Goal: Task Accomplishment & Management: Use online tool/utility

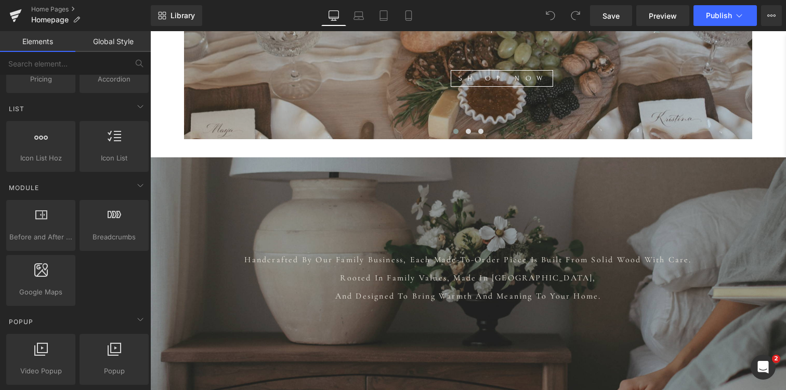
scroll to position [446, 0]
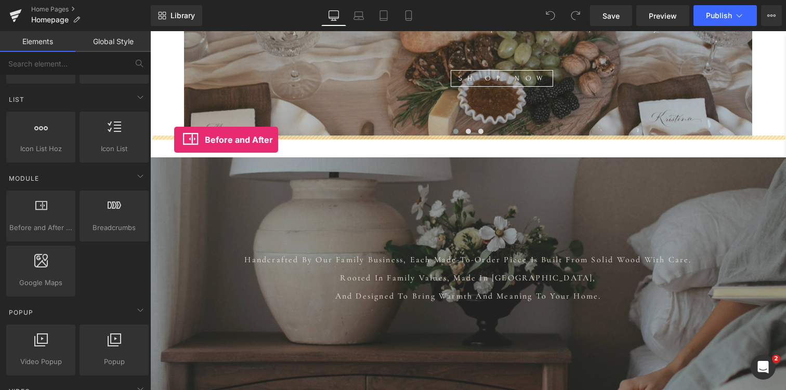
drag, startPoint x: 198, startPoint y: 249, endPoint x: 174, endPoint y: 140, distance: 111.7
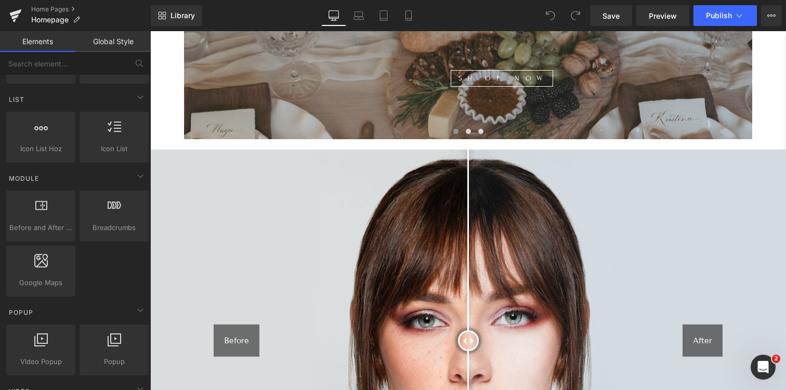
scroll to position [0, 0]
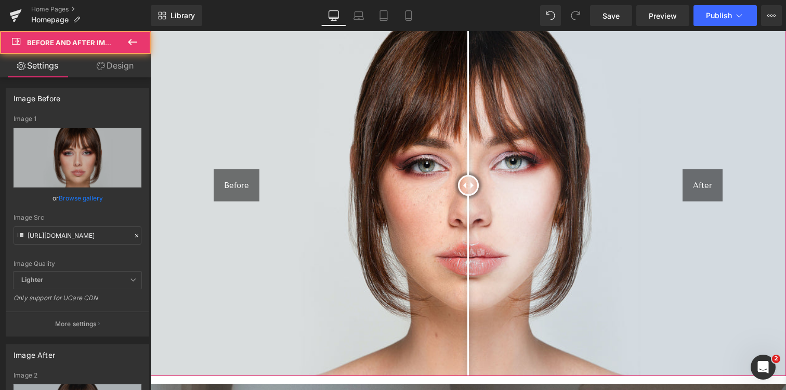
click at [248, 175] on div "Before" at bounding box center [237, 185] width 46 height 33
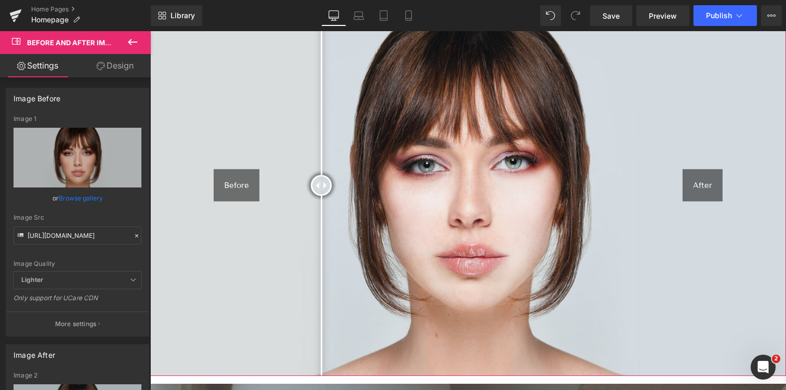
click at [321, 176] on div "Before After" at bounding box center [468, 185] width 636 height 382
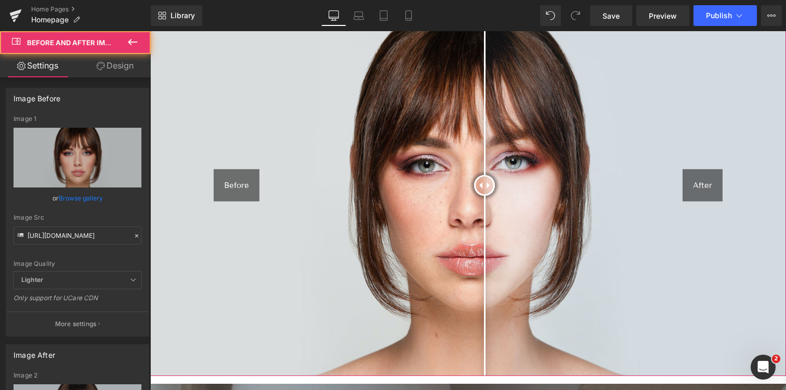
drag, startPoint x: 324, startPoint y: 172, endPoint x: 614, endPoint y: 121, distance: 294.4
click at [495, 175] on div at bounding box center [484, 185] width 21 height 21
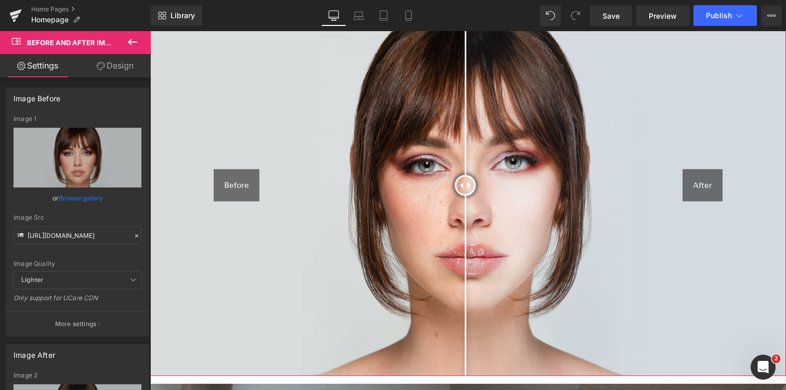
drag, startPoint x: 610, startPoint y: 167, endPoint x: 465, endPoint y: 151, distance: 145.4
click at [465, 175] on div at bounding box center [465, 185] width 21 height 21
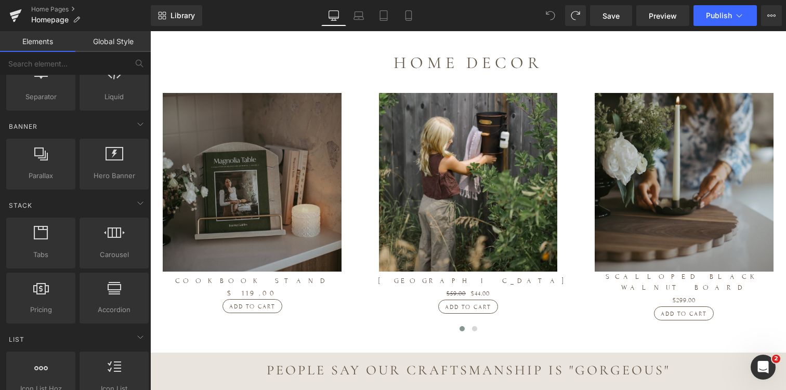
scroll to position [1989, 0]
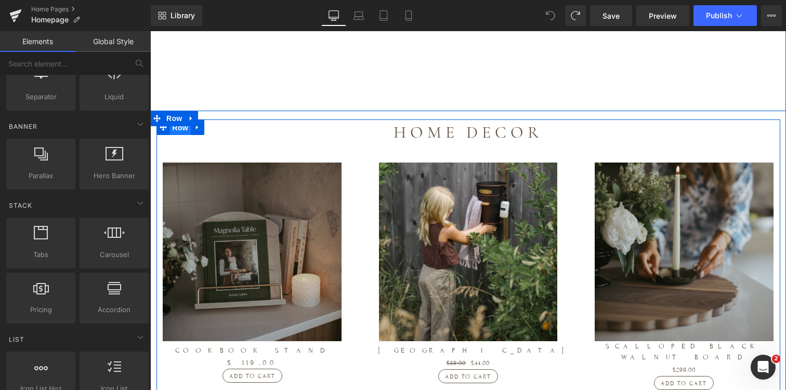
click at [174, 120] on span "Row" at bounding box center [180, 128] width 21 height 16
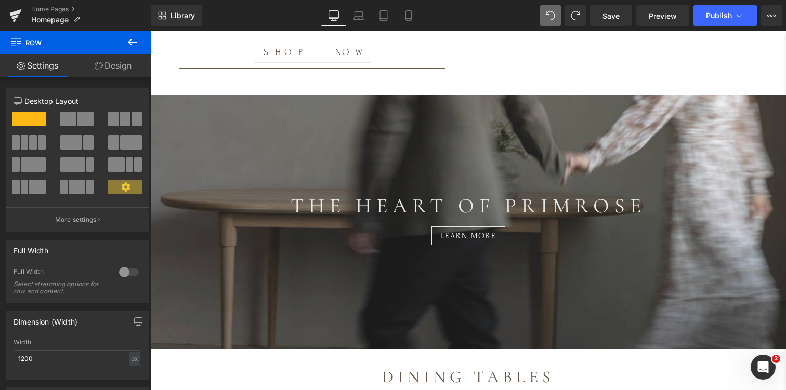
scroll to position [2960, 0]
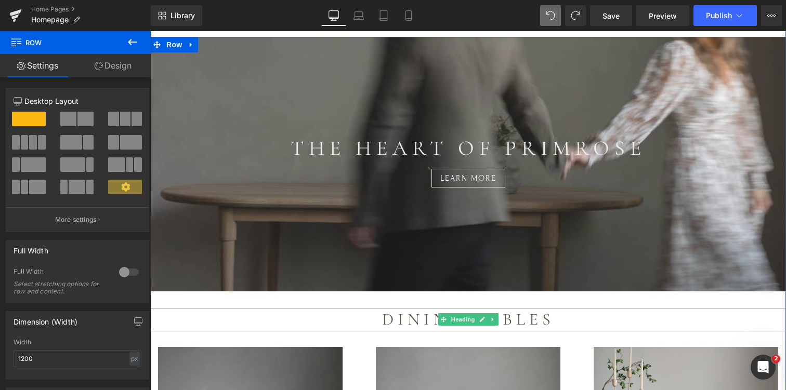
click at [179, 308] on h1 "Dining Tables" at bounding box center [468, 319] width 636 height 23
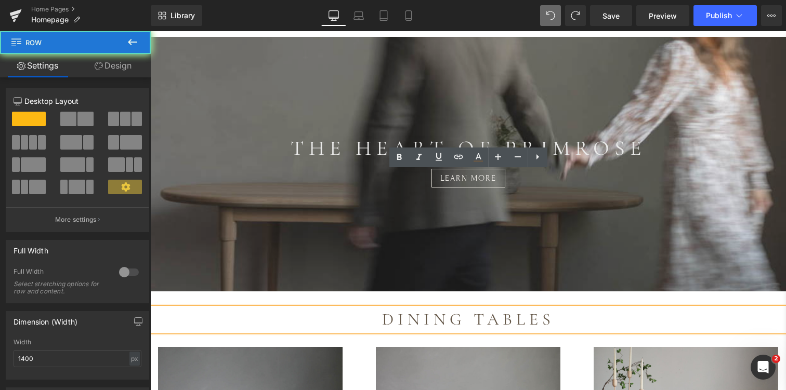
click at [174, 164] on div "THE HEART OF PRIMROSE Heading learn more Button Parallax Dining Tables Heading …" at bounding box center [468, 329] width 636 height 584
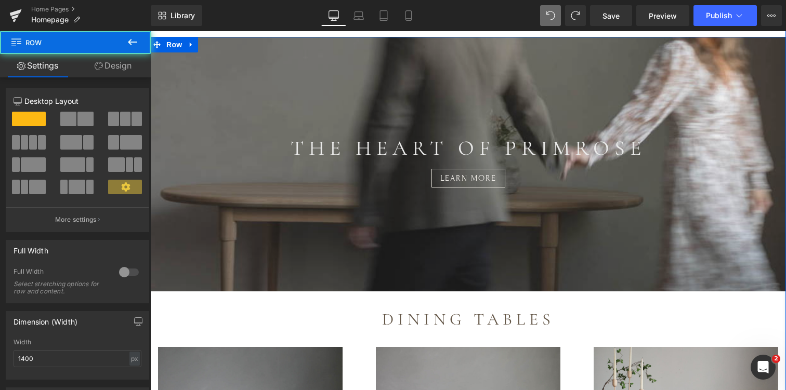
click at [373, 164] on div "THE HEART OF PRIMROSE Heading learn more Button Parallax 200px Dining Tables He…" at bounding box center [468, 329] width 636 height 584
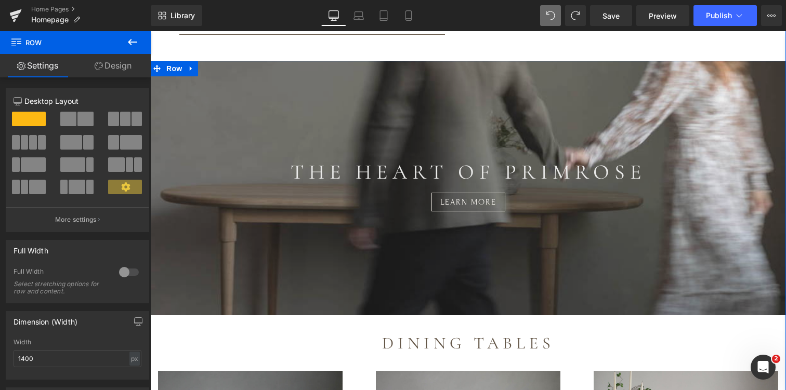
scroll to position [2930, 0]
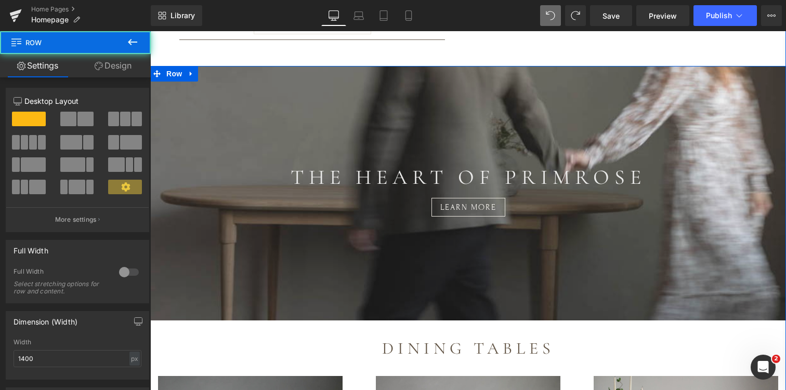
click at [465, 189] on div "THE HEART OF PRIMROSE Heading learn more Button Parallax 200px Dining Tables He…" at bounding box center [468, 358] width 636 height 584
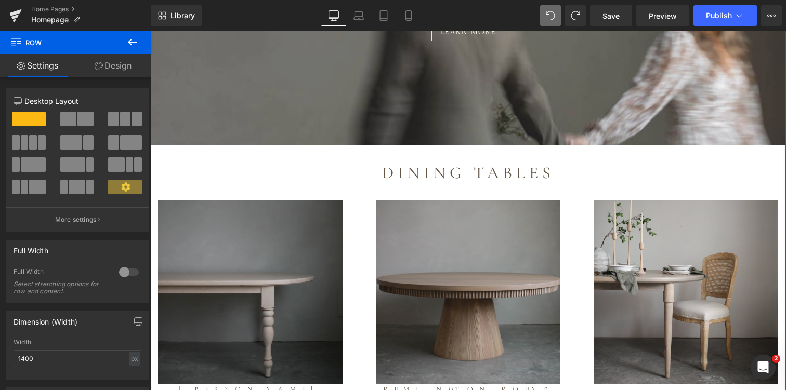
scroll to position [3107, 0]
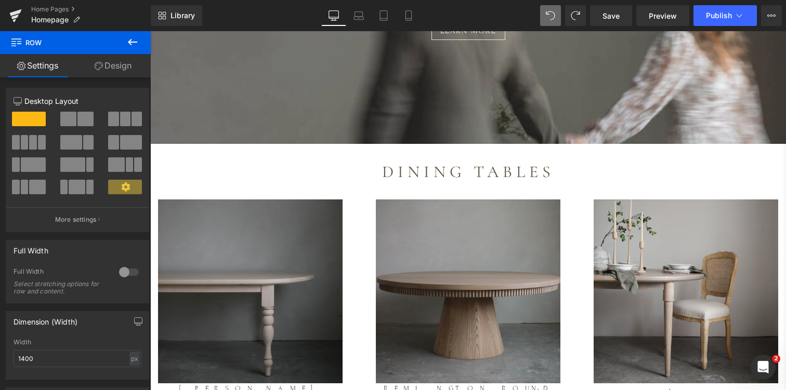
click at [129, 42] on icon at bounding box center [132, 42] width 9 height 6
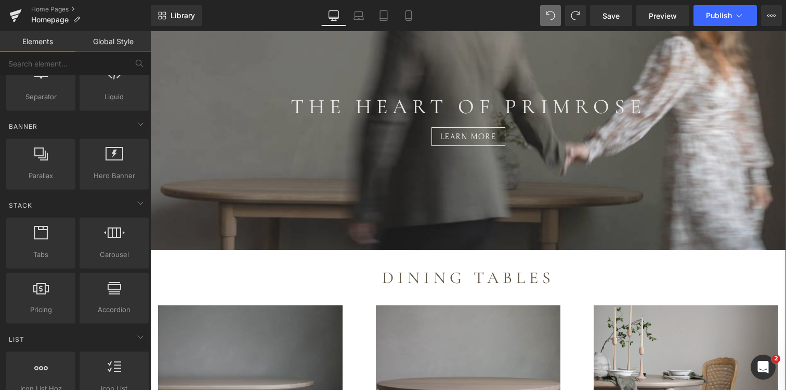
scroll to position [2999, 0]
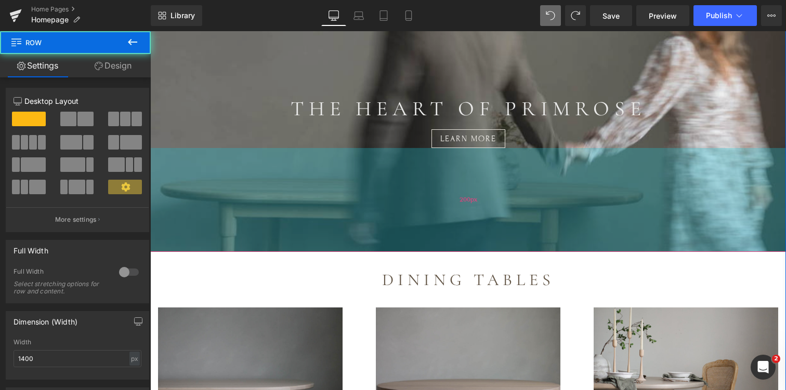
drag, startPoint x: 160, startPoint y: 126, endPoint x: 187, endPoint y: 97, distance: 39.7
click at [187, 97] on div "THE HEART OF PRIMROSE Heading learn more Button Parallax 200px Dining Tables He…" at bounding box center [468, 289] width 636 height 584
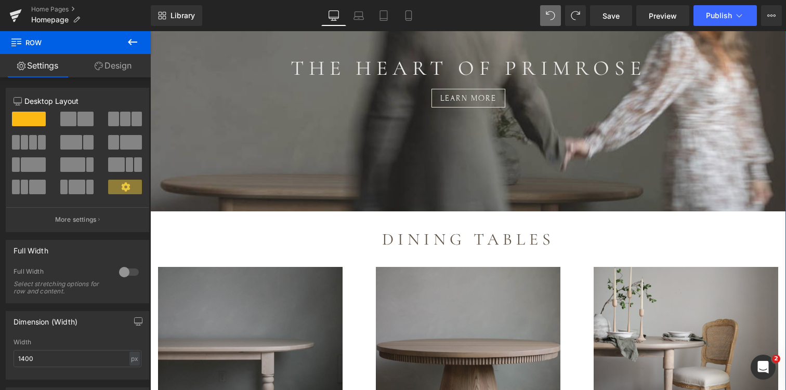
scroll to position [3014, 0]
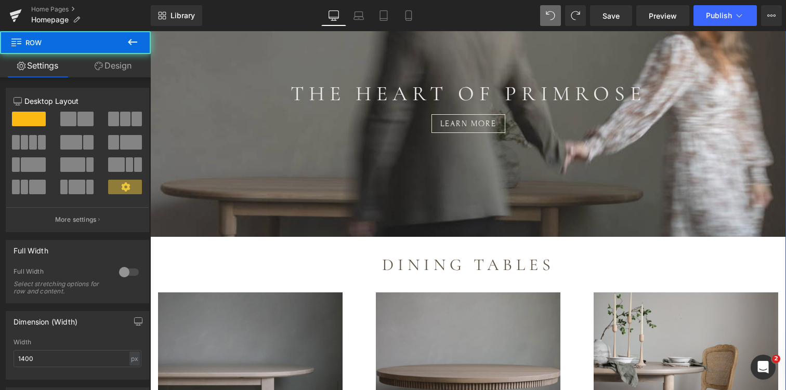
click at [213, 112] on div "THE HEART OF PRIMROSE Heading learn more Button Parallax 200px Dining Tables He…" at bounding box center [468, 274] width 636 height 584
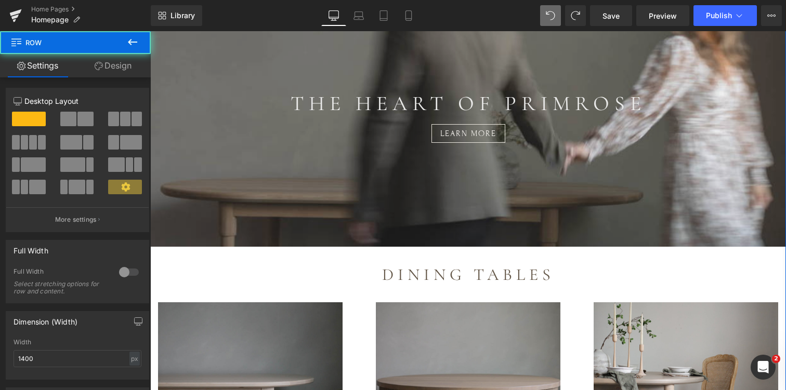
scroll to position [3001, 0]
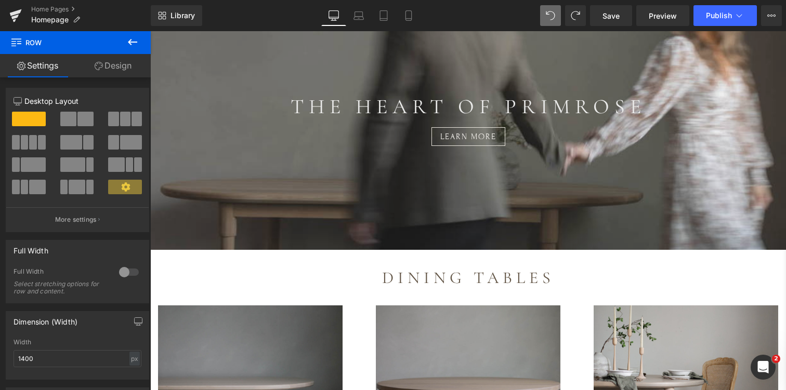
click at [133, 44] on icon at bounding box center [132, 42] width 12 height 12
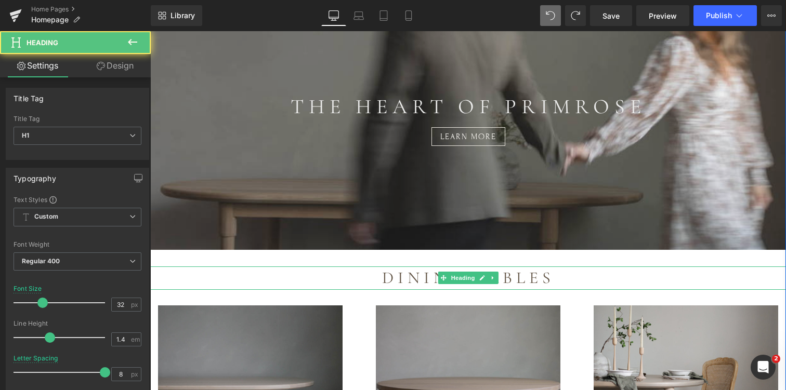
click at [184, 267] on h1 "Dining Tables" at bounding box center [468, 278] width 636 height 23
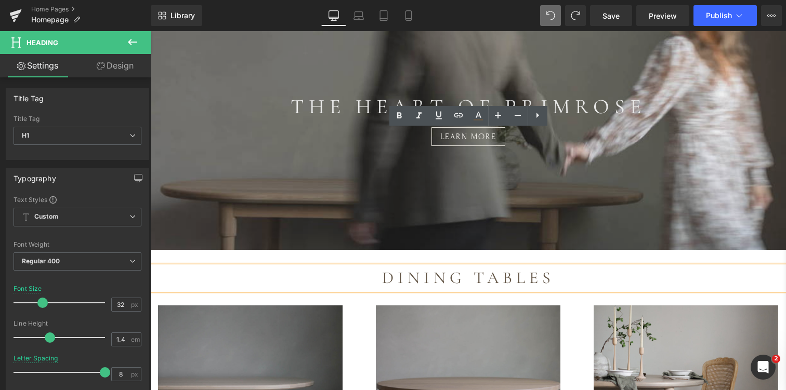
click at [185, 115] on div "THE HEART OF PRIMROSE Heading learn more Button Parallax 200px Dining Tables He…" at bounding box center [468, 287] width 636 height 584
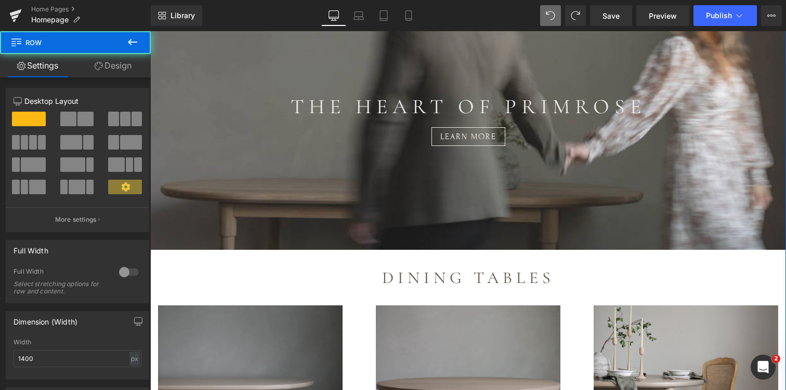
click at [165, 123] on div "THE HEART OF PRIMROSE Heading learn more Button Parallax 200px Dining Tables He…" at bounding box center [468, 287] width 636 height 584
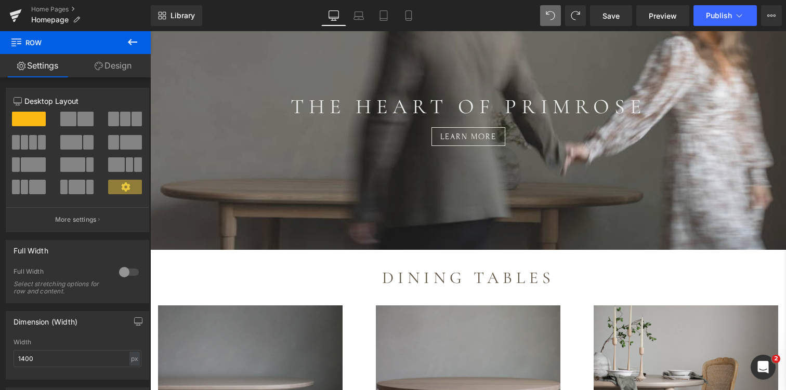
click at [134, 42] on icon at bounding box center [132, 42] width 9 height 6
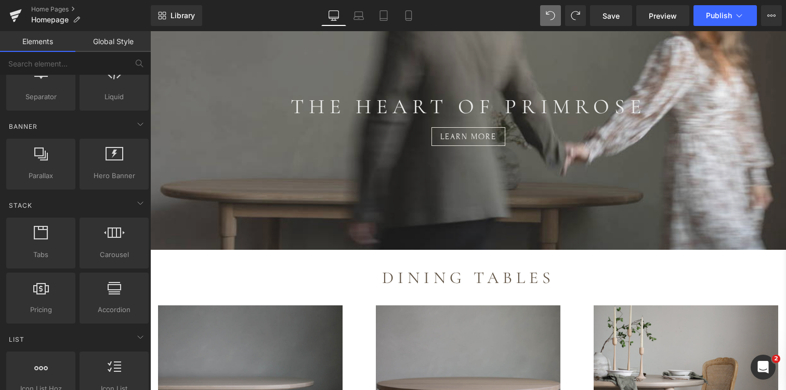
click at [54, 44] on link "Elements" at bounding box center [37, 41] width 75 height 21
click at [101, 44] on link "Global Style" at bounding box center [112, 41] width 75 height 21
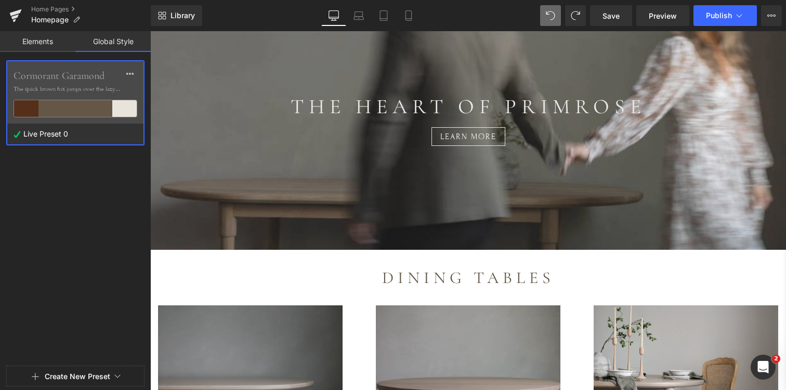
click at [47, 45] on link "Elements" at bounding box center [37, 41] width 75 height 21
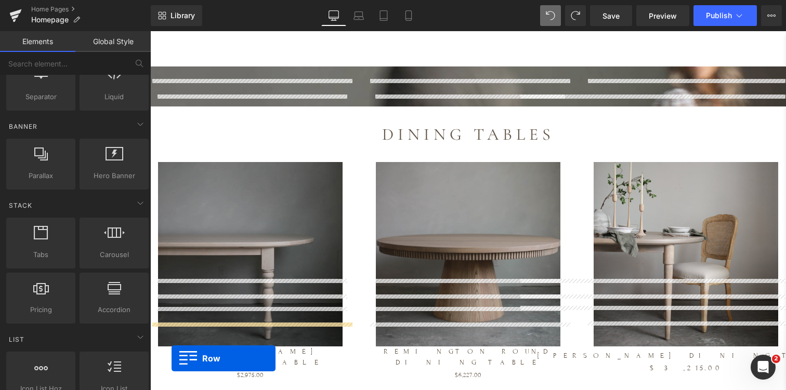
scroll to position [2946, 0]
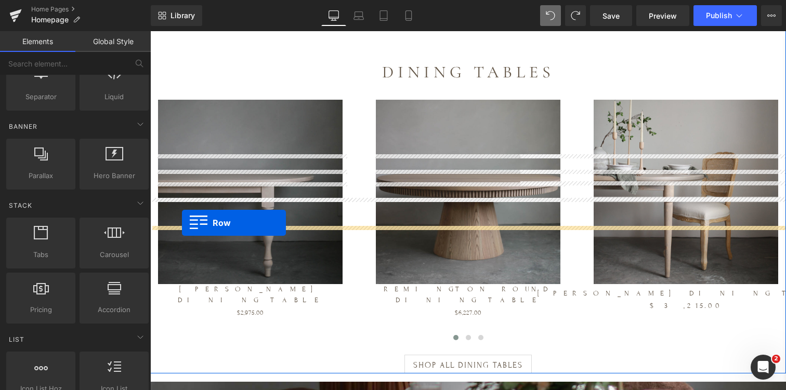
drag, startPoint x: 161, startPoint y: 179, endPoint x: 182, endPoint y: 223, distance: 48.4
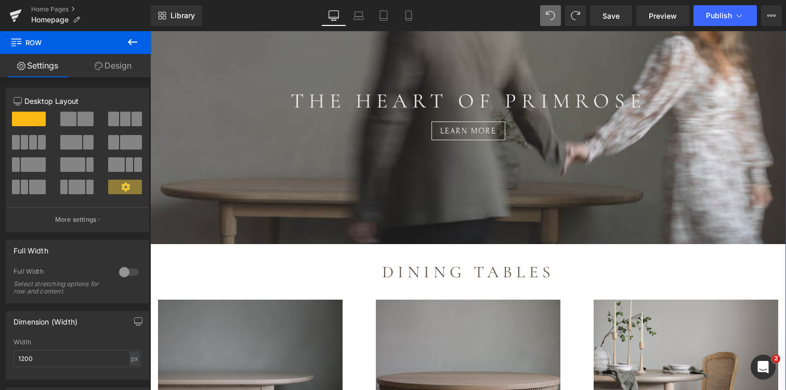
scroll to position [2691, 0]
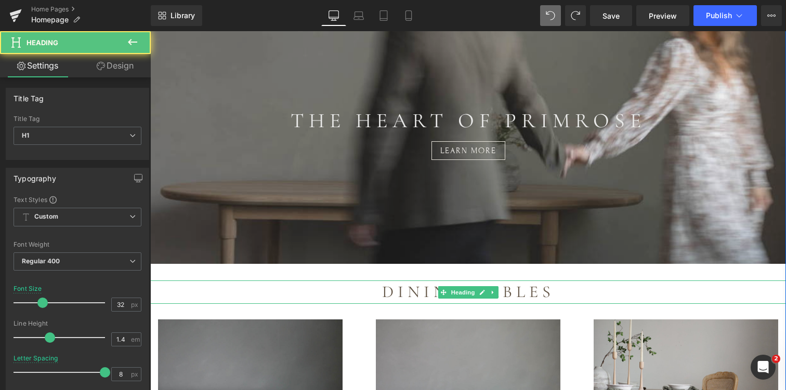
click at [187, 281] on h1 "Dining Tables" at bounding box center [468, 292] width 636 height 23
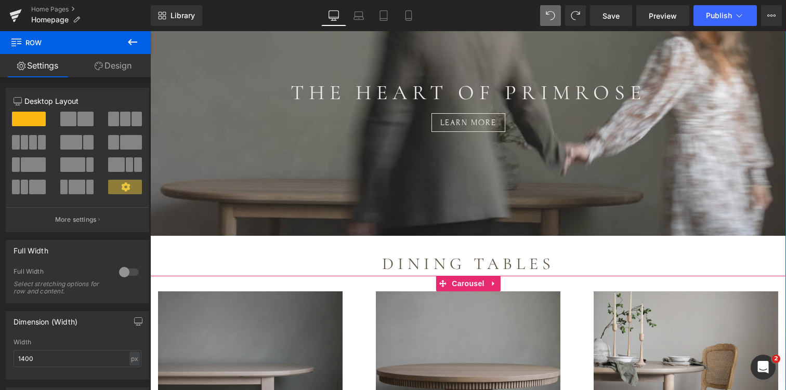
scroll to position [2702, 0]
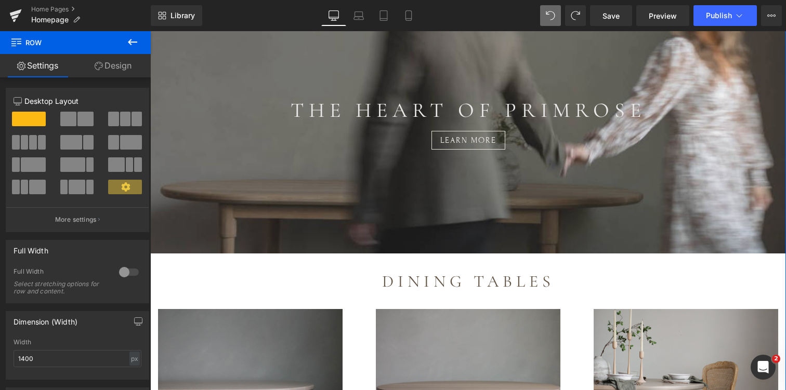
click at [24, 45] on span "Row" at bounding box center [62, 42] width 104 height 23
drag, startPoint x: 15, startPoint y: 44, endPoint x: 6, endPoint y: 42, distance: 9.0
click at [6, 42] on span "Row" at bounding box center [75, 42] width 151 height 23
click at [17, 43] on icon at bounding box center [16, 41] width 10 height 10
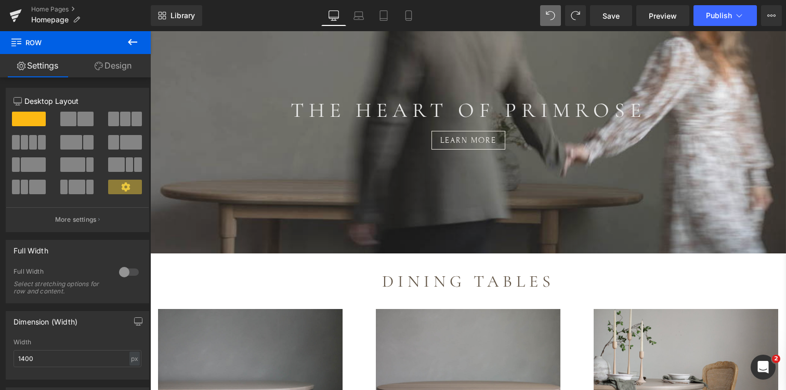
click at [39, 44] on span "Row" at bounding box center [62, 42] width 104 height 23
click at [131, 42] on icon at bounding box center [132, 42] width 9 height 6
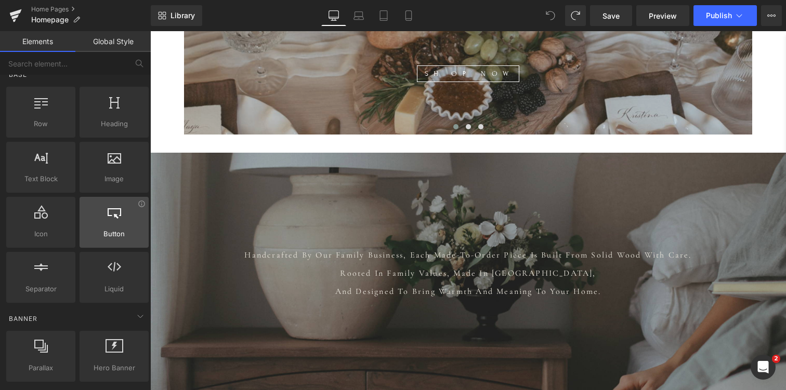
scroll to position [7, 0]
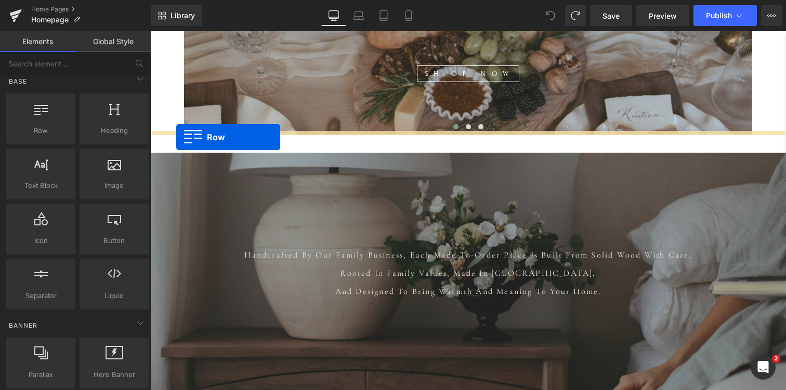
drag, startPoint x: 196, startPoint y: 157, endPoint x: 176, endPoint y: 137, distance: 28.3
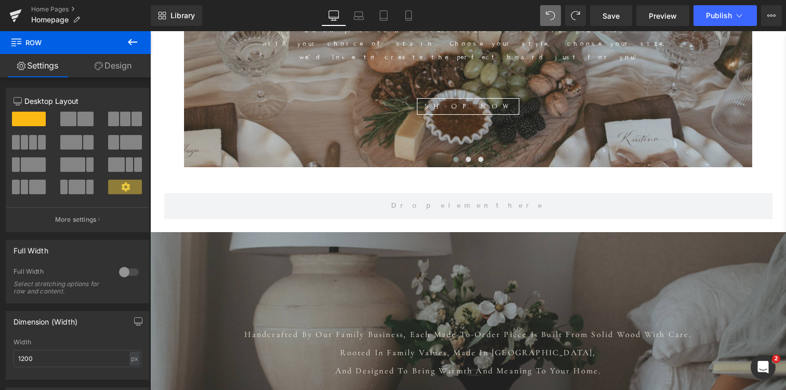
scroll to position [575, 0]
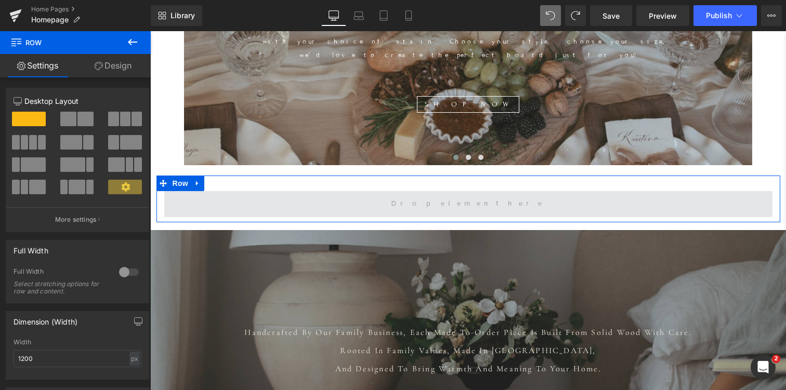
drag, startPoint x: 271, startPoint y: 195, endPoint x: 241, endPoint y: 187, distance: 30.8
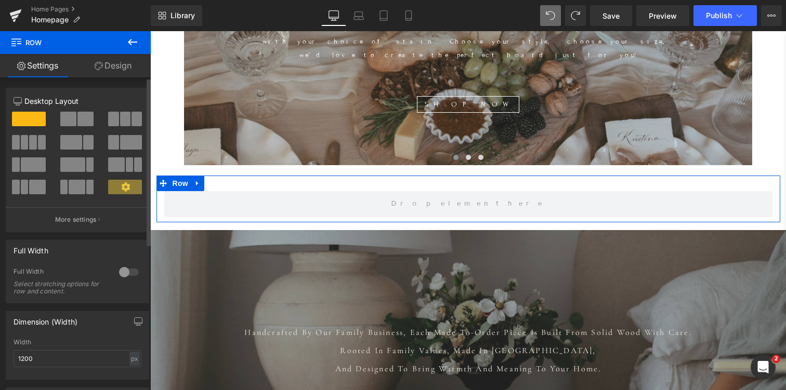
click at [119, 167] on span at bounding box center [116, 164] width 16 height 15
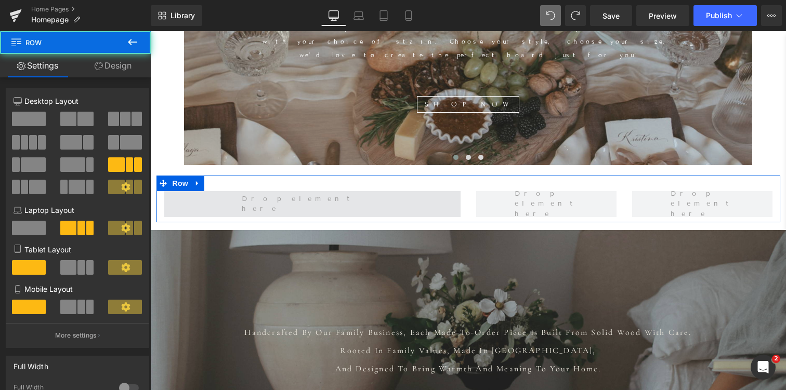
click at [260, 191] on span at bounding box center [312, 204] width 296 height 26
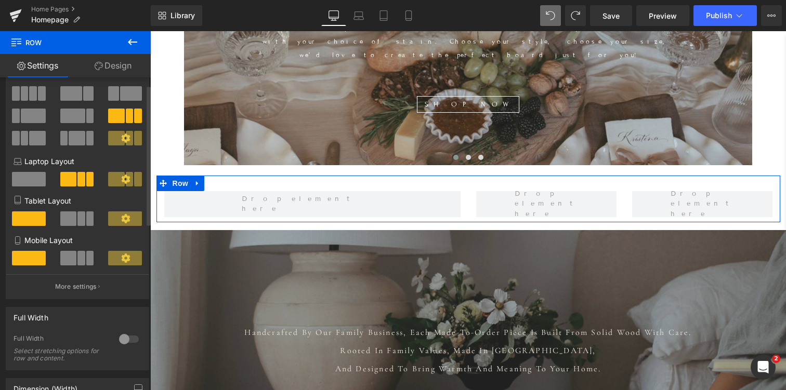
scroll to position [0, 0]
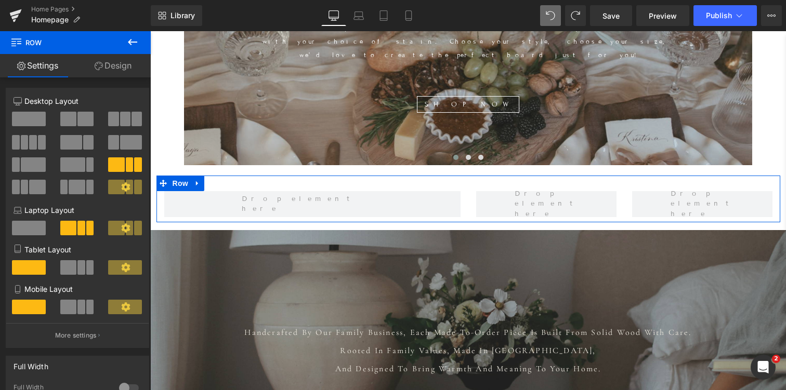
click at [126, 64] on link "Design" at bounding box center [112, 65] width 75 height 23
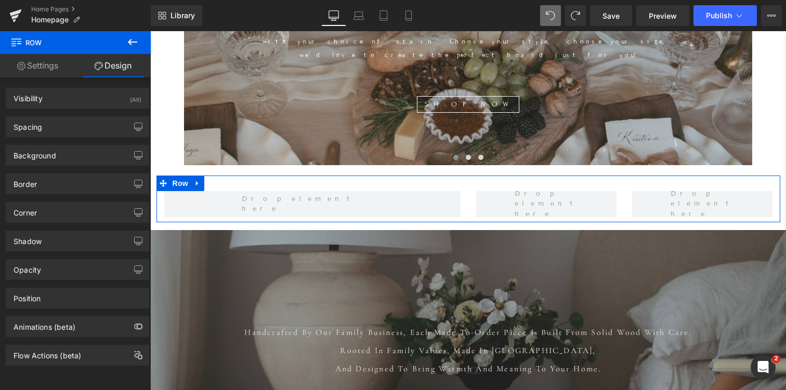
click at [37, 66] on link "Settings" at bounding box center [37, 65] width 75 height 23
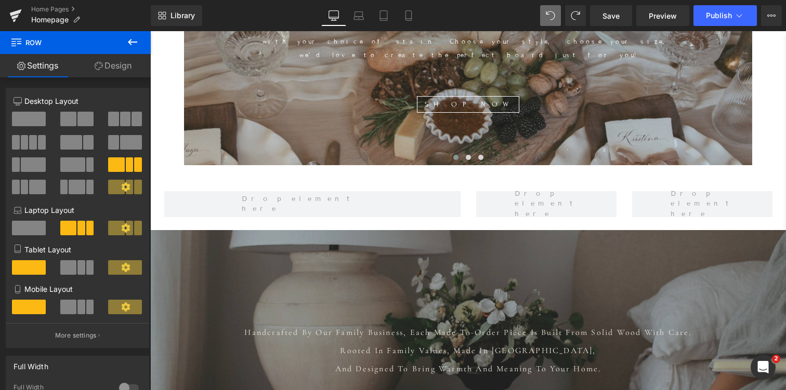
click at [129, 41] on icon at bounding box center [132, 42] width 9 height 6
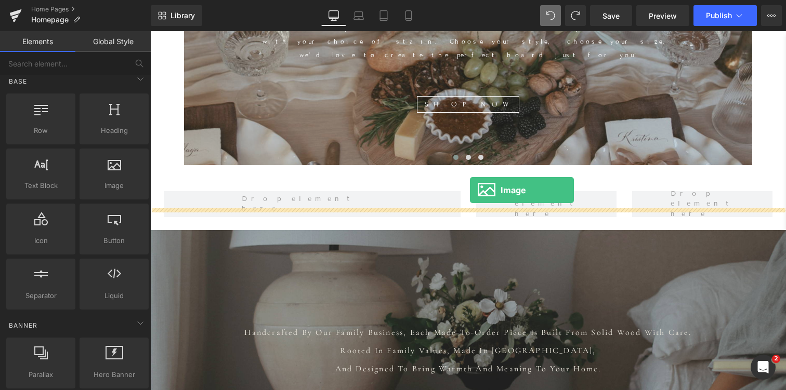
drag, startPoint x: 253, startPoint y: 212, endPoint x: 470, endPoint y: 190, distance: 218.3
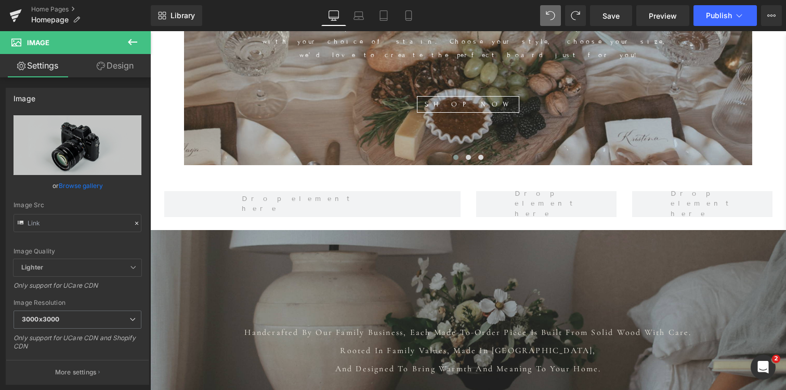
scroll to position [5163, 636]
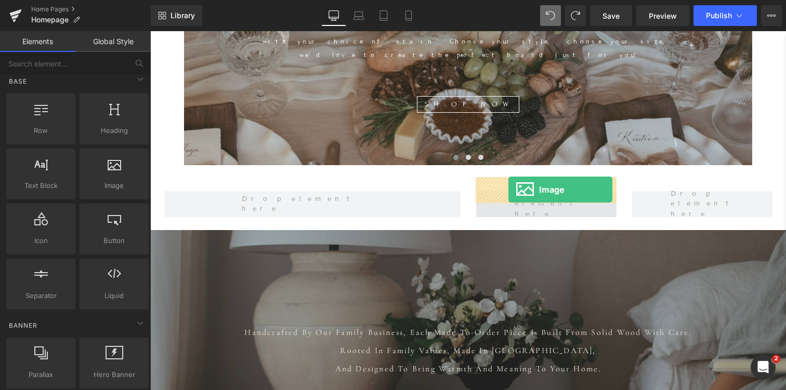
drag, startPoint x: 265, startPoint y: 217, endPoint x: 508, endPoint y: 189, distance: 245.3
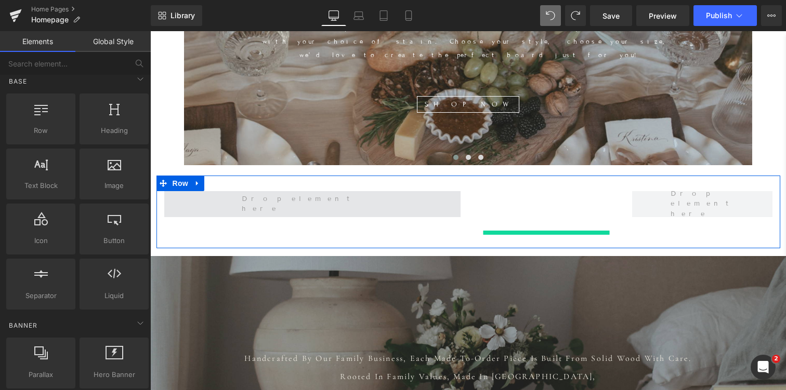
scroll to position [5230, 636]
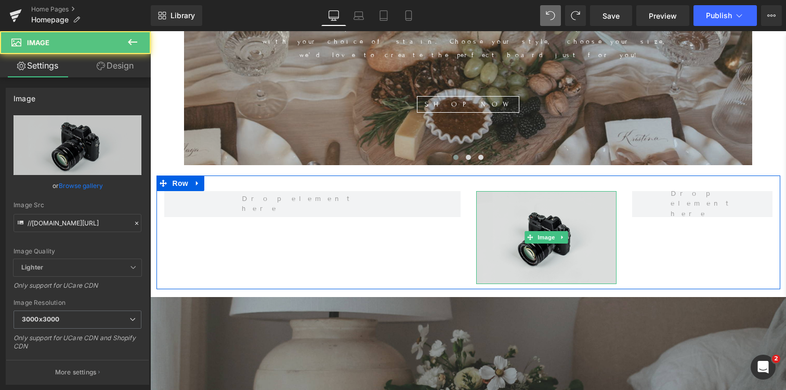
click at [509, 224] on img at bounding box center [546, 237] width 140 height 93
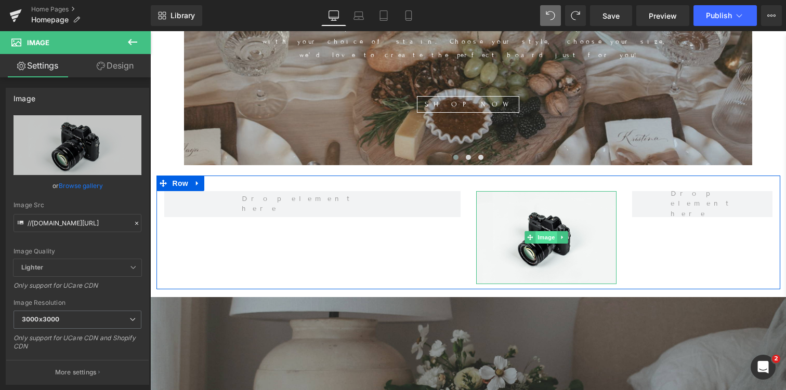
click at [550, 231] on span "Image" at bounding box center [546, 237] width 22 height 12
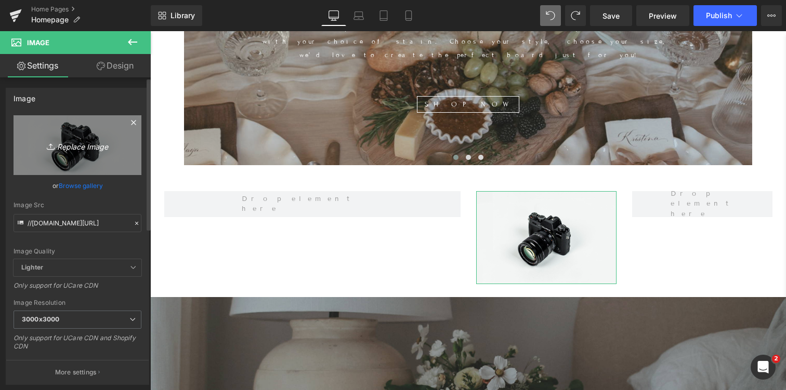
click at [97, 143] on icon "Replace Image" at bounding box center [77, 145] width 83 height 13
type input "C:\fakepath\IMG_7008.jpg"
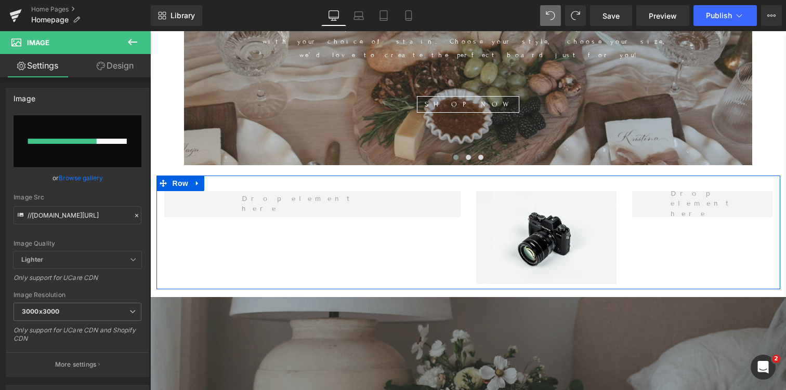
click at [672, 231] on div "Image Row" at bounding box center [468, 233] width 624 height 114
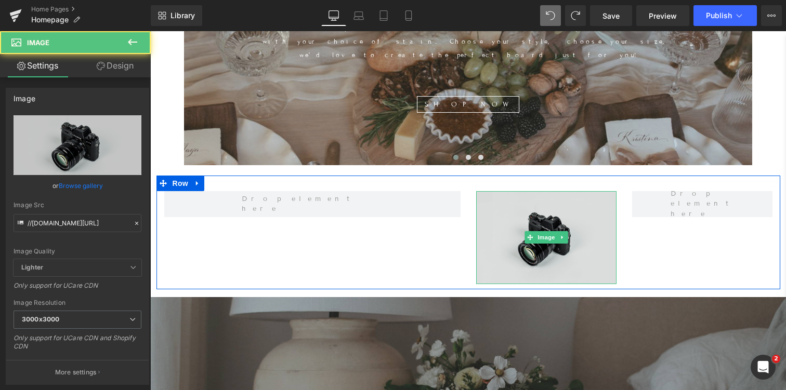
click at [499, 194] on img at bounding box center [546, 237] width 140 height 93
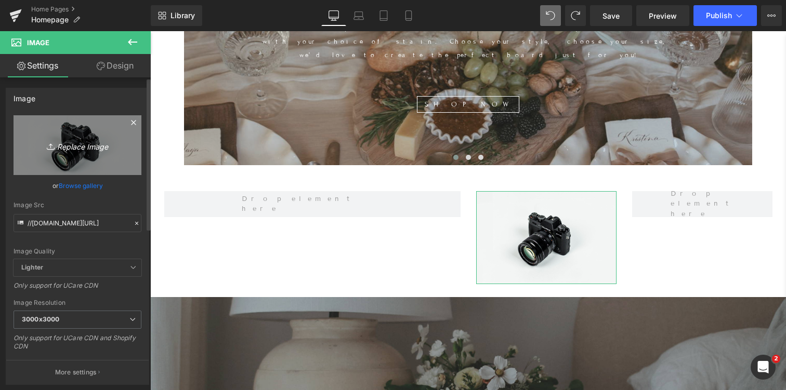
click at [81, 142] on icon "Replace Image" at bounding box center [77, 145] width 83 height 13
type input "C:\fakepath\IMG_7008.jpg"
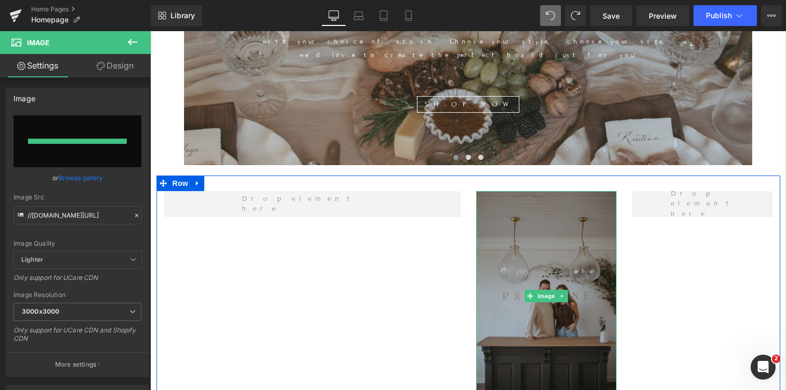
scroll to position [5347, 636]
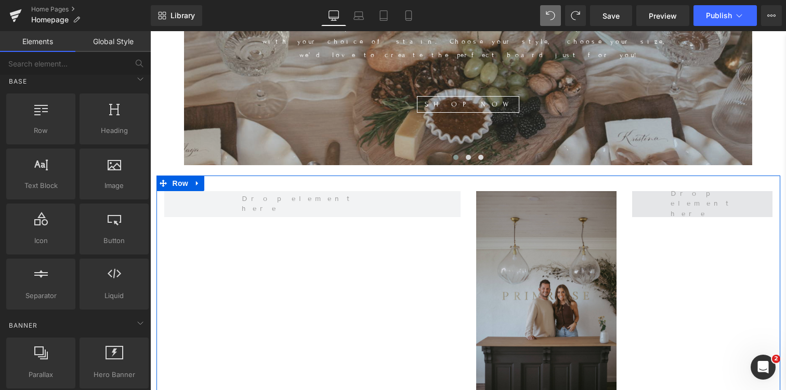
click at [710, 191] on span at bounding box center [702, 204] width 71 height 36
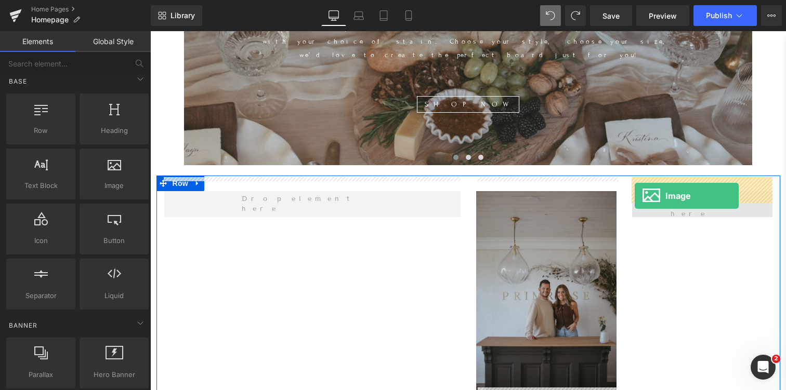
drag, startPoint x: 255, startPoint y: 216, endPoint x: 635, endPoint y: 196, distance: 379.9
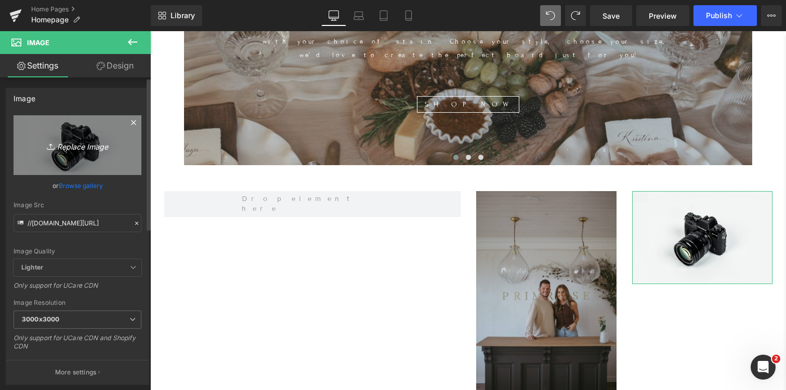
click at [70, 169] on link "Replace Image" at bounding box center [78, 145] width 128 height 60
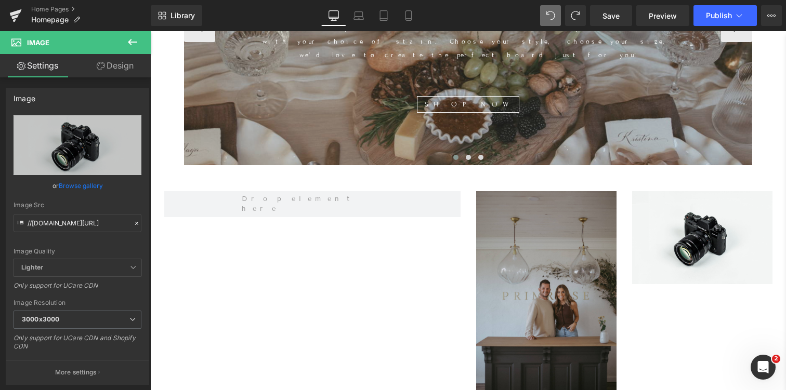
type input "C:\fakepath\IMG_4320.jpg"
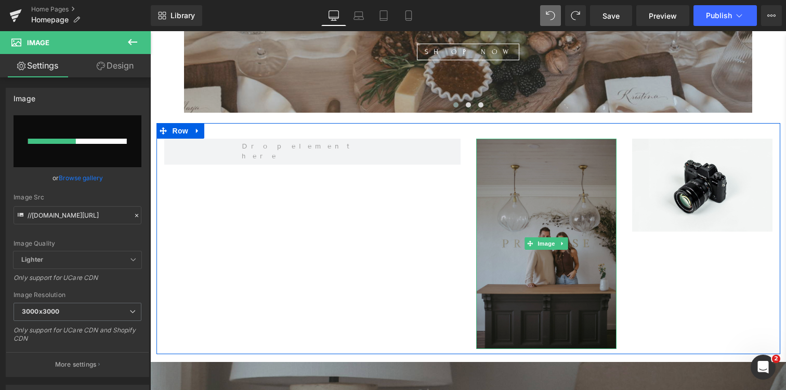
scroll to position [630, 0]
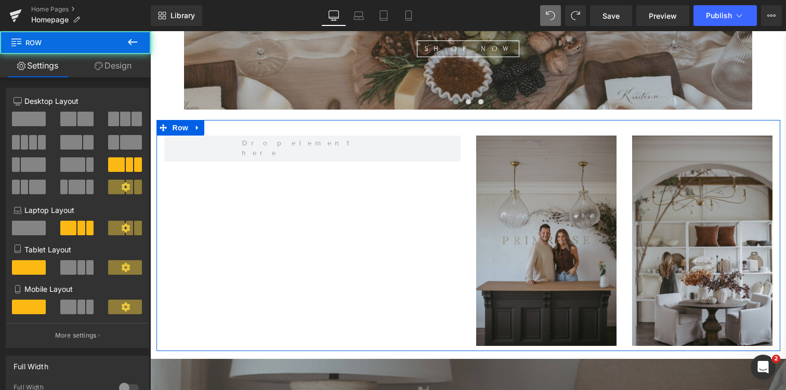
click at [292, 161] on div "Image Image Row" at bounding box center [468, 235] width 624 height 231
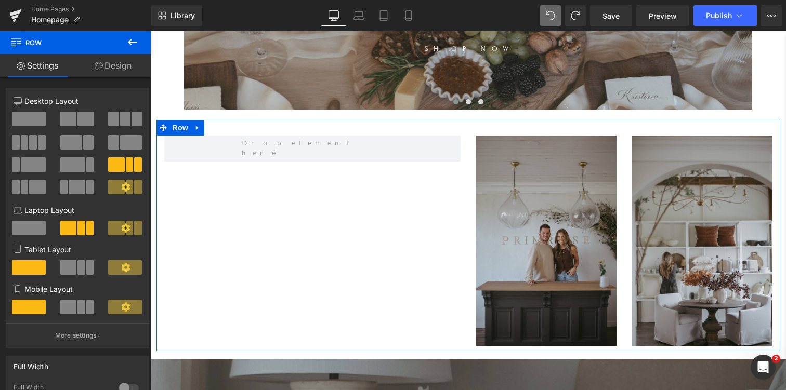
click at [114, 65] on link "Design" at bounding box center [112, 65] width 75 height 23
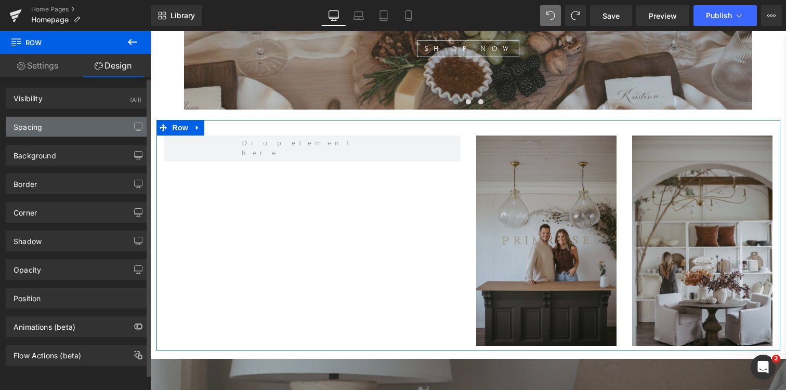
click at [40, 126] on div "Spacing" at bounding box center [28, 124] width 29 height 15
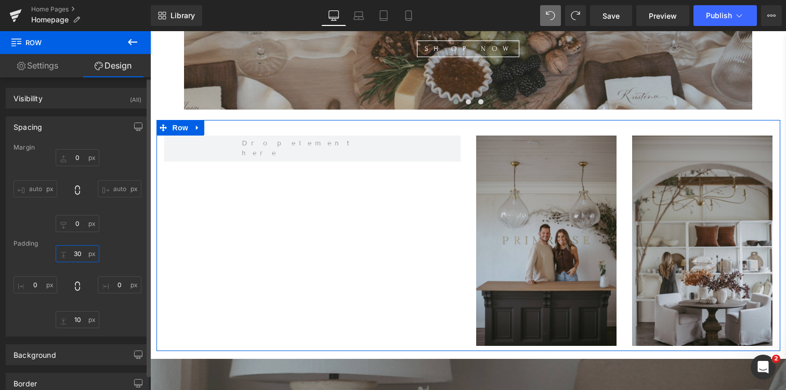
click at [78, 253] on input "30" at bounding box center [78, 253] width 44 height 17
click at [79, 253] on input "30" at bounding box center [78, 253] width 44 height 17
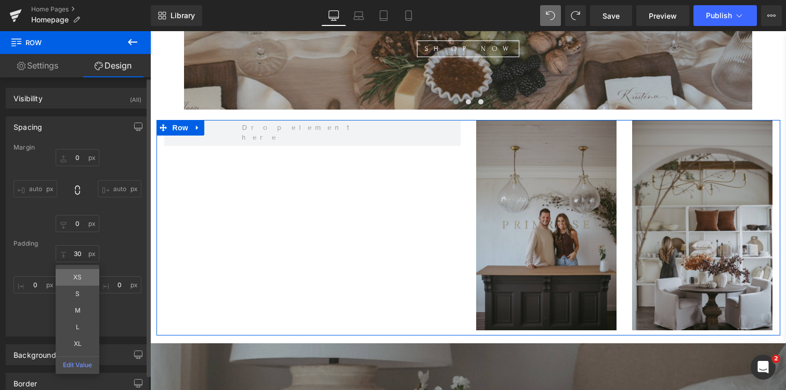
scroll to position [5331, 636]
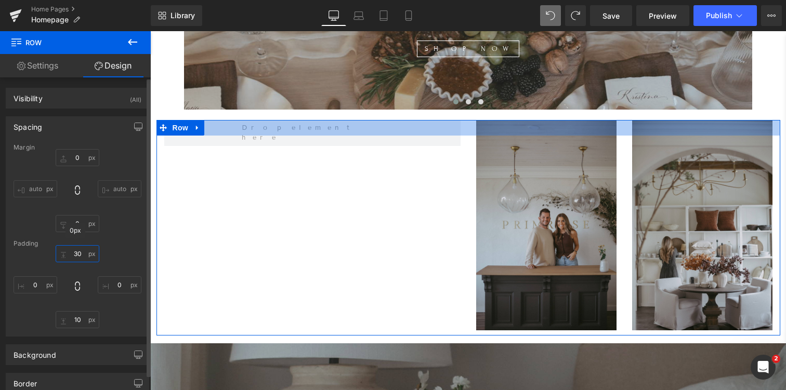
click at [78, 256] on input "30" at bounding box center [78, 253] width 44 height 17
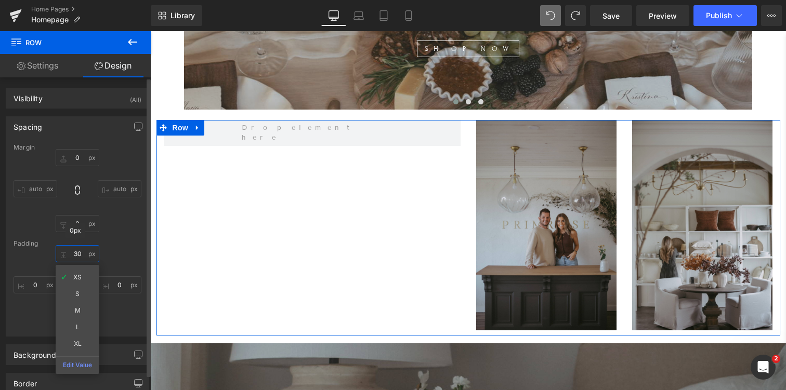
click at [77, 255] on input "30" at bounding box center [78, 253] width 44 height 17
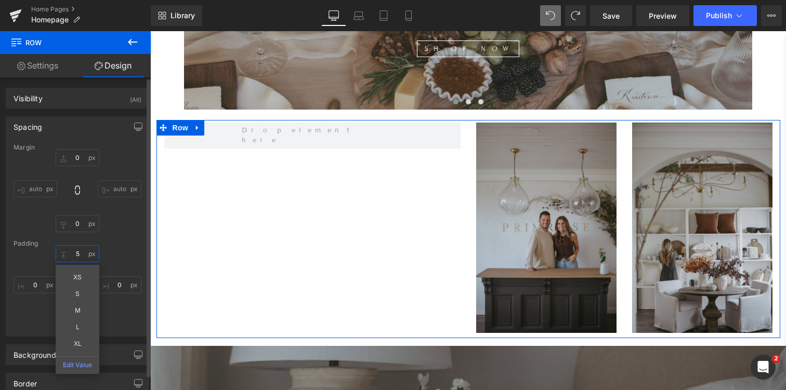
type input "5"
click at [99, 312] on div "5 XS S M L XL Edit Value 0 10 0" at bounding box center [78, 286] width 128 height 83
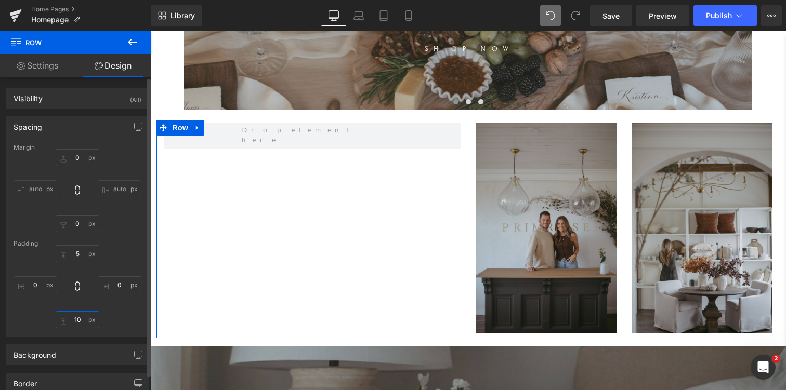
click at [70, 326] on input "10" at bounding box center [78, 319] width 44 height 17
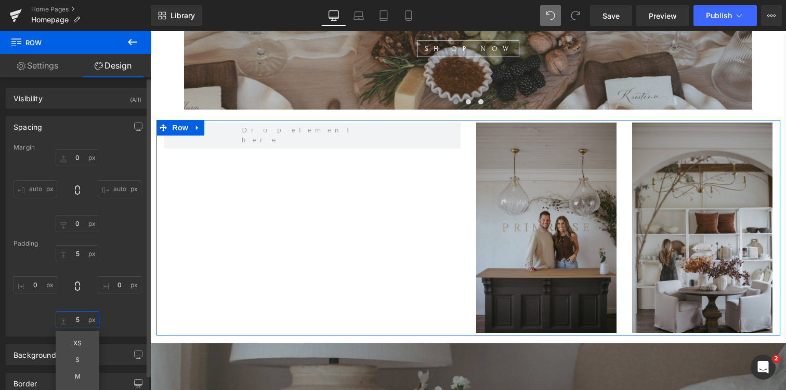
type input "5"
click at [127, 312] on div "5 0 5 XS S M L XL Edit Value 0" at bounding box center [78, 286] width 128 height 83
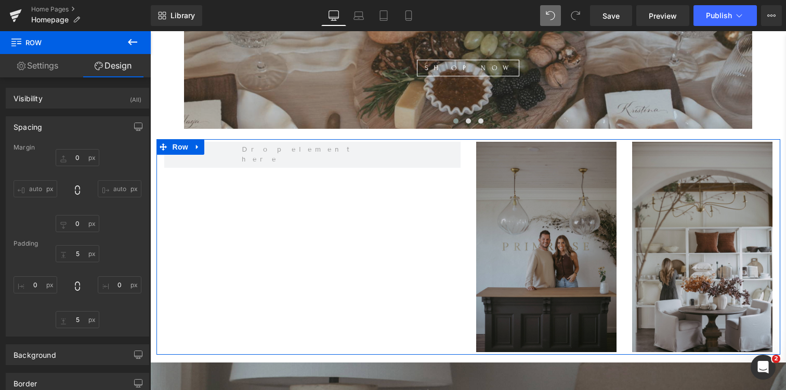
scroll to position [626, 0]
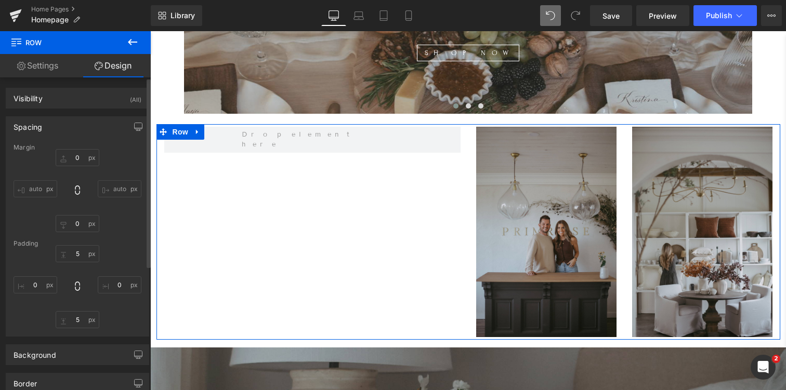
click at [113, 188] on input "auto" at bounding box center [120, 188] width 44 height 17
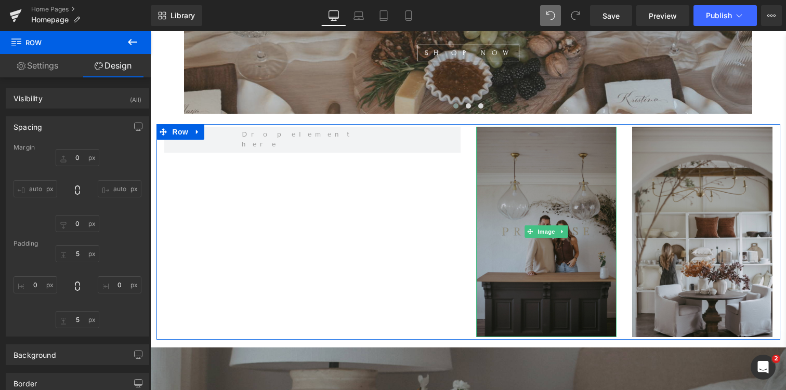
click at [543, 157] on img at bounding box center [546, 232] width 140 height 210
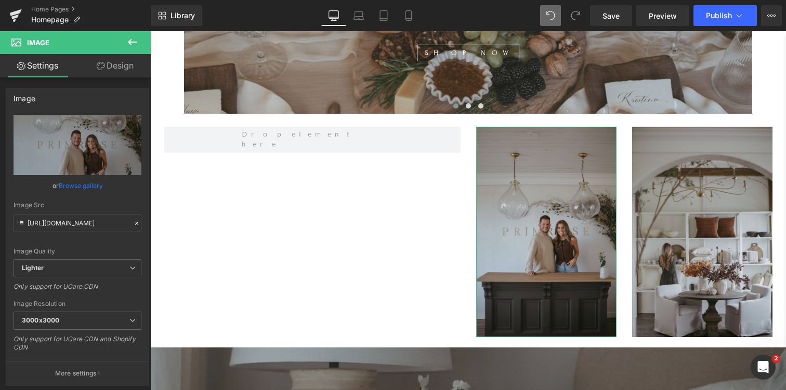
click at [127, 62] on link "Design" at bounding box center [114, 65] width 75 height 23
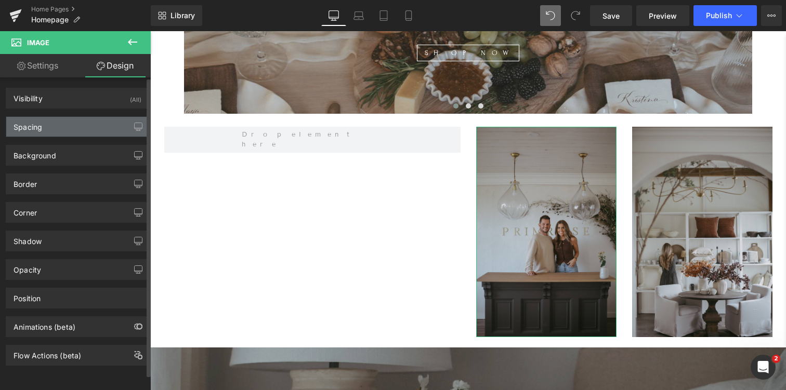
click at [57, 133] on div "Spacing" at bounding box center [77, 127] width 142 height 20
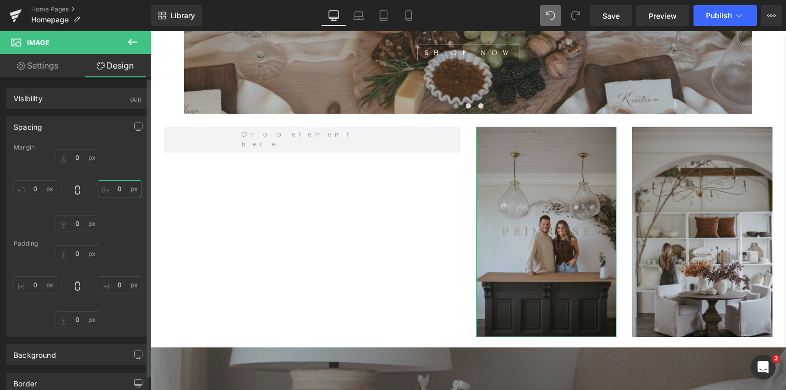
click at [109, 188] on input "0" at bounding box center [120, 188] width 44 height 17
click at [115, 188] on input "0" at bounding box center [120, 188] width 44 height 17
click at [112, 184] on input "0" at bounding box center [120, 188] width 44 height 17
click at [112, 185] on input "0" at bounding box center [120, 188] width 44 height 17
click at [113, 185] on input "0" at bounding box center [120, 188] width 44 height 17
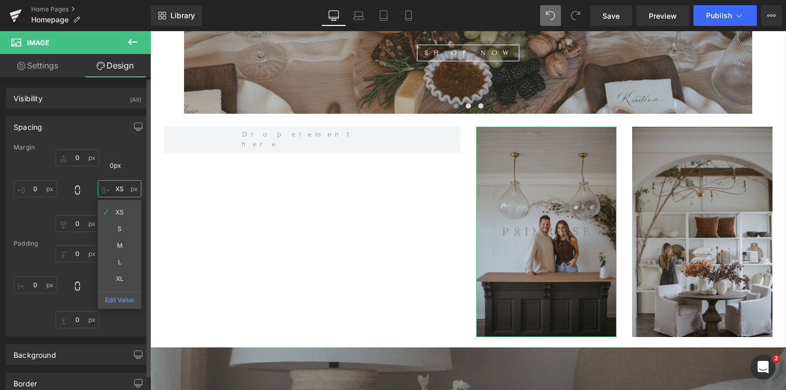
type input "0XS"
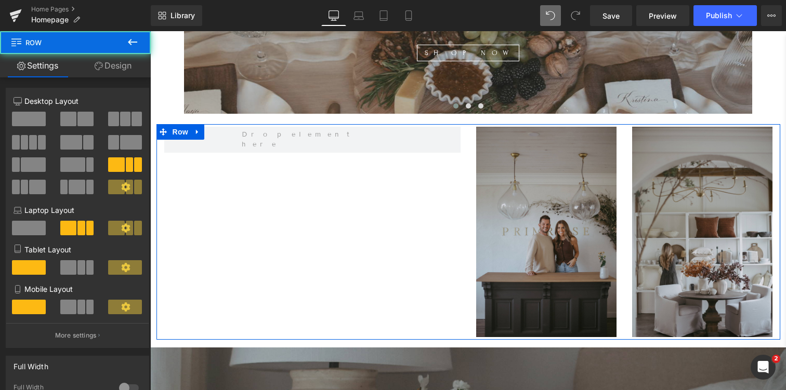
click at [237, 195] on div "Image Image Row" at bounding box center [468, 232] width 624 height 216
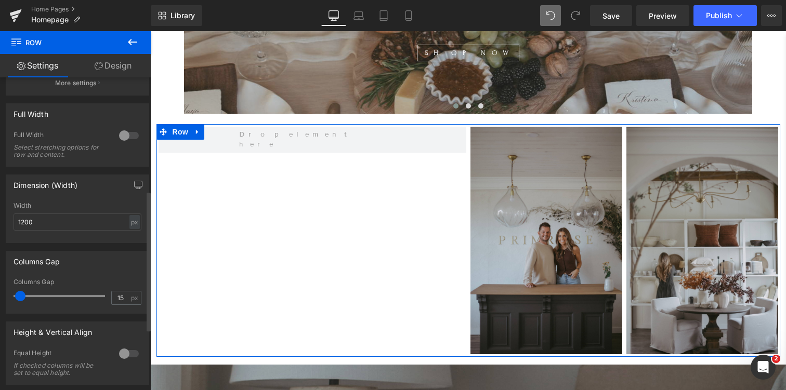
scroll to position [5349, 636]
drag, startPoint x: 26, startPoint y: 298, endPoint x: 20, endPoint y: 298, distance: 6.2
click at [20, 298] on span at bounding box center [21, 296] width 10 height 10
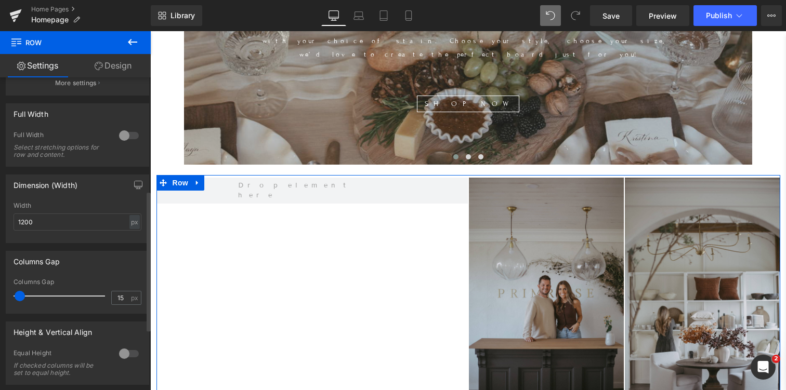
scroll to position [5352, 636]
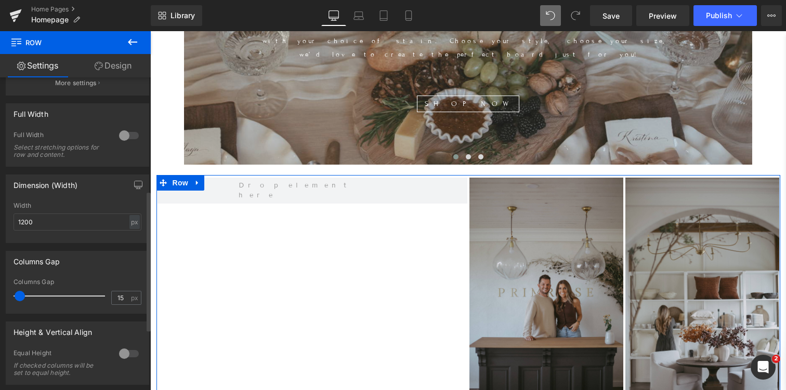
click at [18, 298] on span at bounding box center [20, 296] width 10 height 10
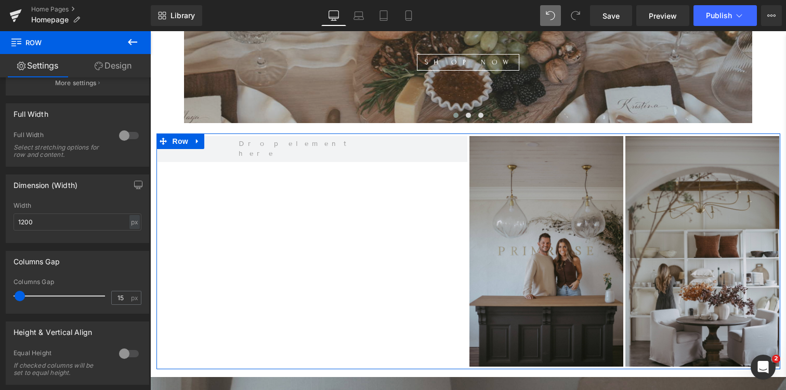
scroll to position [618, 0]
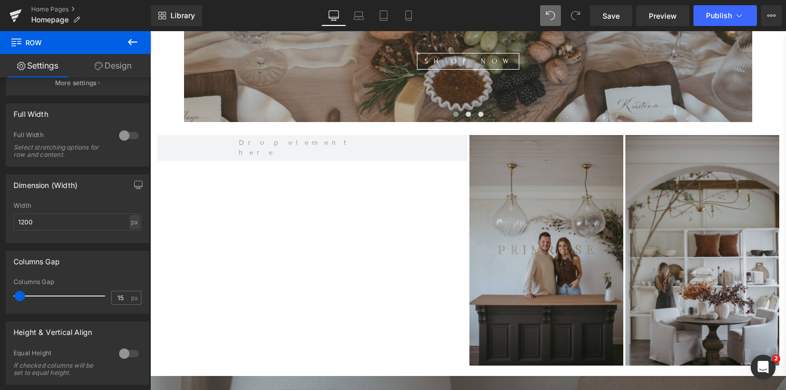
click at [134, 42] on icon at bounding box center [132, 42] width 9 height 6
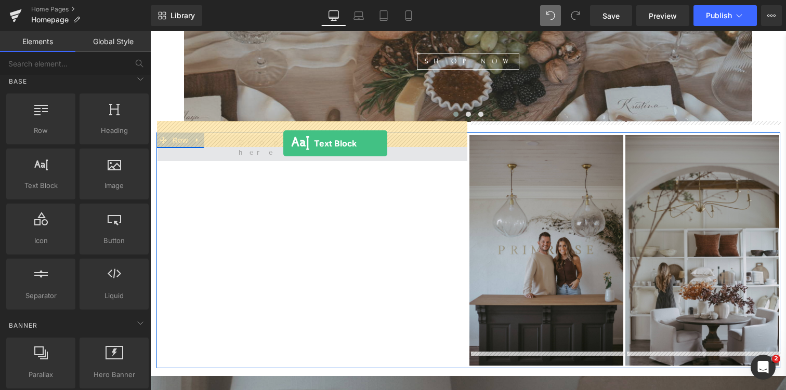
drag, startPoint x: 193, startPoint y: 205, endPoint x: 283, endPoint y: 141, distance: 110.2
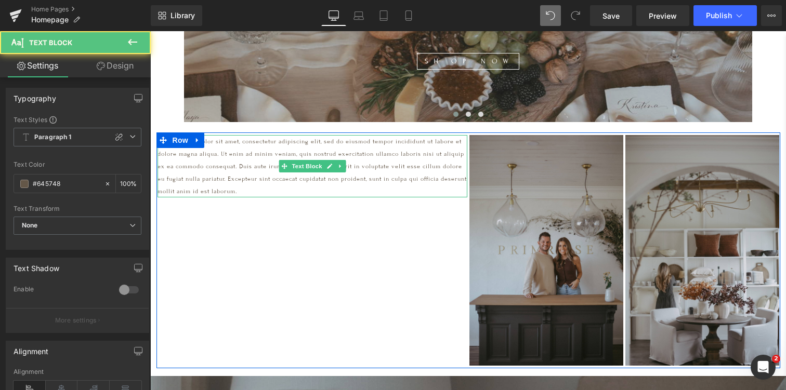
click at [257, 153] on p "Lorem ipsum dolor sit amet, consectetur adipiscing elit, sed do eiusmod tempor …" at bounding box center [312, 166] width 310 height 62
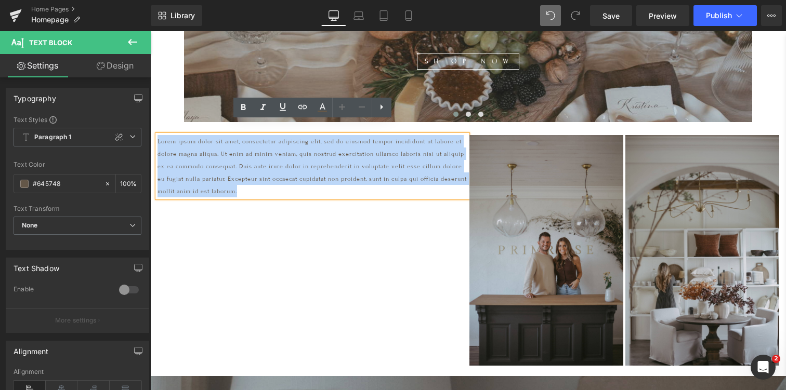
drag, startPoint x: 311, startPoint y: 177, endPoint x: 149, endPoint y: 117, distance: 173.1
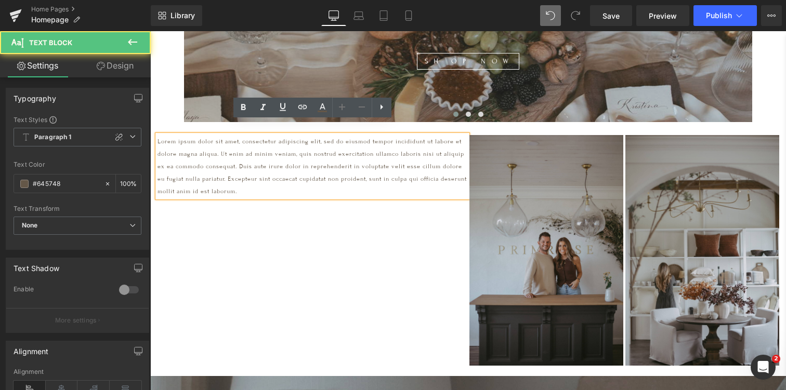
click at [315, 181] on p "Lorem ipsum dolor sit amet, consectetur adipiscing elit, sed do eiusmod tempor …" at bounding box center [312, 166] width 310 height 62
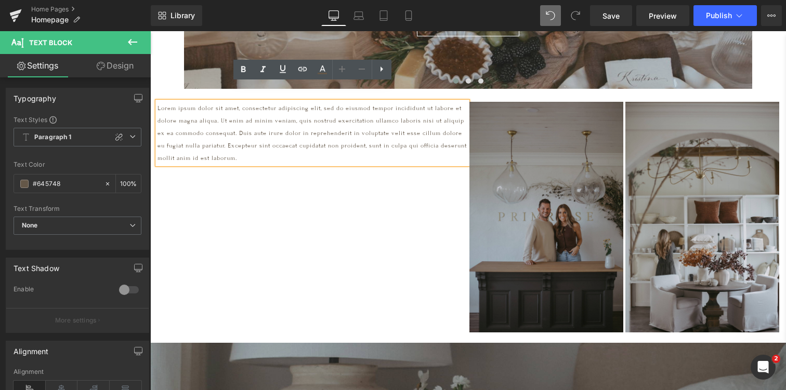
scroll to position [656, 0]
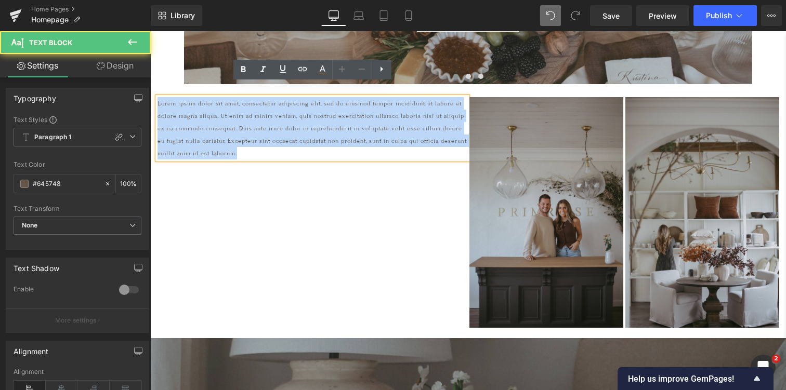
drag, startPoint x: 320, startPoint y: 139, endPoint x: 143, endPoint y: 85, distance: 184.8
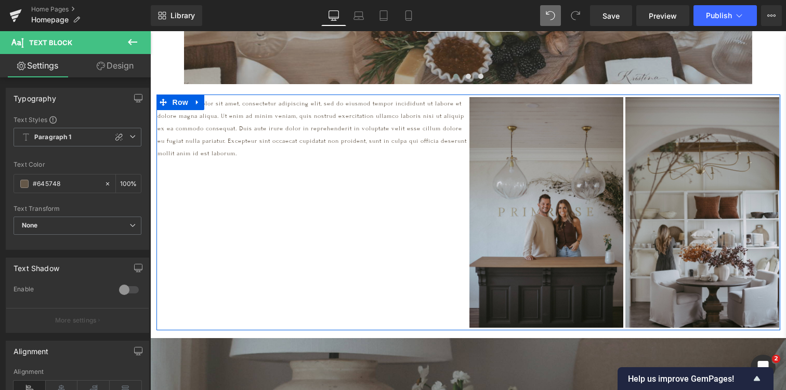
click at [235, 195] on div "Lorem ipsum dolor sit amet, consectetur adipiscing elit, sed do eiusmod tempor …" at bounding box center [468, 213] width 624 height 236
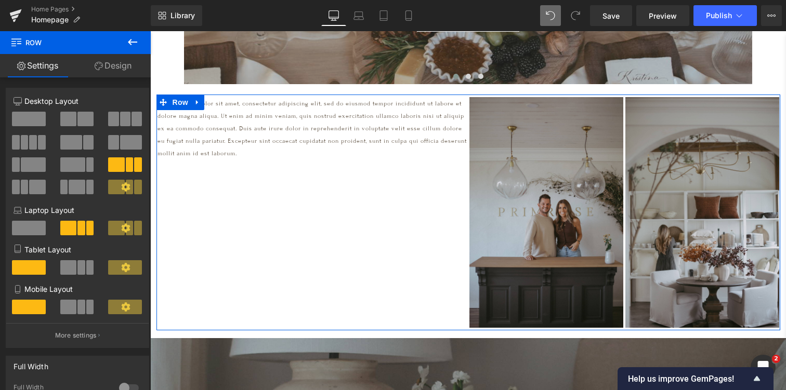
click at [215, 186] on div "Lorem ipsum dolor sit amet, consectetur adipiscing elit, sed do eiusmod tempor …" at bounding box center [468, 213] width 624 height 236
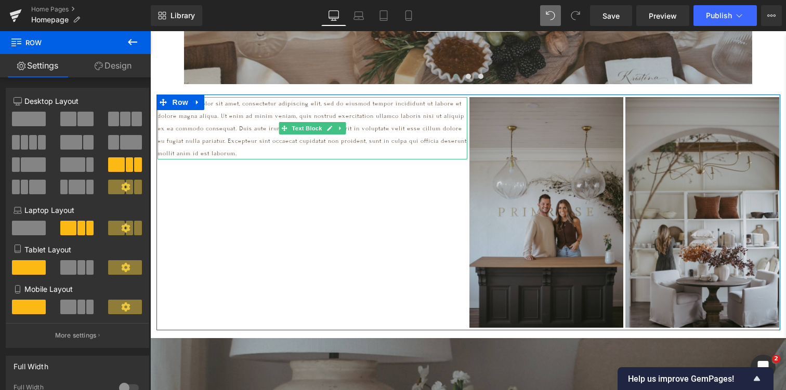
click at [175, 122] on p "Lorem ipsum dolor sit amet, consectetur adipiscing elit, sed do eiusmod tempor …" at bounding box center [312, 128] width 310 height 62
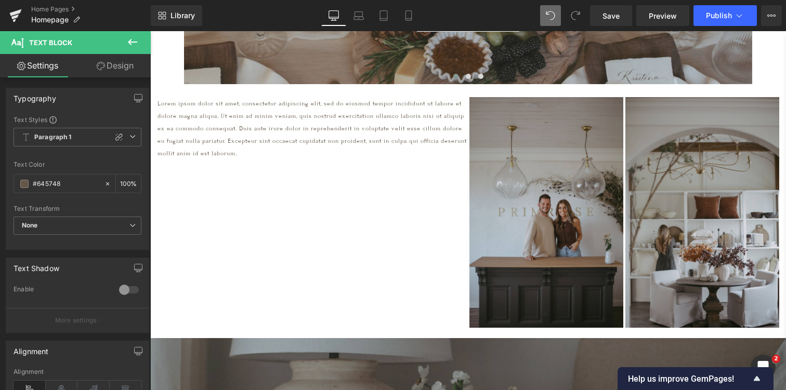
click at [131, 41] on icon at bounding box center [132, 42] width 12 height 12
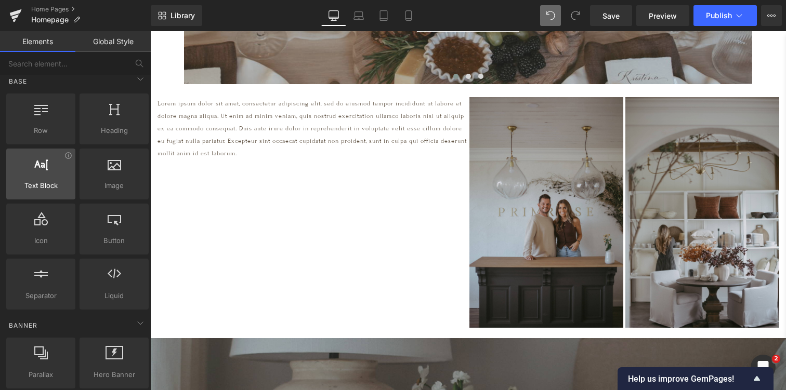
scroll to position [0, 0]
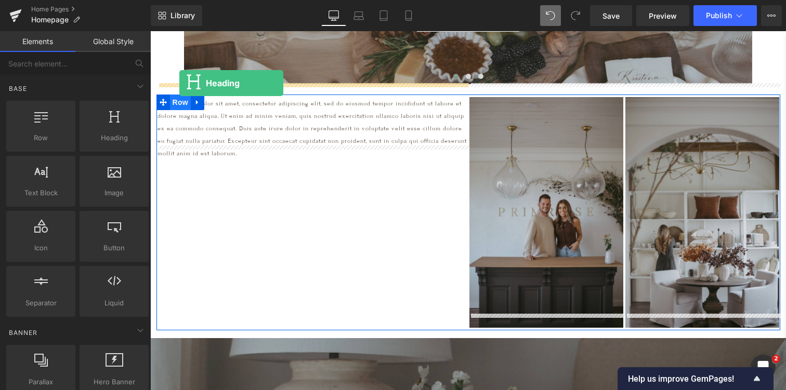
drag, startPoint x: 258, startPoint y: 157, endPoint x: 178, endPoint y: 81, distance: 110.3
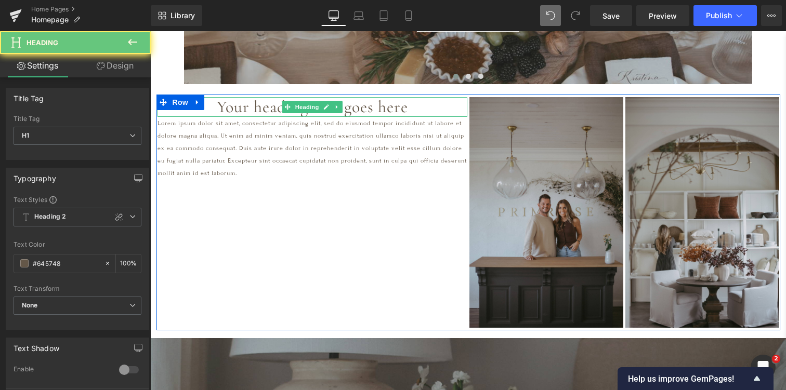
click at [233, 97] on h1 "Your heading text goes here" at bounding box center [312, 107] width 310 height 20
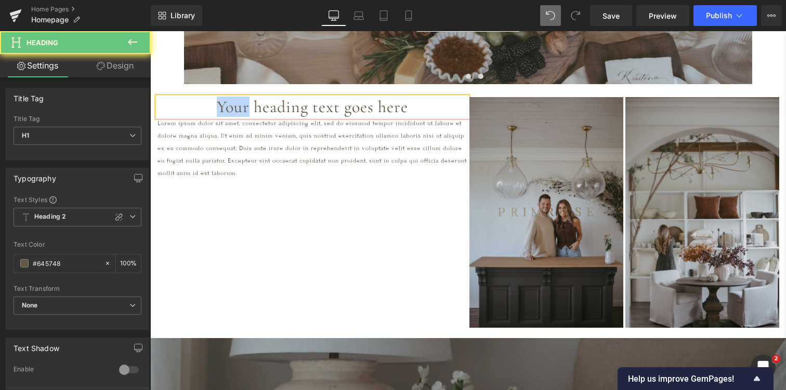
click at [233, 97] on h1 "Your heading text goes here" at bounding box center [312, 107] width 310 height 20
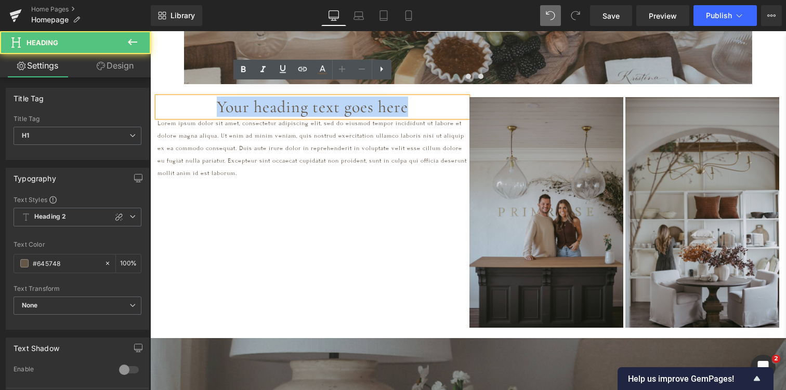
click at [233, 97] on h1 "Your heading text goes here" at bounding box center [312, 107] width 310 height 20
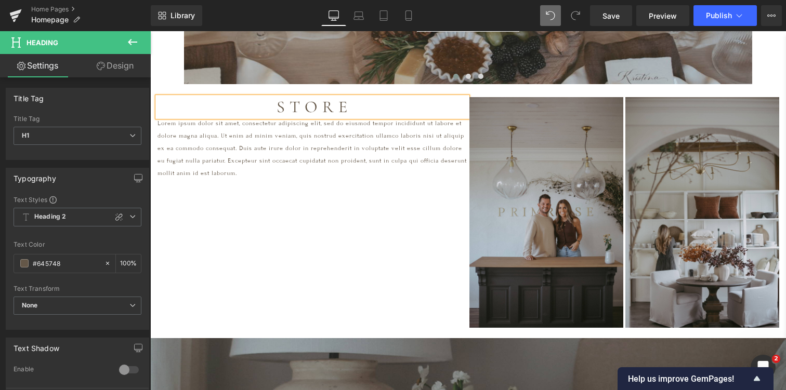
click at [284, 183] on div "S T O R E Heading Lorem ipsum dolor sit amet, consectetur adipiscing elit, sed …" at bounding box center [468, 213] width 624 height 236
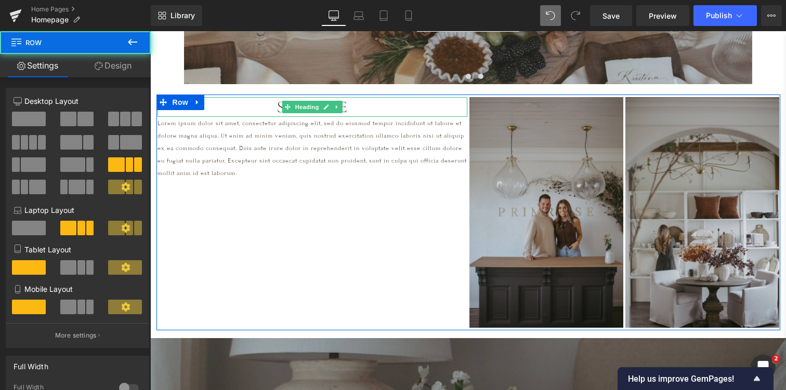
click at [356, 97] on h1 "S T O R E" at bounding box center [312, 107] width 310 height 20
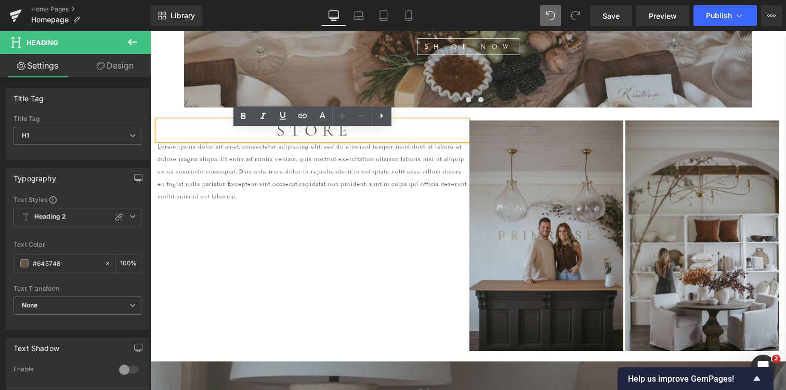
scroll to position [654, 0]
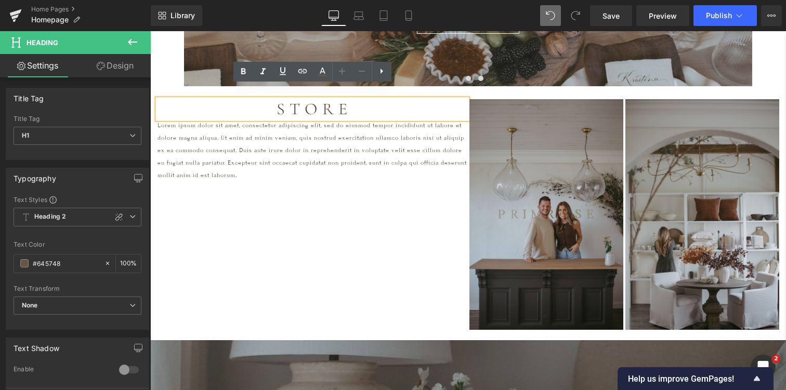
click at [396, 187] on div "S T O R E Heading Lorem ipsum dolor sit amet, consectetur adipiscing elit, sed …" at bounding box center [468, 215] width 624 height 236
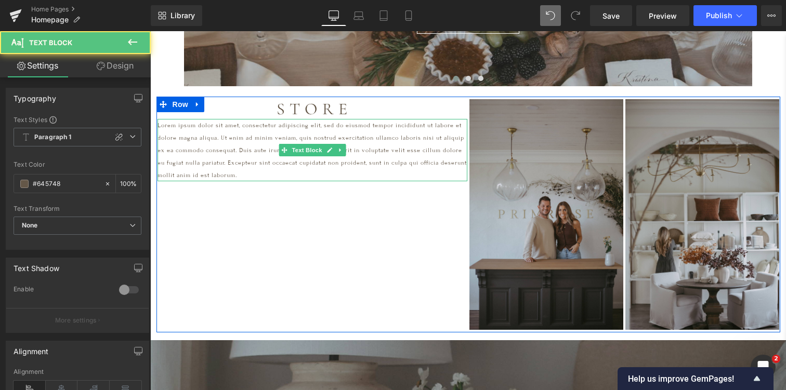
click at [361, 159] on p "Lorem ipsum dolor sit amet, consectetur adipiscing elit, sed do eiusmod tempor …" at bounding box center [312, 150] width 310 height 62
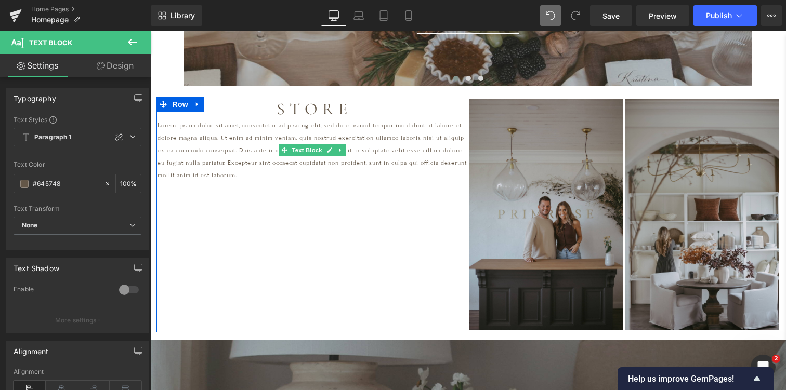
click at [176, 119] on p "Lorem ipsum dolor sit amet, consectetur adipiscing elit, sed do eiusmod tempor …" at bounding box center [312, 150] width 310 height 62
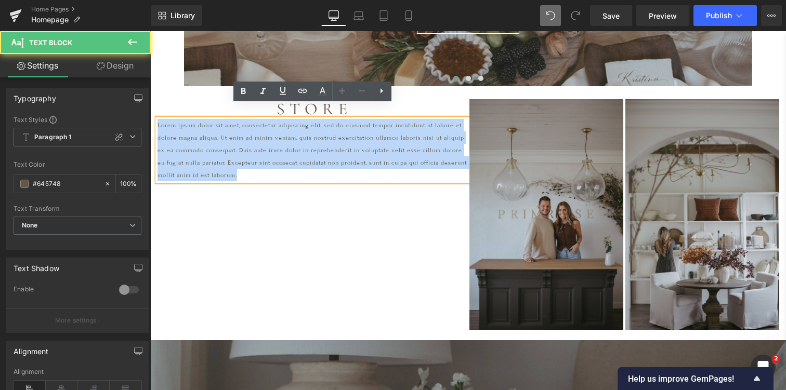
drag, startPoint x: 301, startPoint y: 159, endPoint x: 154, endPoint y: 93, distance: 161.2
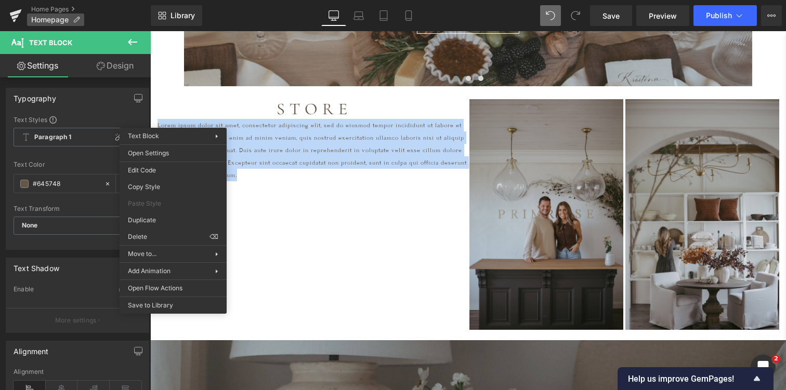
paste div
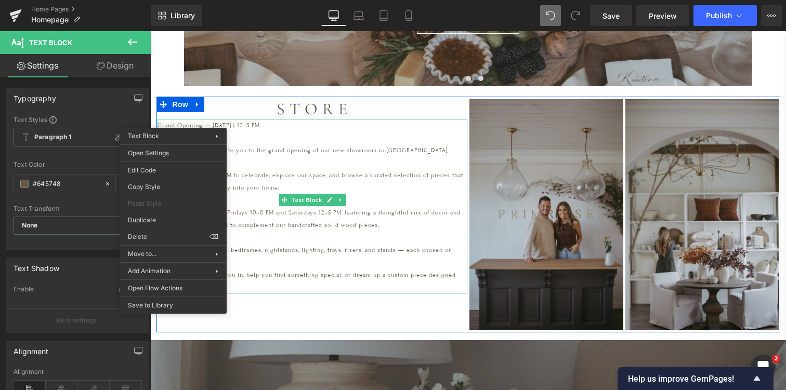
click at [355, 244] on p "You’ll find tables, chairs, bedframes, nightstands, lighting, trays, risers, an…" at bounding box center [312, 256] width 310 height 25
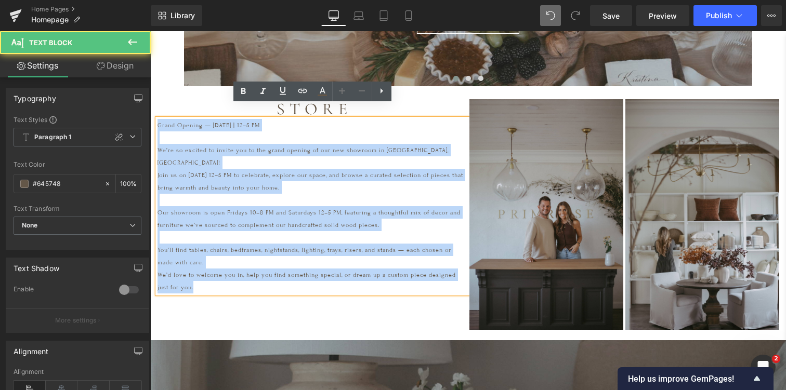
drag, startPoint x: 204, startPoint y: 265, endPoint x: 140, endPoint y: 96, distance: 179.9
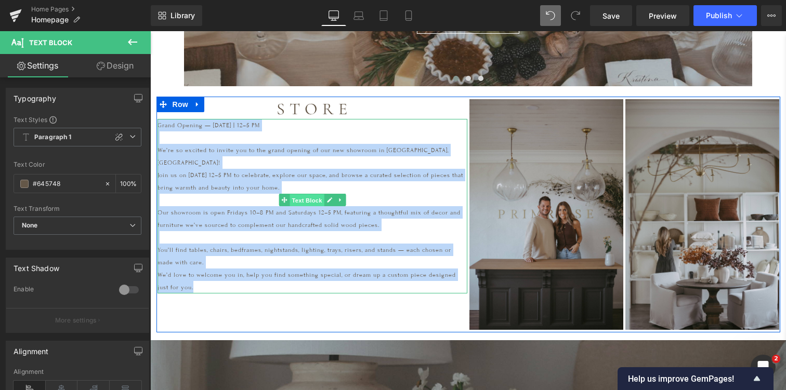
click at [314, 194] on span "Text Block" at bounding box center [306, 200] width 34 height 12
click at [327, 197] on icon at bounding box center [329, 199] width 5 height 5
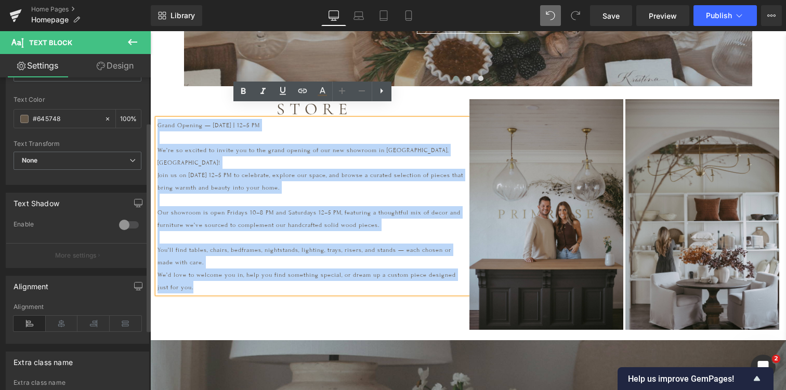
scroll to position [67, 0]
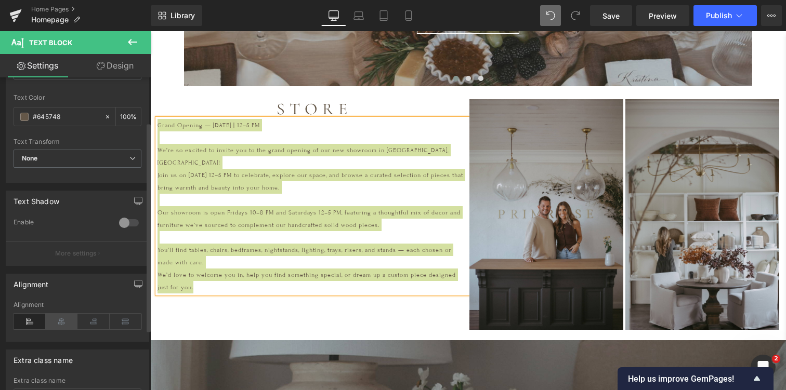
click at [58, 322] on icon at bounding box center [62, 322] width 32 height 16
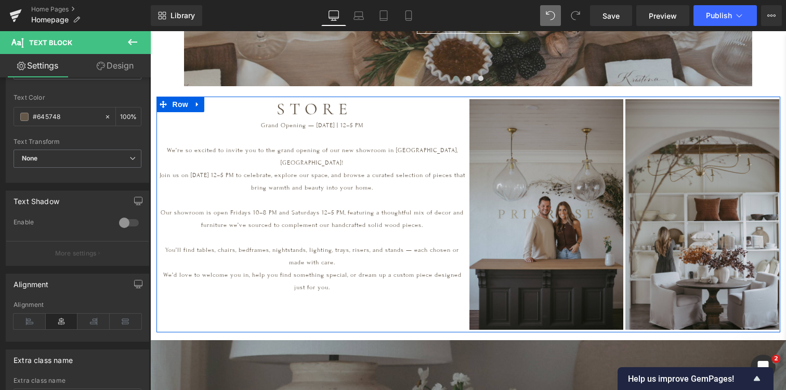
click at [301, 278] on div "S T O R E Heading Grand Opening — [DATE] | 12–5 PM We’re so excited to invite y…" at bounding box center [468, 215] width 624 height 236
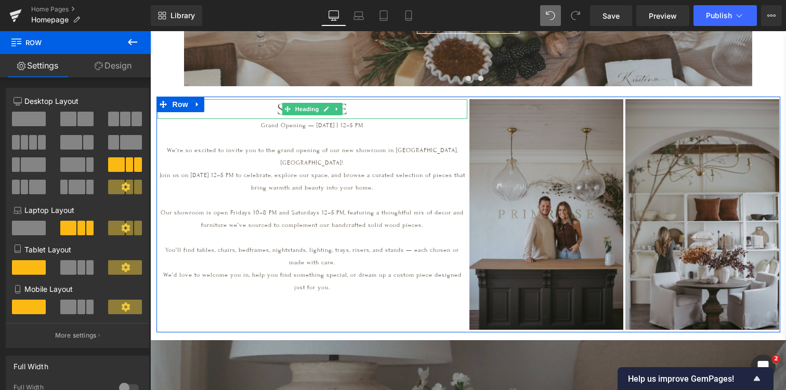
click at [281, 99] on h1 "S T O R E" at bounding box center [312, 109] width 310 height 20
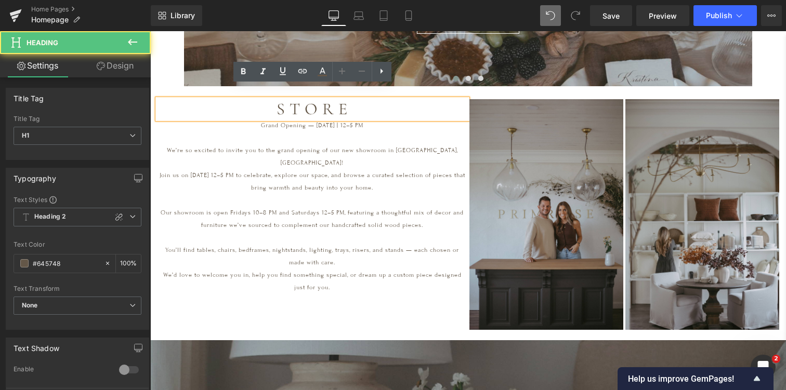
click at [277, 99] on h1 "S T O R E" at bounding box center [312, 109] width 310 height 20
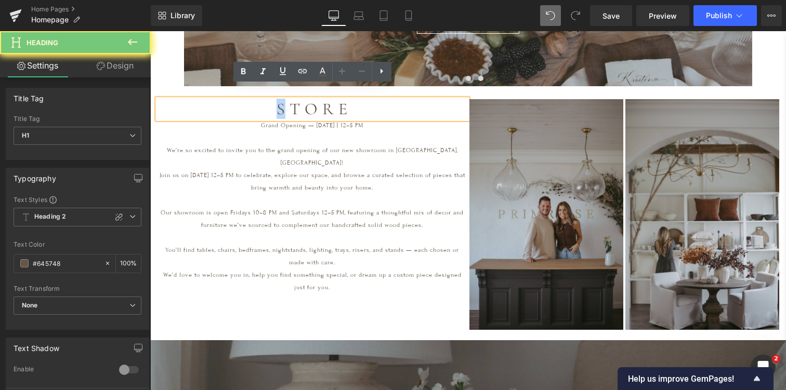
click at [278, 99] on h1 "S T O R E" at bounding box center [312, 109] width 310 height 20
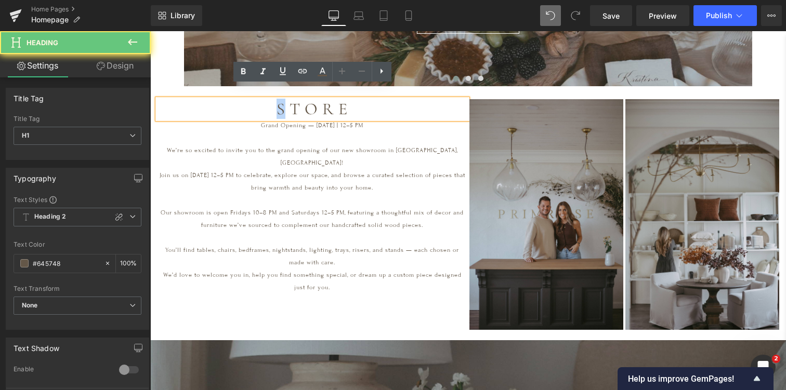
click at [278, 99] on h1 "S T O R E" at bounding box center [312, 109] width 310 height 20
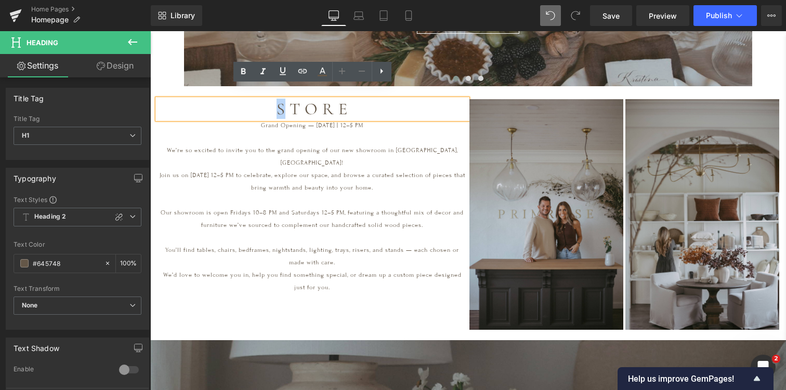
click at [273, 99] on h1 "S T O R E" at bounding box center [312, 109] width 310 height 20
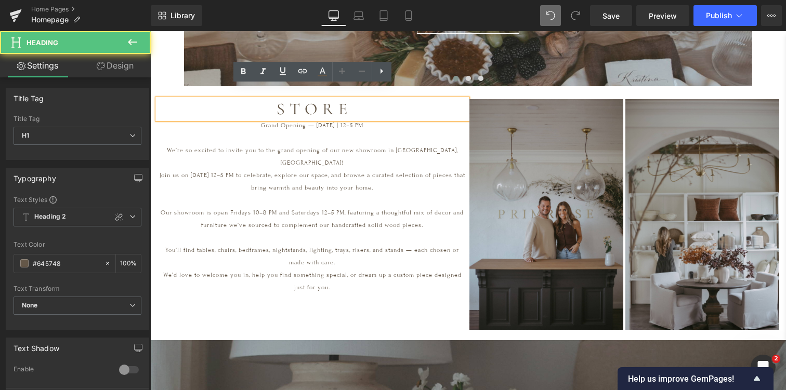
click at [365, 99] on h1 "S T O R E" at bounding box center [312, 109] width 310 height 20
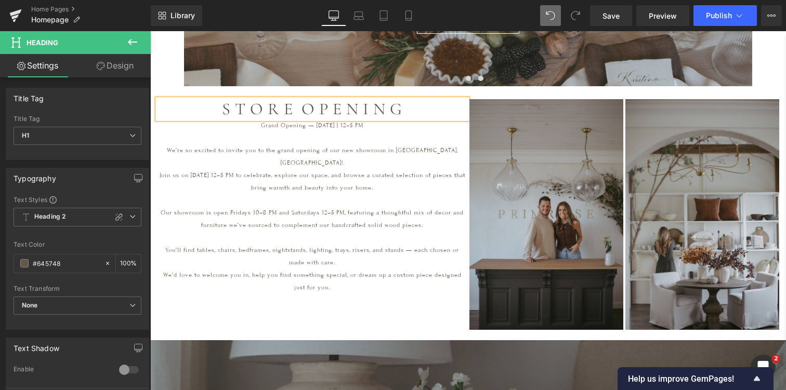
click at [299, 99] on h1 "S T O R E O P E N I N G" at bounding box center [312, 109] width 310 height 20
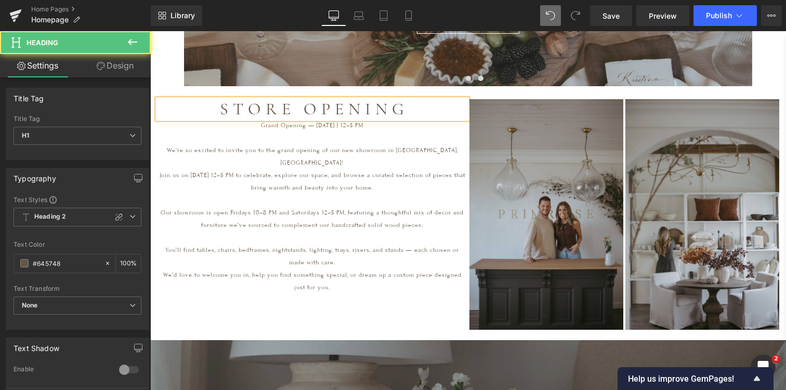
click at [419, 99] on h1 "S T O R E O P E N I N G" at bounding box center [312, 109] width 310 height 20
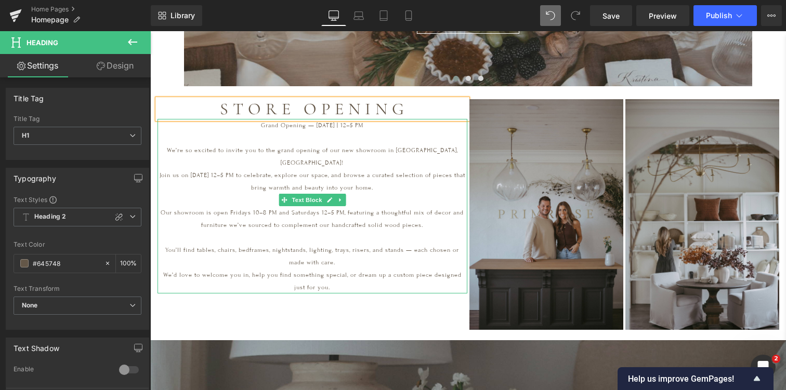
click at [323, 144] on p "We’re so excited to invite you to the grand opening of our new showroom in [GEO…" at bounding box center [312, 156] width 310 height 25
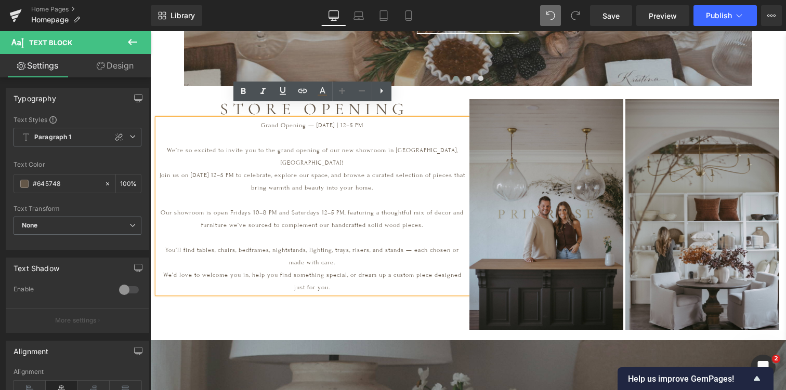
drag, startPoint x: 378, startPoint y: 110, endPoint x: 229, endPoint y: 104, distance: 149.8
click at [229, 119] on div "Grand Opening — [DATE] | 12–5 PM We’re so excited to invite you to the grand op…" at bounding box center [312, 206] width 310 height 175
click at [327, 131] on p at bounding box center [312, 137] width 310 height 12
drag, startPoint x: 377, startPoint y: 110, endPoint x: 250, endPoint y: 108, distance: 126.8
click at [250, 119] on p "Grand Opening — [DATE] | 12–5 PM" at bounding box center [312, 125] width 310 height 12
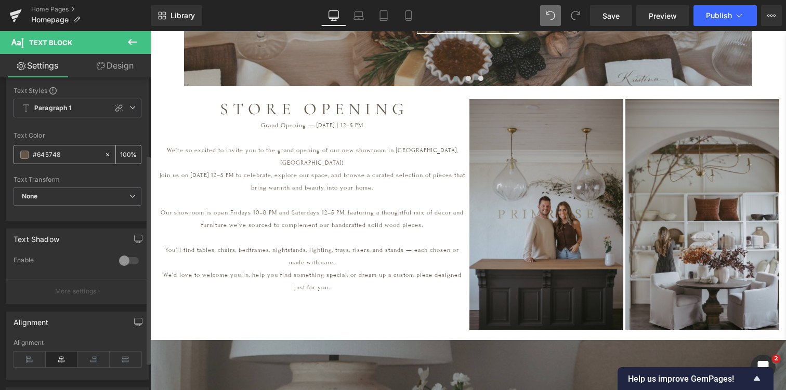
scroll to position [0, 0]
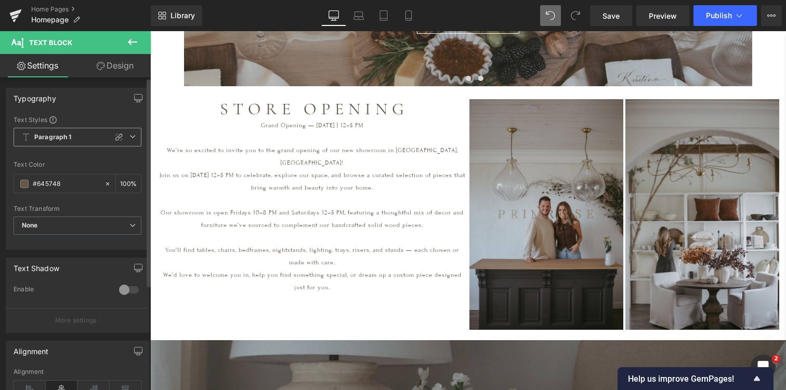
click at [98, 131] on span "Paragraph 1" at bounding box center [78, 137] width 128 height 19
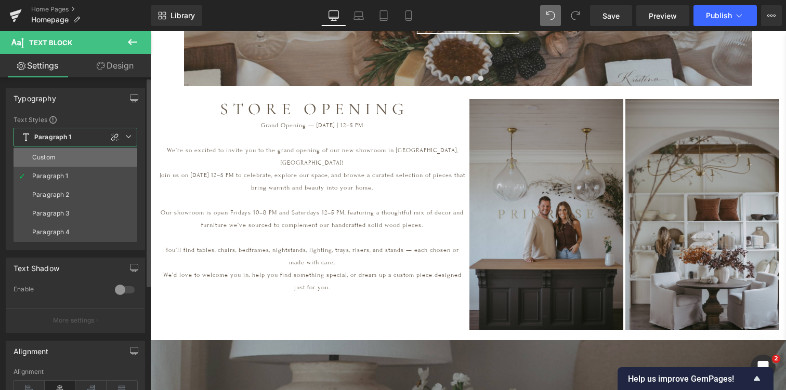
click at [55, 157] on div "Custom" at bounding box center [43, 157] width 23 height 7
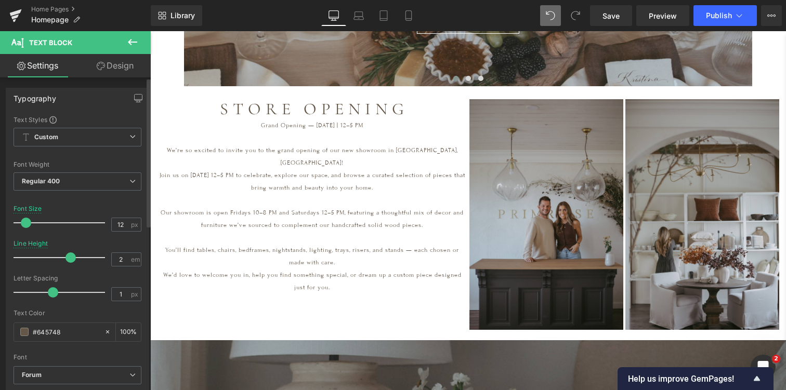
scroll to position [5359, 636]
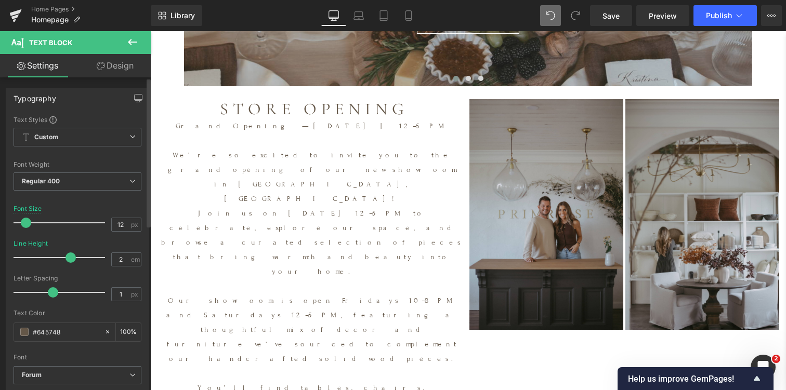
click at [28, 220] on span at bounding box center [26, 223] width 10 height 10
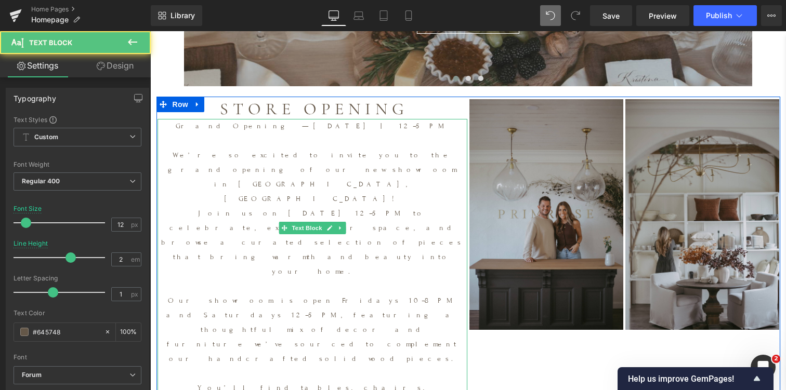
click at [254, 206] on p "Join us on [DATE] 12–5 PM to celebrate, explore our space, and browse a curated…" at bounding box center [312, 242] width 310 height 73
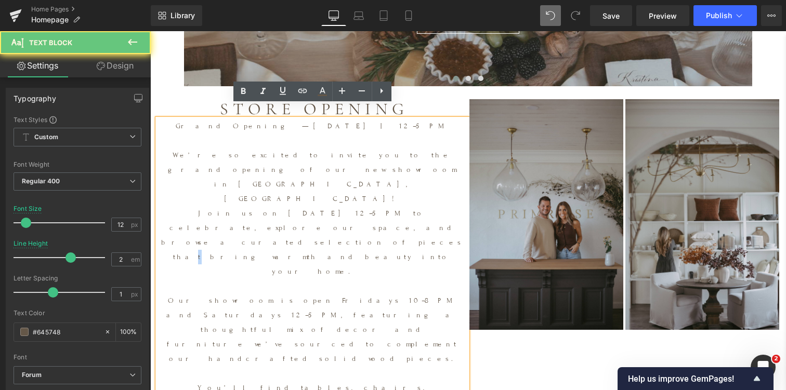
click at [254, 206] on p "Join us on [DATE] 12–5 PM to celebrate, explore our space, and browse a curated…" at bounding box center [312, 242] width 310 height 73
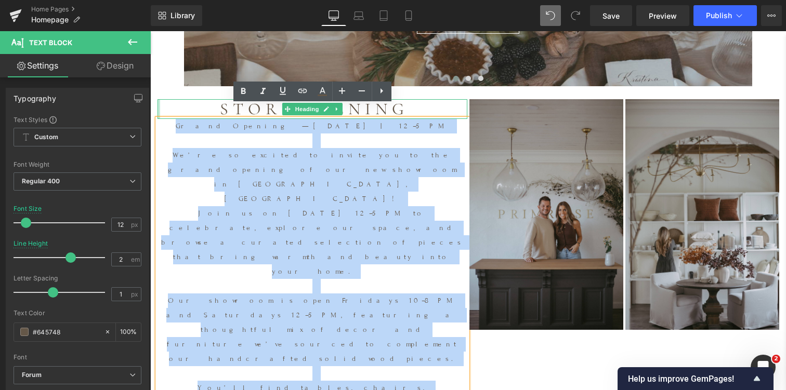
drag, startPoint x: 368, startPoint y: 319, endPoint x: 156, endPoint y: 95, distance: 308.4
click at [157, 99] on div "S T O R E O P E N I N G Heading Grand Opening — [DATE] | 12–5 PM We’re so excit…" at bounding box center [312, 291] width 312 height 384
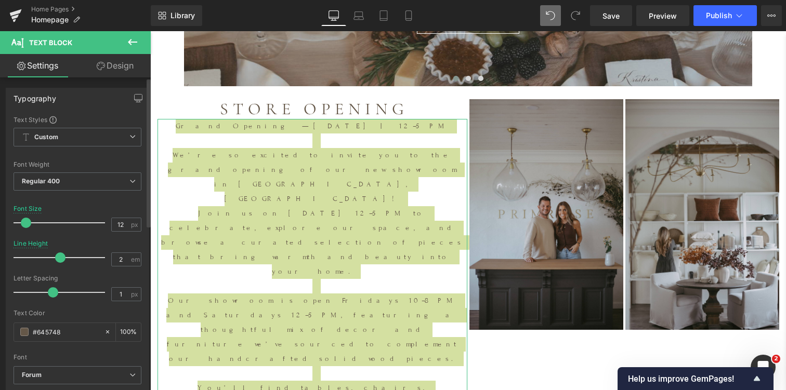
scroll to position [5, 5]
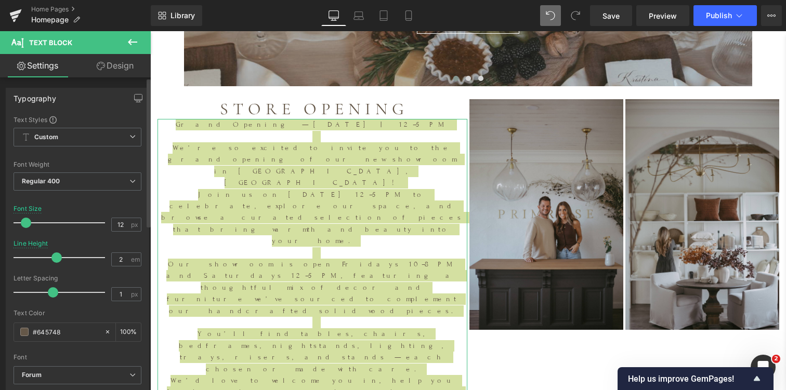
drag, startPoint x: 68, startPoint y: 257, endPoint x: 54, endPoint y: 258, distance: 14.1
click at [54, 258] on span at bounding box center [56, 258] width 10 height 10
click at [54, 290] on span at bounding box center [56, 292] width 10 height 10
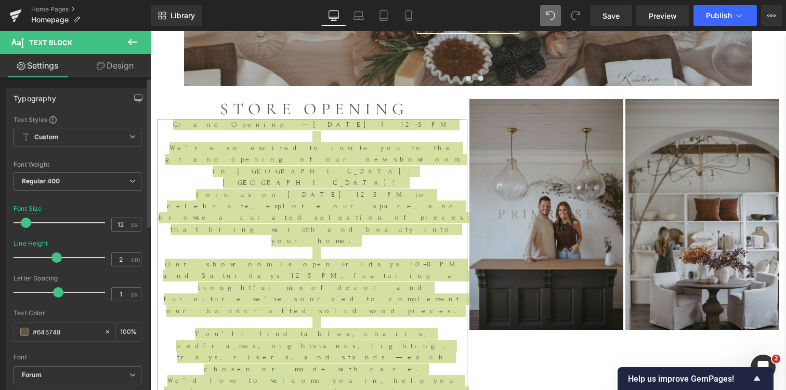
click at [57, 292] on span at bounding box center [58, 292] width 10 height 10
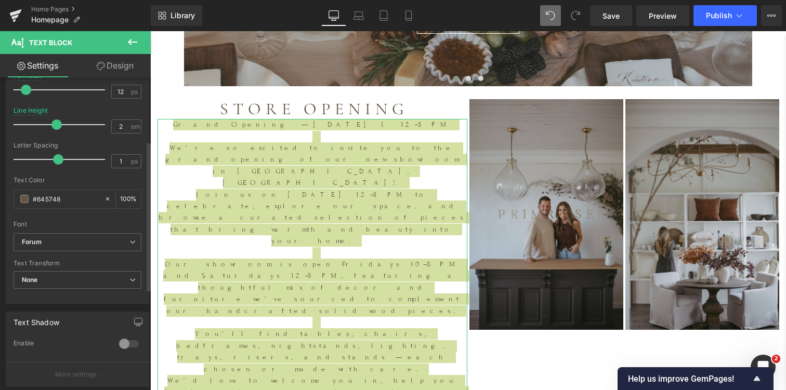
scroll to position [134, 0]
click at [47, 232] on div "Font Default Playfair Display [PERSON_NAME] Bookletter 1911 Sorts Mill [PERSON_…" at bounding box center [78, 107] width 128 height 251
click at [47, 236] on span "Forum" at bounding box center [78, 242] width 128 height 18
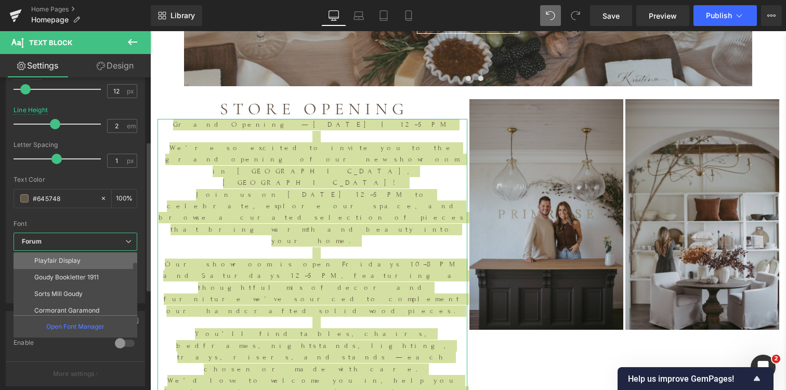
scroll to position [22, 0]
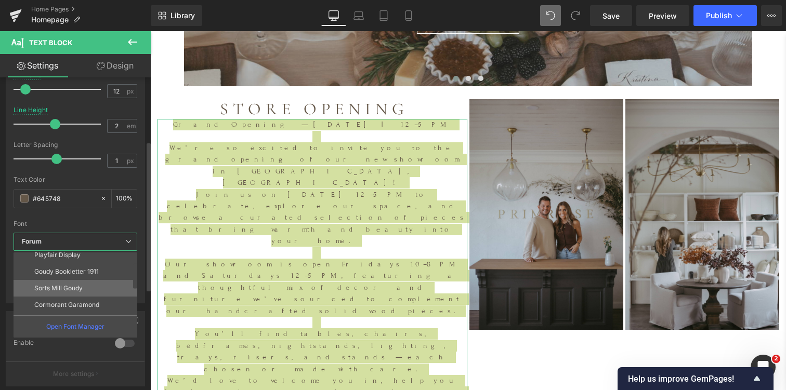
click at [79, 287] on p "Sorts Mill Goudy" at bounding box center [58, 288] width 48 height 7
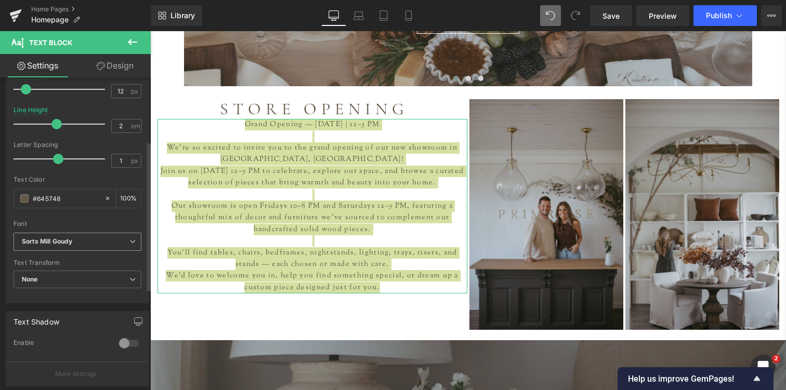
click at [78, 243] on b "Sorts Mill Goudy" at bounding box center [76, 241] width 108 height 9
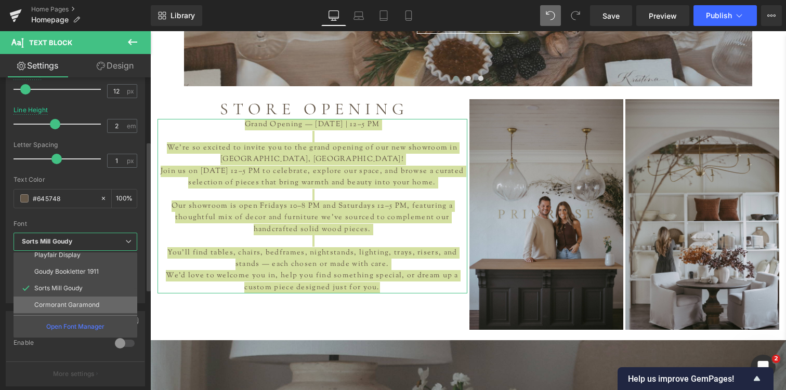
click at [78, 300] on li "Cormorant Garamond" at bounding box center [78, 305] width 128 height 17
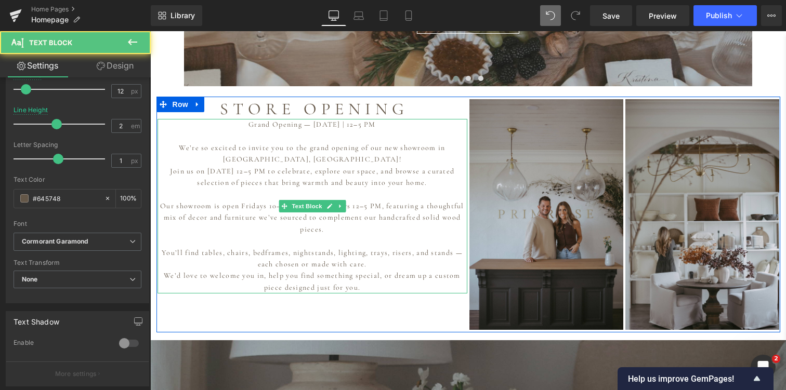
click at [213, 235] on p at bounding box center [312, 240] width 310 height 11
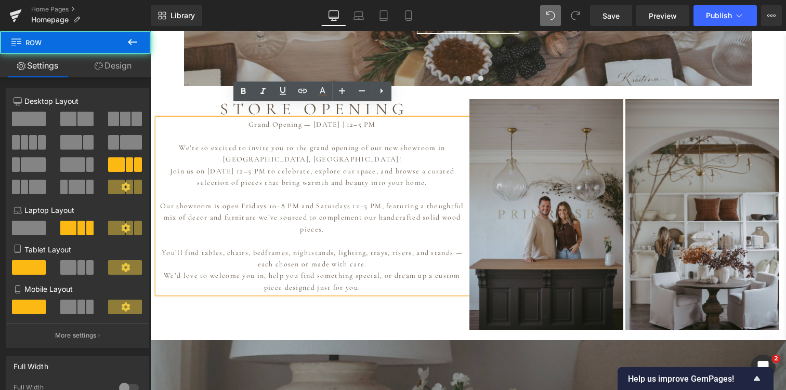
click at [324, 301] on div "S T O R E O P E N I N G Heading Grand Opening — [DATE] | 12–5 PM We’re so excit…" at bounding box center [468, 215] width 624 height 236
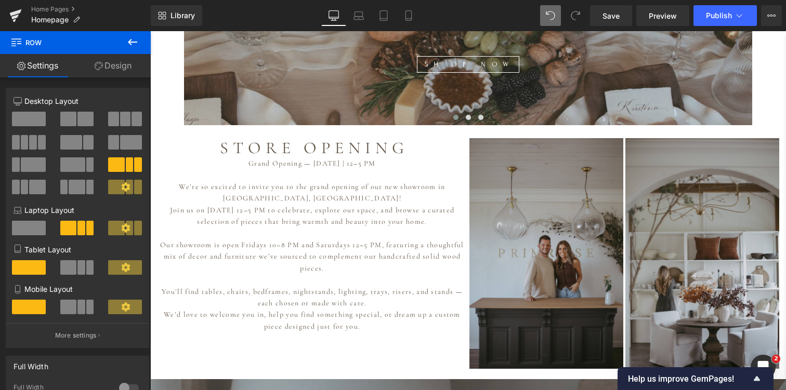
scroll to position [614, 0]
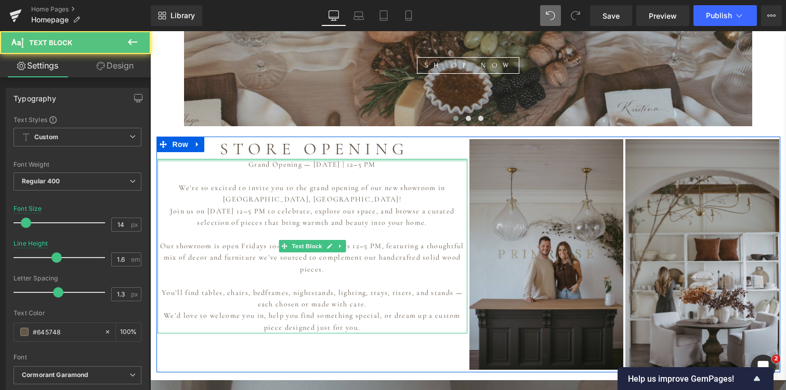
click at [237, 159] on div at bounding box center [312, 160] width 310 height 3
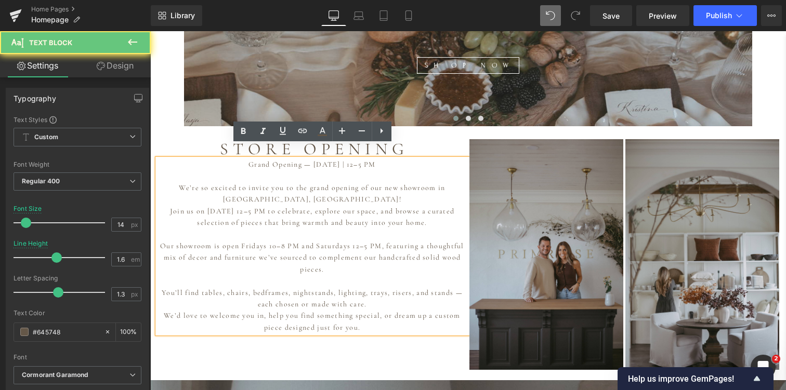
click at [237, 159] on p "Grand Opening — [DATE] | 12–5 PM" at bounding box center [312, 164] width 310 height 11
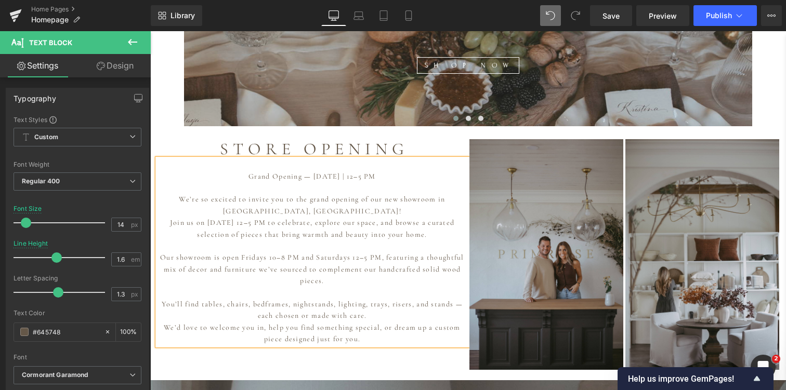
click at [235, 352] on div "S T O R E O P E N I N G Heading Grand Opening — [DATE] | 12–5 PM We’re so excit…" at bounding box center [468, 255] width 624 height 236
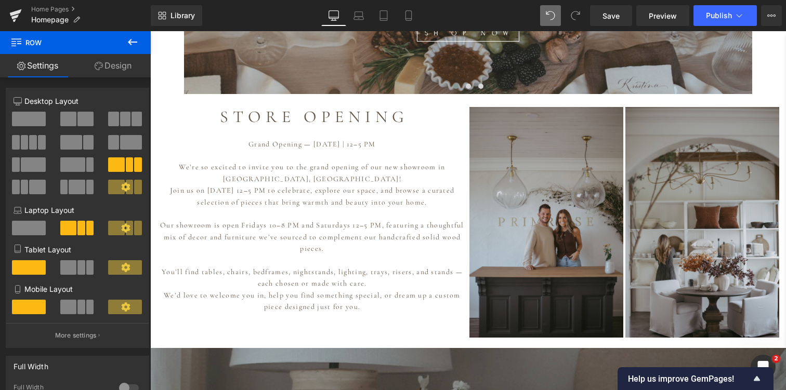
scroll to position [647, 0]
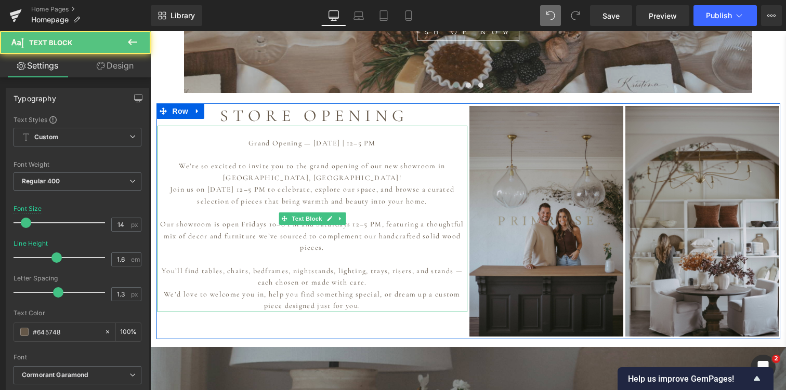
click at [266, 266] on p "You’ll find tables, chairs, bedframes, nightstands, lighting, trays, risers, an…" at bounding box center [312, 277] width 310 height 23
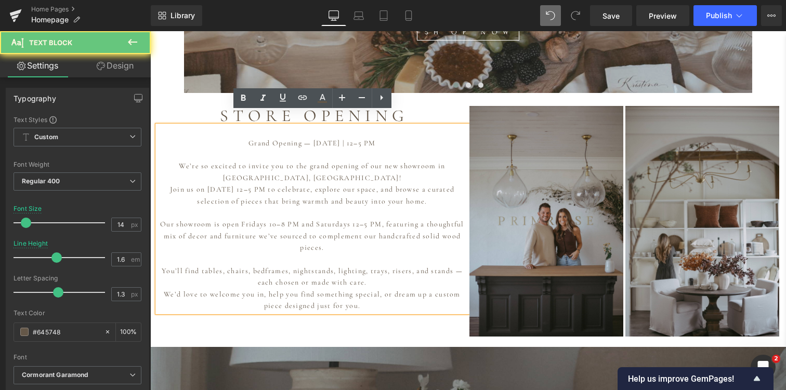
click at [262, 266] on p "You’ll find tables, chairs, bedframes, nightstands, lighting, trays, risers, an…" at bounding box center [312, 277] width 310 height 23
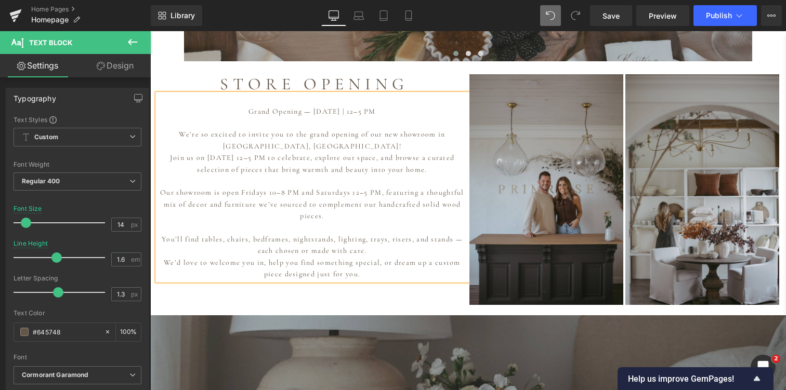
scroll to position [680, 0]
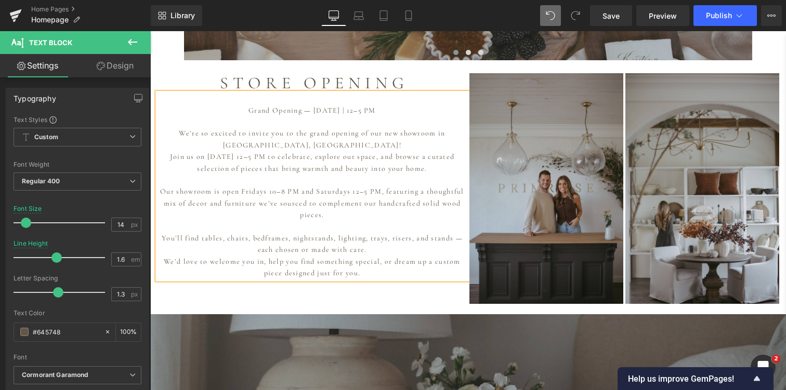
click at [196, 186] on p "Our showroom is open Fridays 10–8 PM and Saturdays 12–5 PM, featuring a thought…" at bounding box center [312, 203] width 310 height 35
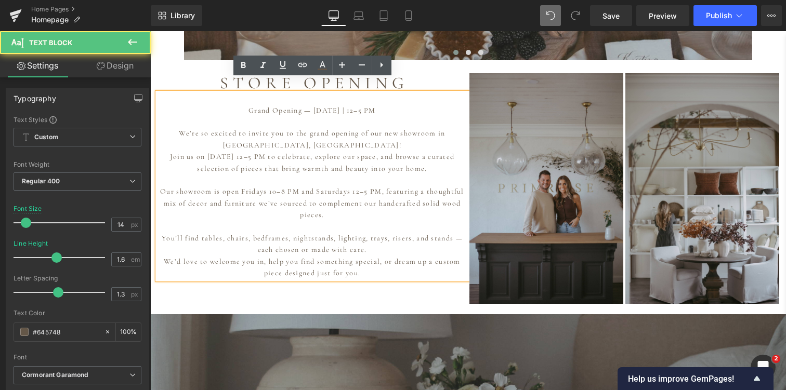
click at [161, 186] on p "Our showroom is open Fridays 10–8 PM and Saturdays 12–5 PM, featuring a thought…" at bounding box center [312, 203] width 310 height 35
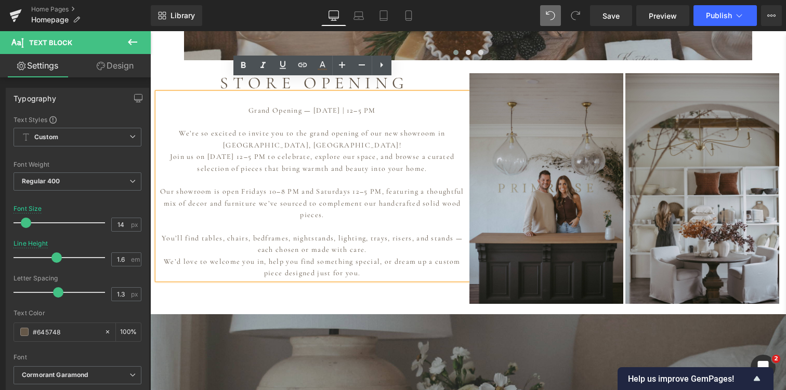
click at [162, 186] on p "Our showroom is open Fridays 10–8 PM and Saturdays 12–5 PM, featuring a thought…" at bounding box center [312, 203] width 310 height 35
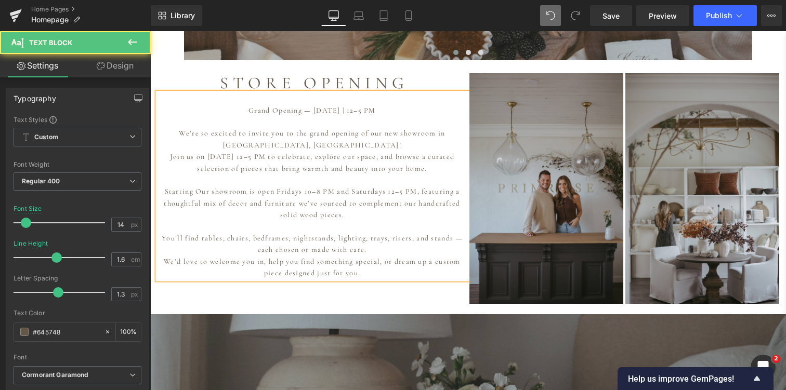
drag, startPoint x: 241, startPoint y: 98, endPoint x: 391, endPoint y: 99, distance: 150.7
click at [391, 105] on p "Grand Opening — [DATE] | 12–5 PM" at bounding box center [312, 110] width 310 height 11
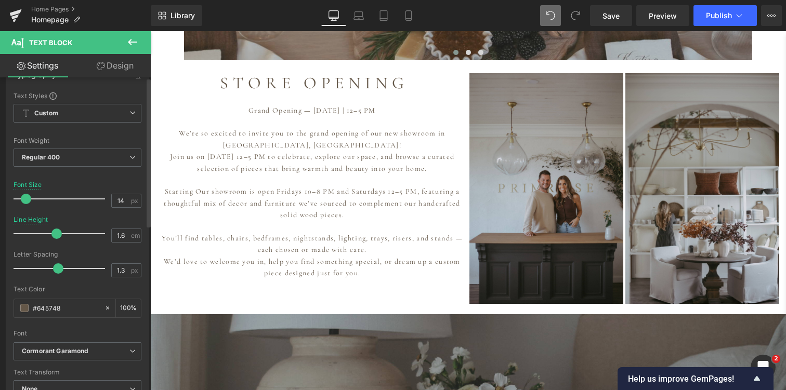
scroll to position [0, 0]
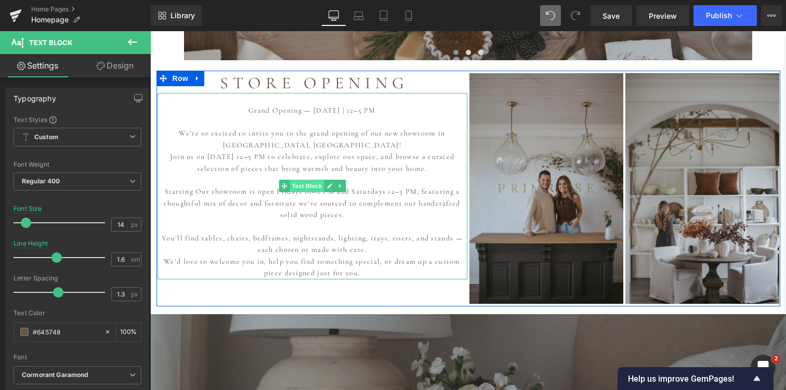
click at [310, 180] on span "Text Block" at bounding box center [306, 186] width 34 height 12
click at [312, 180] on span "Text Block" at bounding box center [306, 186] width 34 height 12
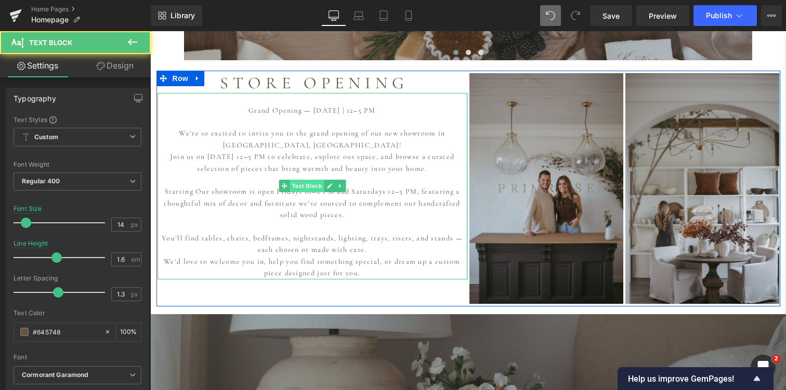
click at [312, 180] on span "Text Block" at bounding box center [306, 186] width 34 height 12
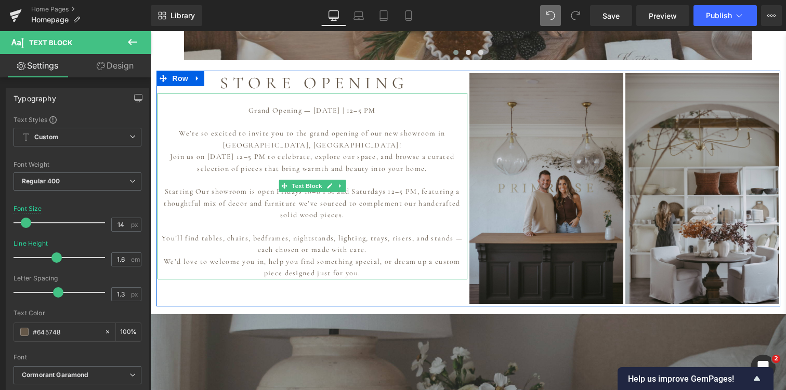
scroll to position [667, 0]
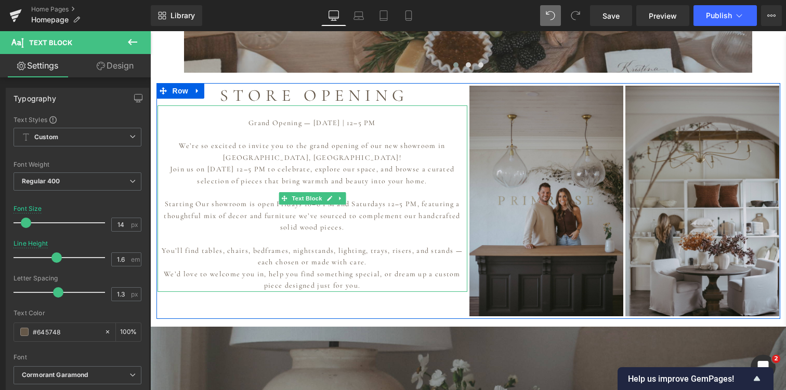
click at [209, 173] on p "Join us on [DATE] 12–5 PM to celebrate, explore our space, and browse a curated…" at bounding box center [312, 175] width 310 height 23
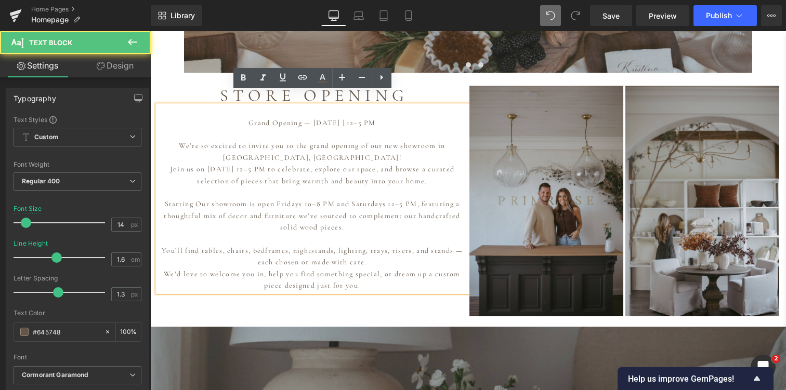
click at [216, 164] on p "Join us on [DATE] 12–5 PM to celebrate, explore our space, and browse a curated…" at bounding box center [312, 175] width 310 height 23
click at [180, 199] on p "Starting Our showroom is open Fridays 10–8 PM and Saturdays 12–5 PM, featuring …" at bounding box center [312, 216] width 310 height 35
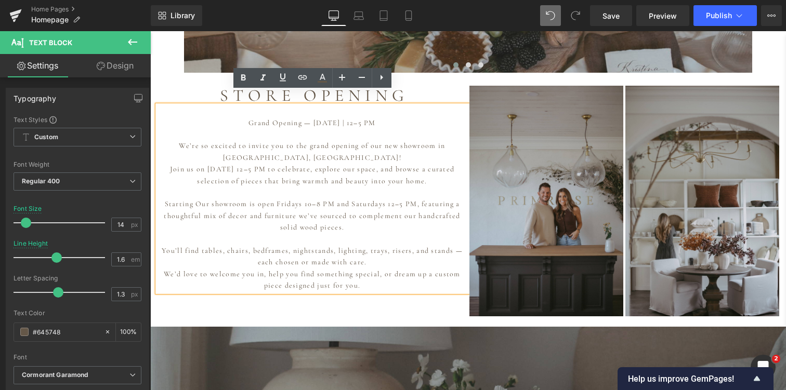
click at [191, 199] on p "Starting Our showroom is open Fridays 10–8 PM and Saturdays 12–5 PM, featuring …" at bounding box center [312, 216] width 310 height 35
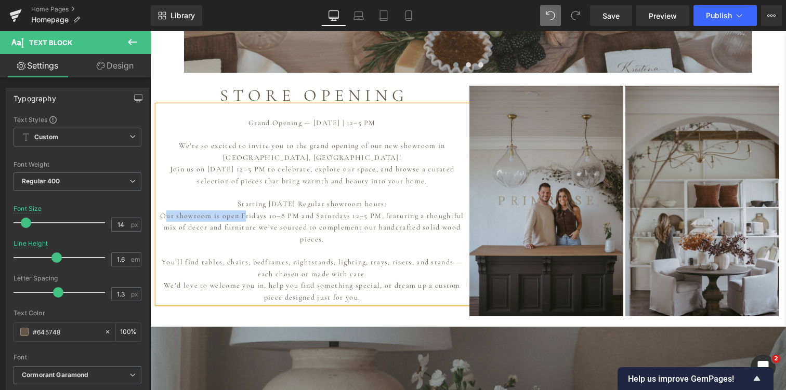
drag, startPoint x: 244, startPoint y: 205, endPoint x: 163, endPoint y: 203, distance: 81.1
click at [163, 204] on p "Starting [DATE] Regular showroom hours: Our showroom is open Fridays 10–8 PM an…" at bounding box center [312, 222] width 310 height 47
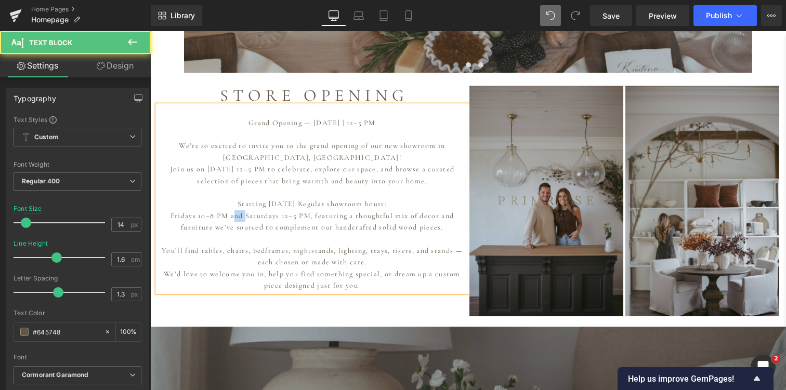
drag, startPoint x: 245, startPoint y: 203, endPoint x: 232, endPoint y: 203, distance: 12.5
click at [232, 203] on p "Starting [DATE] Regular showroom hours: Fridays 10–8 PM and Saturdays 12–5 PM, …" at bounding box center [312, 216] width 310 height 35
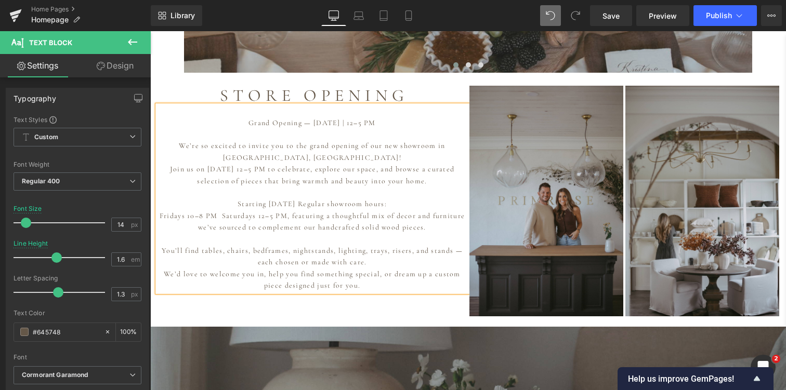
click at [225, 203] on p "Starting [DATE] Regular showroom hours: Fridays 10–8 PM Saturdays 12–5 PM, feat…" at bounding box center [312, 216] width 310 height 35
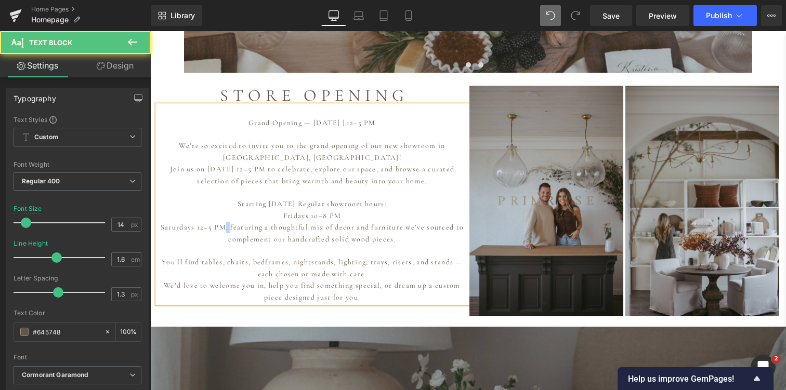
click at [230, 222] on p "Saturdays 12–5 PM, featuring a thoughtful mix of decor and furniture we’ve sour…" at bounding box center [312, 233] width 310 height 23
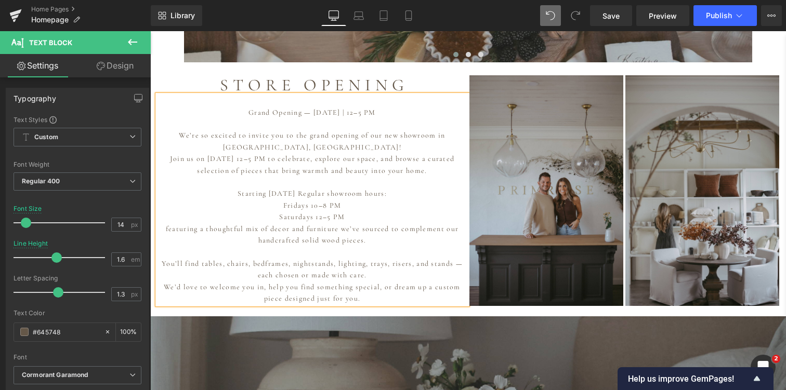
scroll to position [679, 0]
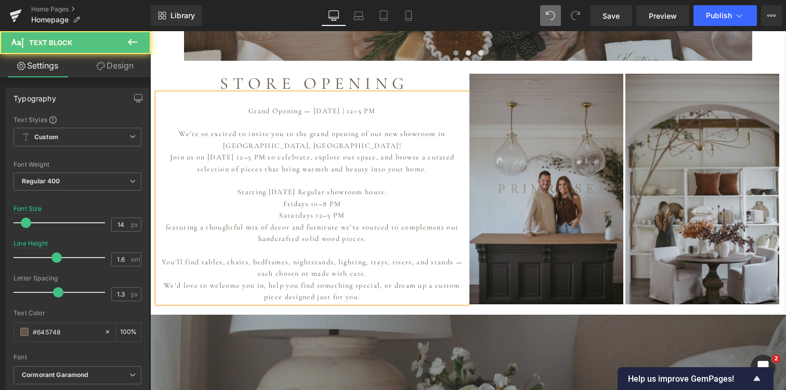
click at [423, 155] on p "Join us on [DATE] 12–5 PM to celebrate, explore our space, and browse a curated…" at bounding box center [312, 163] width 310 height 23
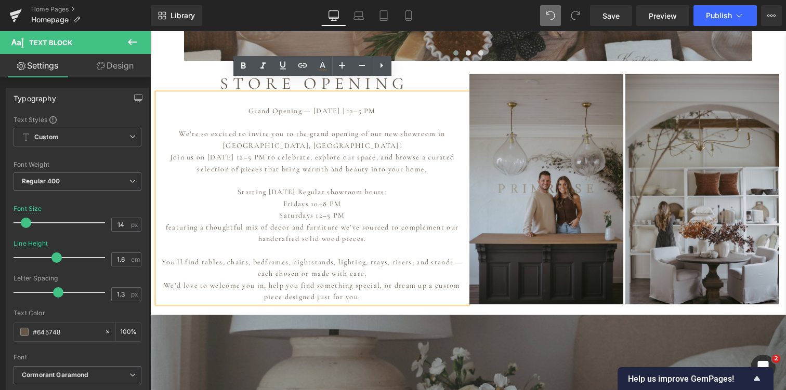
drag, startPoint x: 366, startPoint y: 287, endPoint x: 166, endPoint y: 82, distance: 287.0
click at [166, 94] on div "Grand Opening — [DATE] | 12–5 PM We’re so excited to invite you to the grand op…" at bounding box center [312, 198] width 310 height 209
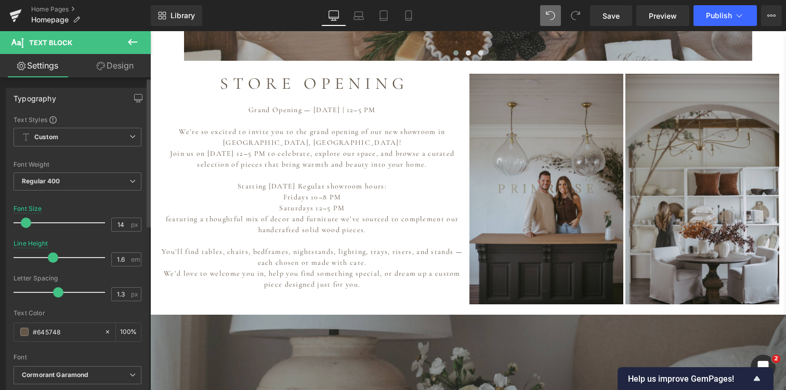
click at [52, 258] on span at bounding box center [53, 258] width 10 height 10
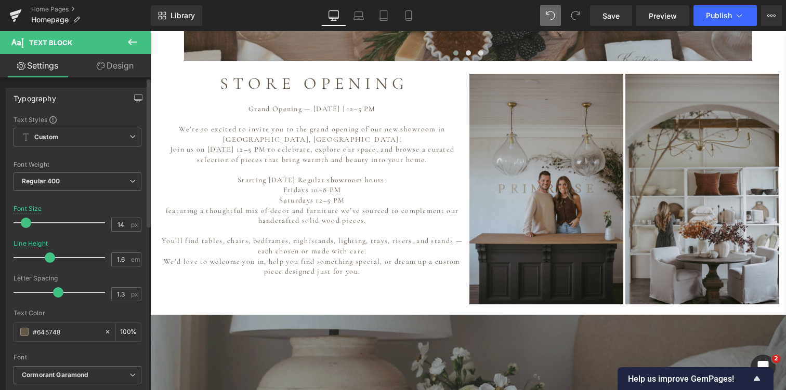
click at [49, 258] on span at bounding box center [50, 258] width 10 height 10
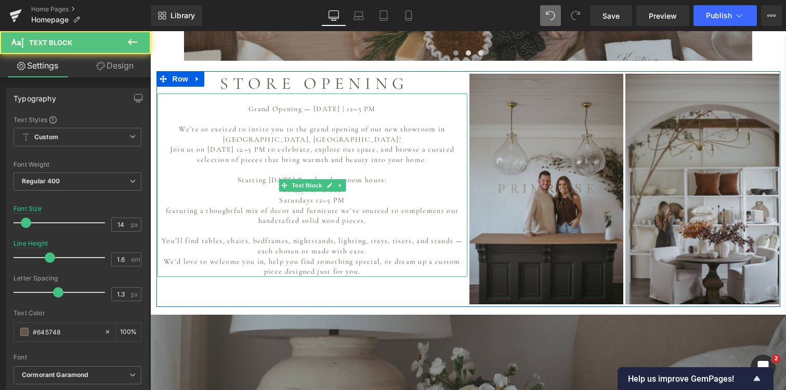
click at [324, 206] on p "featuring a thoughtful mix of decor and furniture we’ve sourced to complement o…" at bounding box center [312, 216] width 310 height 20
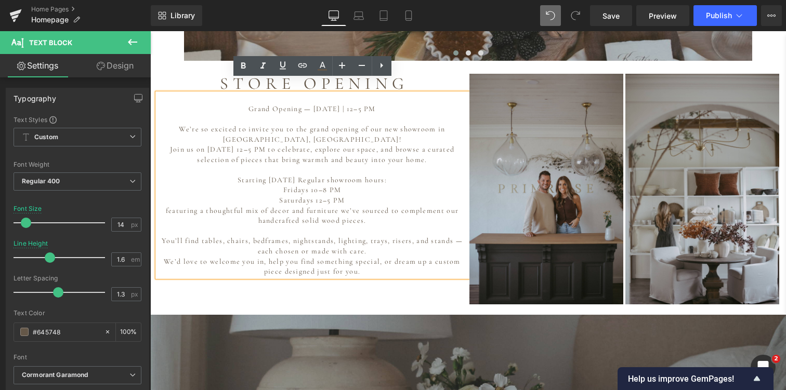
click at [374, 275] on div "S T O R E O P E N I N G Heading Grand Opening — [DATE] | 12–5 PM We’re so excit…" at bounding box center [468, 189] width 624 height 236
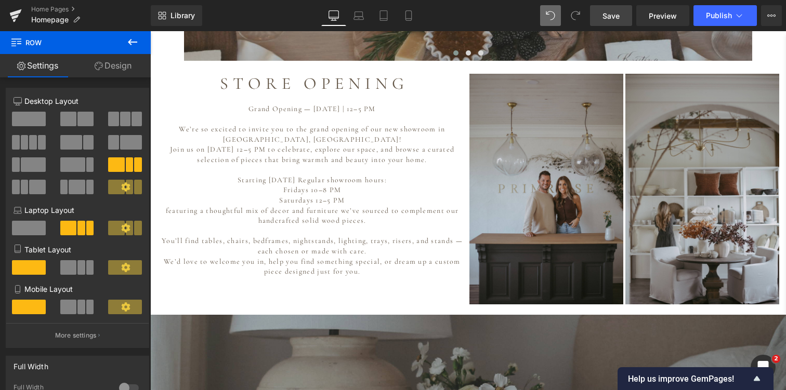
click at [613, 18] on span "Save" at bounding box center [610, 15] width 17 height 11
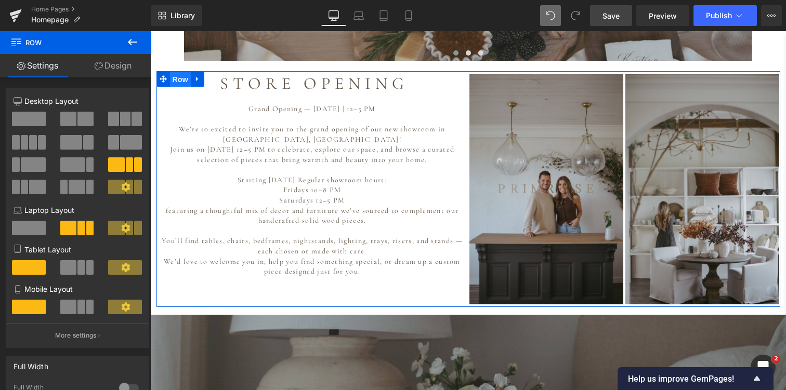
click at [178, 72] on span "Row" at bounding box center [180, 80] width 21 height 16
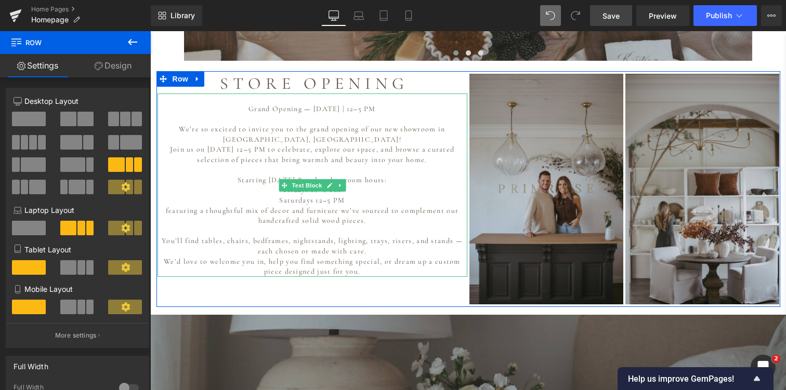
click at [291, 114] on p at bounding box center [312, 119] width 310 height 10
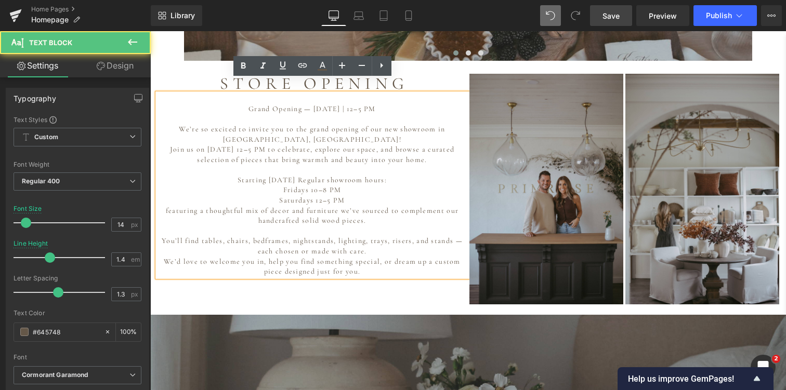
click at [239, 104] on p "Grand Opening — [DATE] | 12–5 PM" at bounding box center [312, 109] width 310 height 10
click at [375, 261] on p "We’d love to welcome you in, help you find something special, or dream up a cus…" at bounding box center [312, 267] width 310 height 20
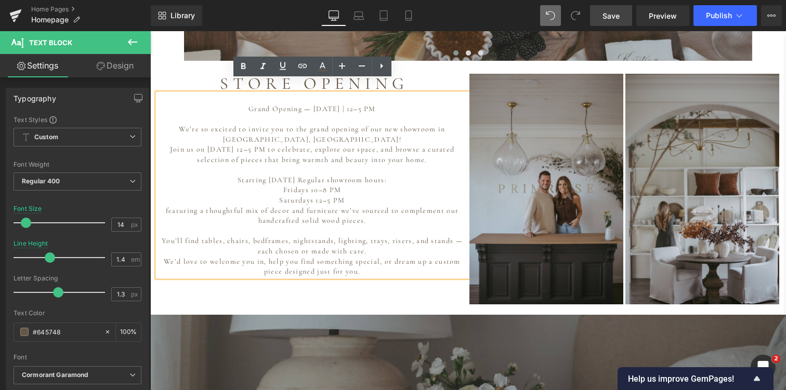
scroll to position [679, 0]
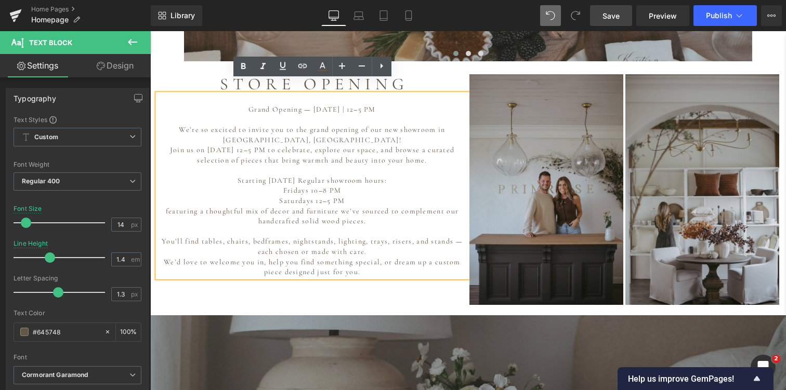
click at [400, 227] on p at bounding box center [312, 232] width 310 height 10
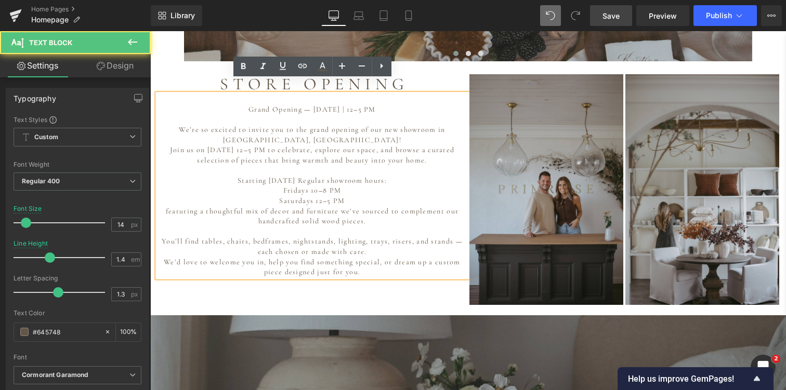
click at [460, 236] on p "You’ll find tables, chairs, bedframes, nightstands, lighting, trays, risers, an…" at bounding box center [312, 246] width 310 height 20
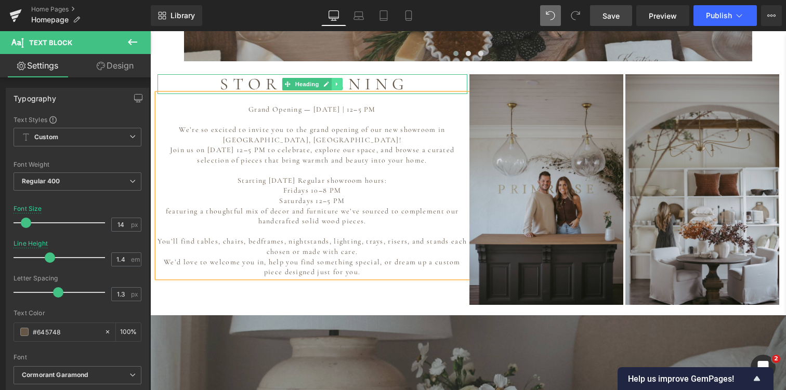
click at [336, 78] on link at bounding box center [337, 84] width 11 height 12
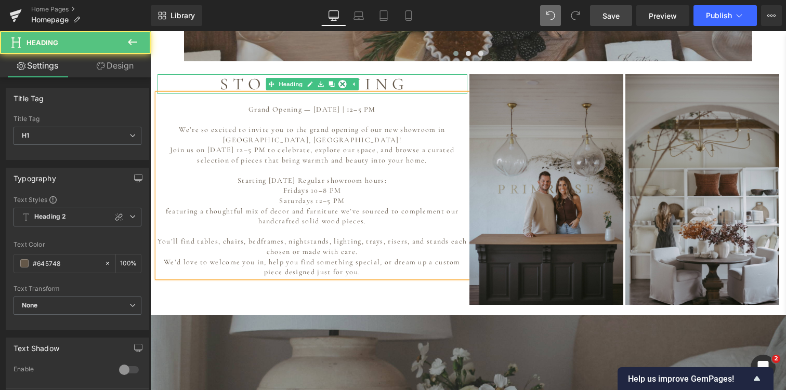
click at [217, 74] on h1 "S T O R E O P E N I N G" at bounding box center [312, 84] width 310 height 20
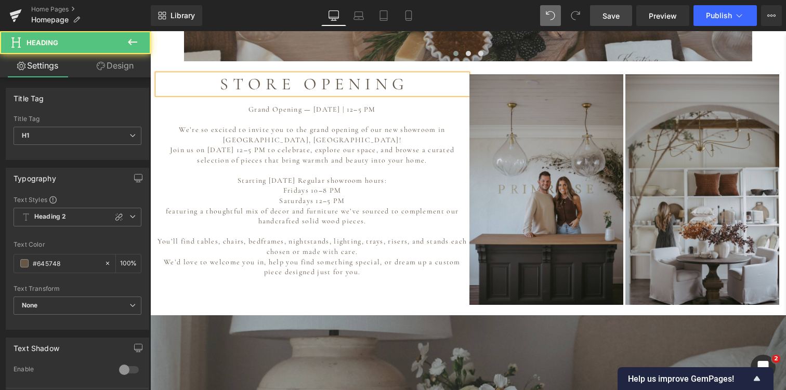
click at [412, 74] on h1 "S T O R E O P E N I N G" at bounding box center [312, 84] width 310 height 20
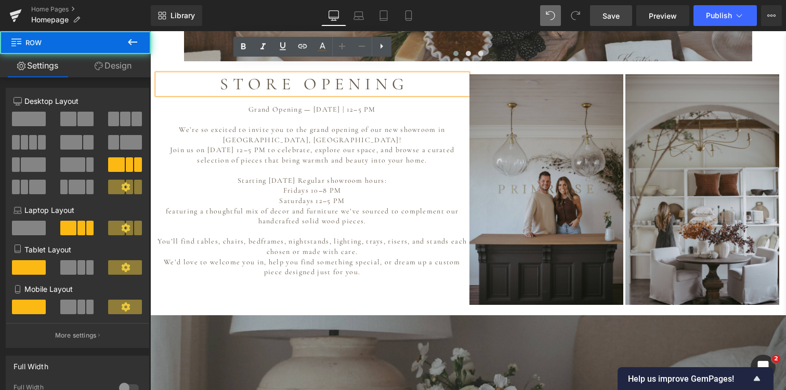
click at [398, 288] on div "S T O R E O P E N I N G Heading Grand Opening — [DATE] | 12–5 PM We’re so excit…" at bounding box center [468, 190] width 624 height 236
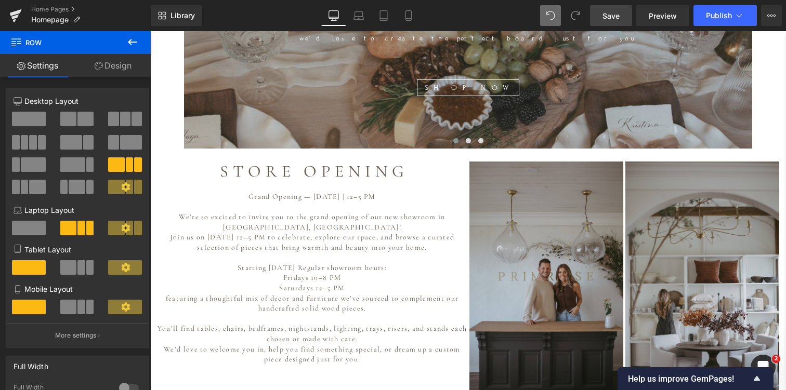
scroll to position [586, 0]
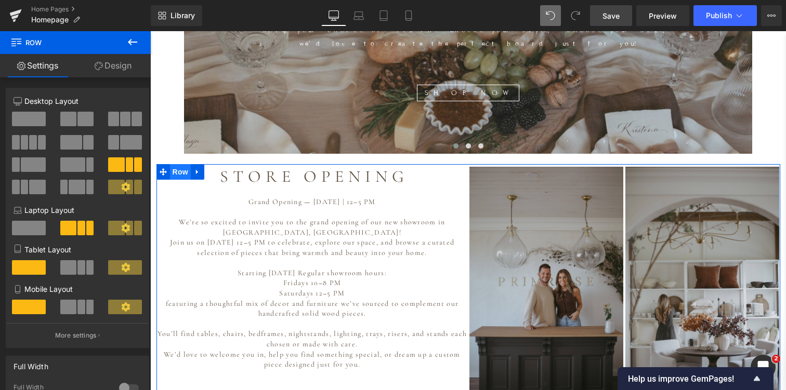
click at [177, 164] on span "Row" at bounding box center [180, 172] width 21 height 16
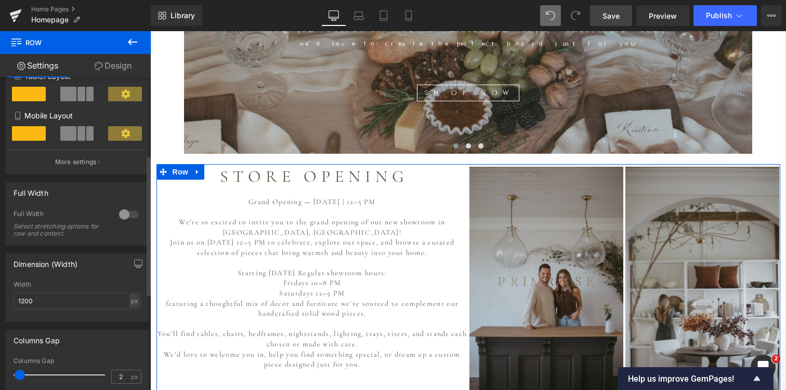
scroll to position [178, 0]
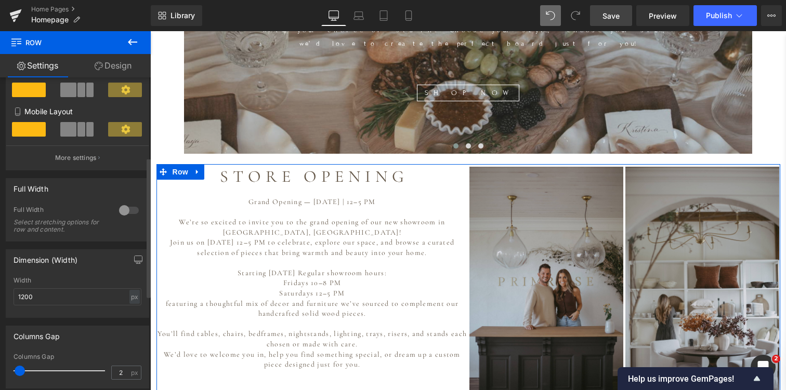
click at [125, 212] on div at bounding box center [128, 210] width 25 height 17
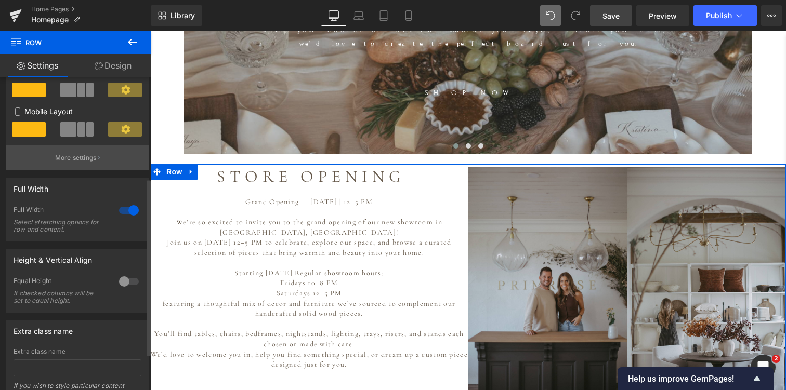
scroll to position [165, 0]
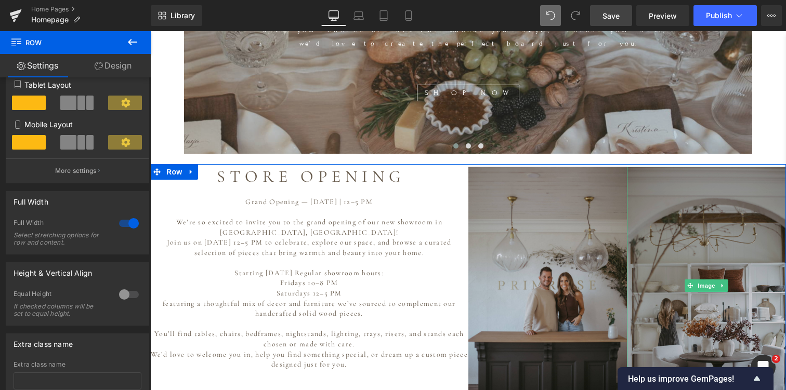
click at [652, 188] on img at bounding box center [706, 286] width 159 height 239
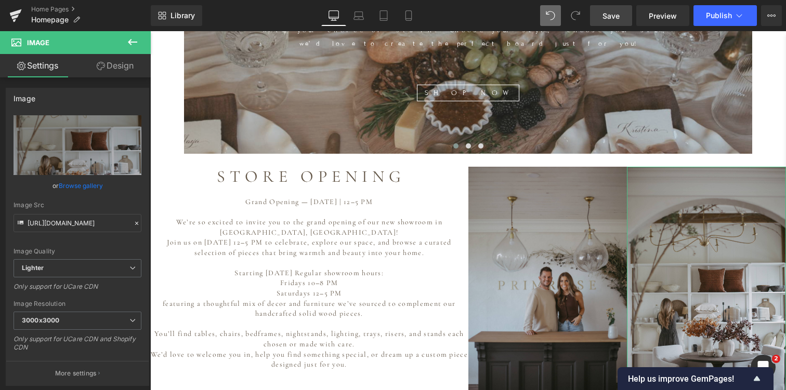
click at [116, 63] on link "Design" at bounding box center [114, 65] width 75 height 23
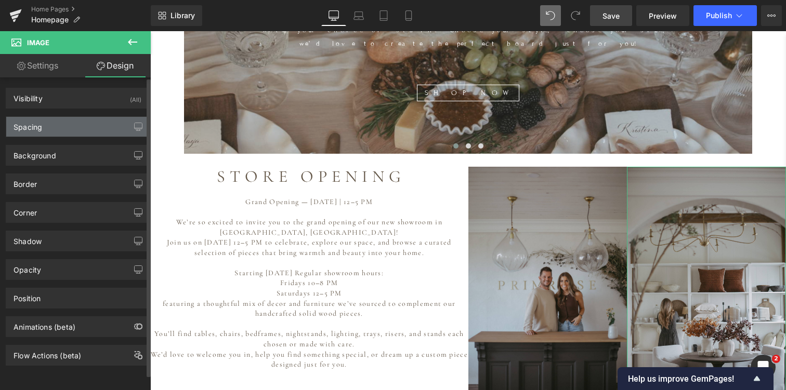
click at [69, 124] on div "Spacing" at bounding box center [77, 127] width 142 height 20
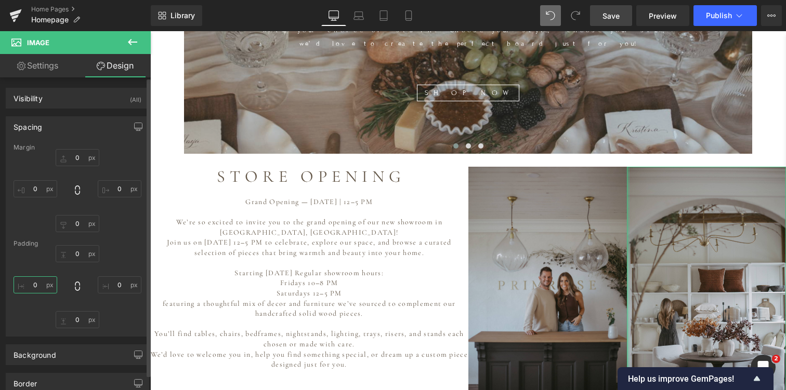
click at [44, 286] on input "0" at bounding box center [36, 284] width 44 height 17
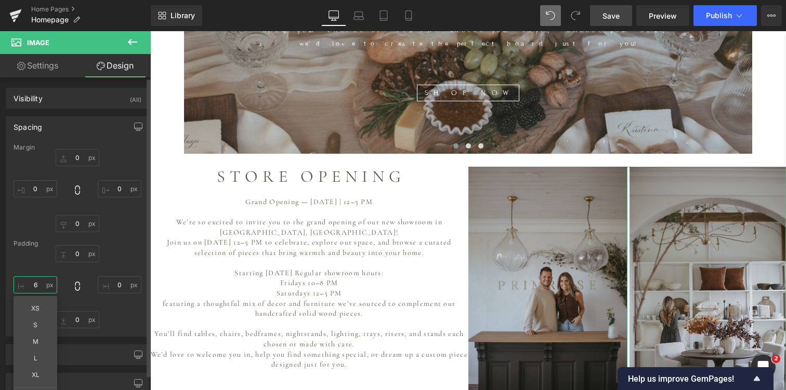
type input "5"
click at [615, 17] on span "Save" at bounding box center [610, 15] width 17 height 11
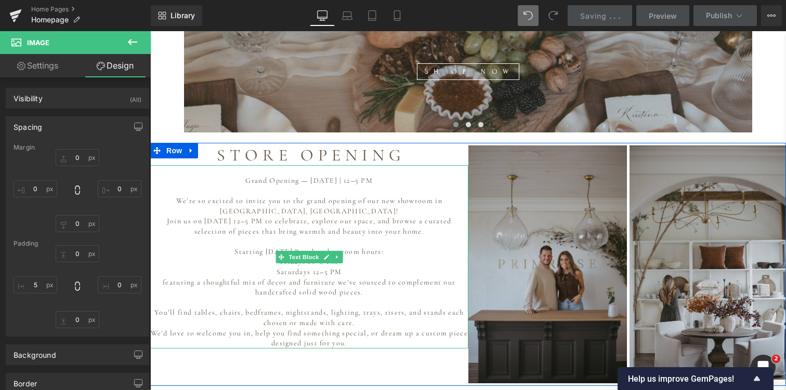
scroll to position [611, 0]
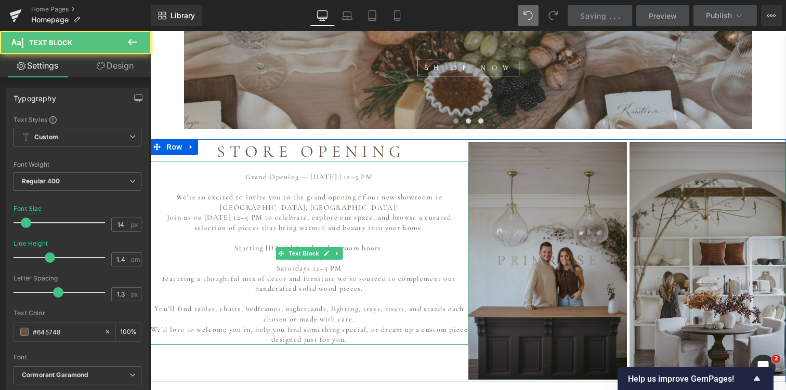
click at [383, 278] on p "featuring a thoughtful mix of decor and furniture we’ve sourced to complement o…" at bounding box center [309, 284] width 318 height 20
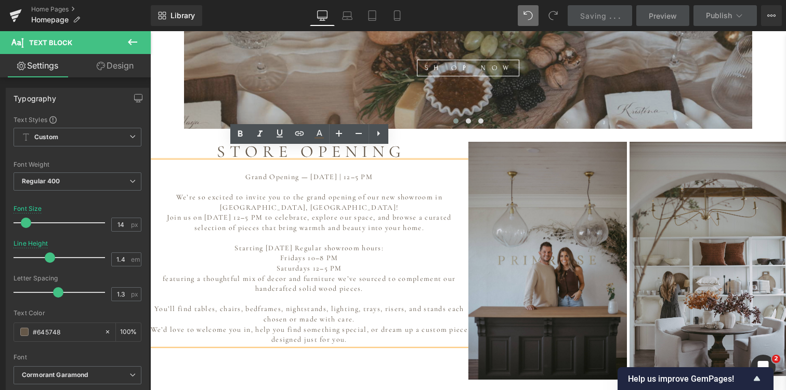
click at [383, 279] on p "featuring a thoughtful mix of decor and furniture we’ve sourced to complement o…" at bounding box center [309, 284] width 318 height 20
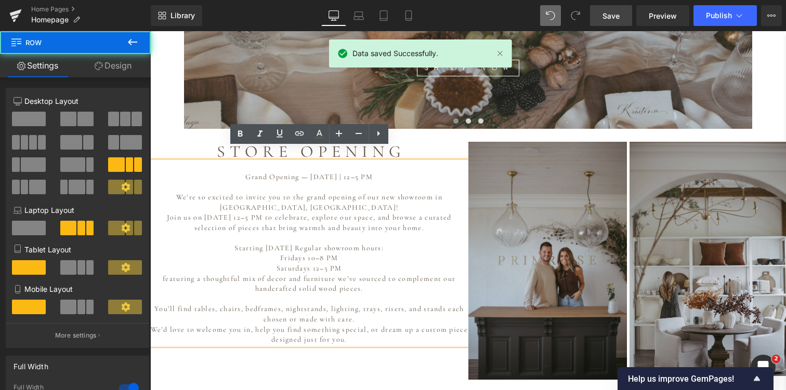
click at [360, 344] on div "S T O R E O P E N I N G Heading Grand Opening — [DATE] | 12–5 PM We’re so excit…" at bounding box center [468, 261] width 636 height 244
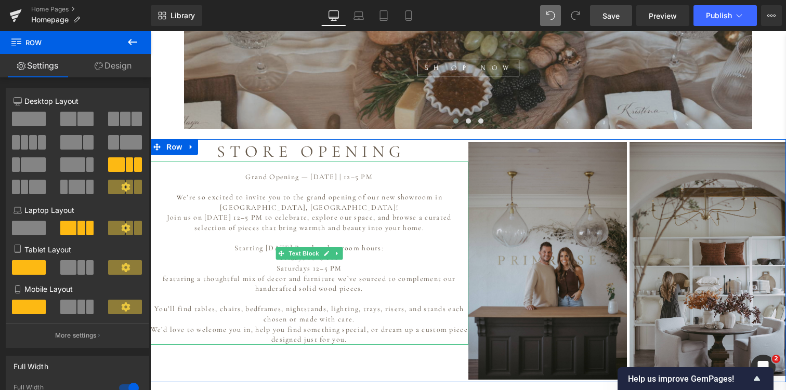
scroll to position [620, 0]
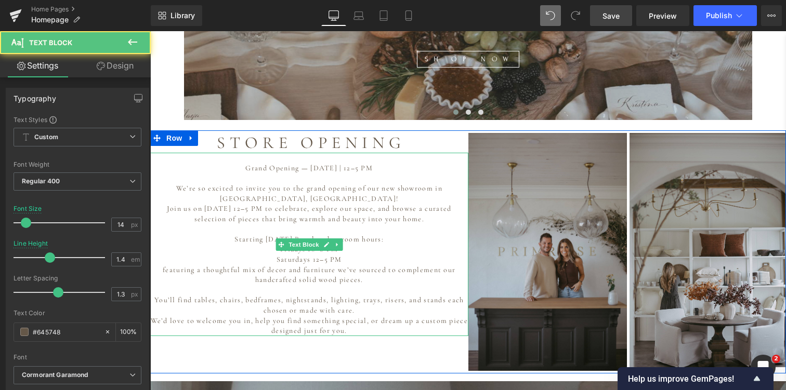
click at [294, 183] on p "We’re so excited to invite you to the grand opening of our new showroom in [GEO…" at bounding box center [309, 193] width 318 height 20
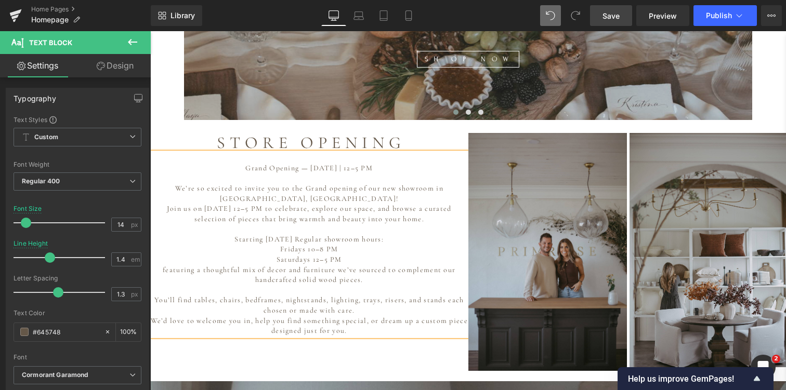
click at [317, 183] on p "We’re so excited to invite you to the Grand opening of our new showroom in [GEO…" at bounding box center [309, 193] width 318 height 20
drag, startPoint x: 369, startPoint y: 176, endPoint x: 419, endPoint y: 174, distance: 50.5
click at [419, 183] on p "We’re so excited to invite you to the Grand Opening of our new showroom in [GEO…" at bounding box center [309, 193] width 318 height 20
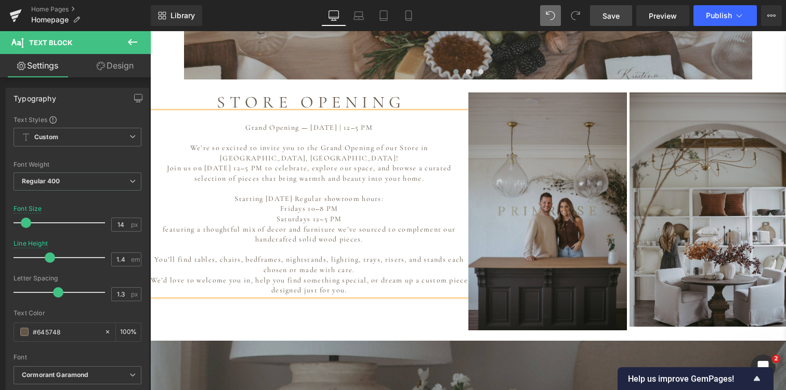
scroll to position [667, 0]
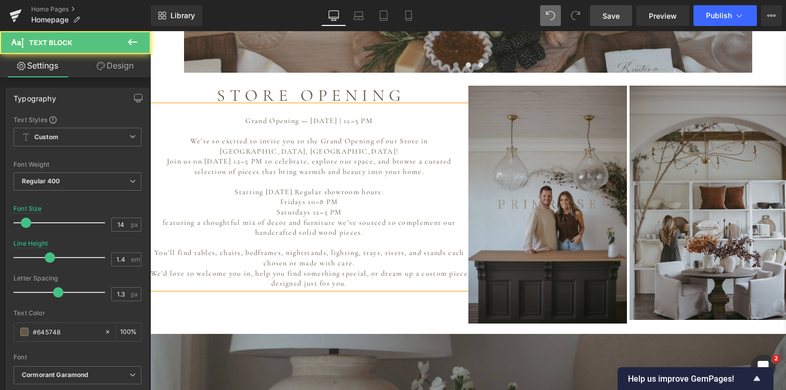
click at [215, 248] on p "You’ll find tables, chairs, bedframes, nightstands, lighting, trays, risers, an…" at bounding box center [309, 258] width 318 height 20
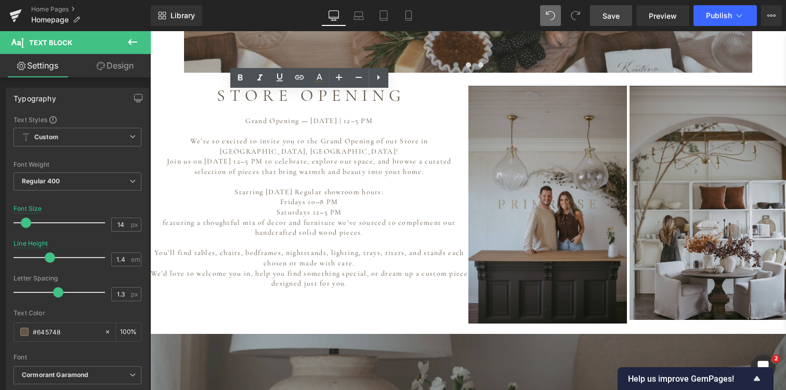
click at [616, 6] on link "Save" at bounding box center [611, 15] width 42 height 21
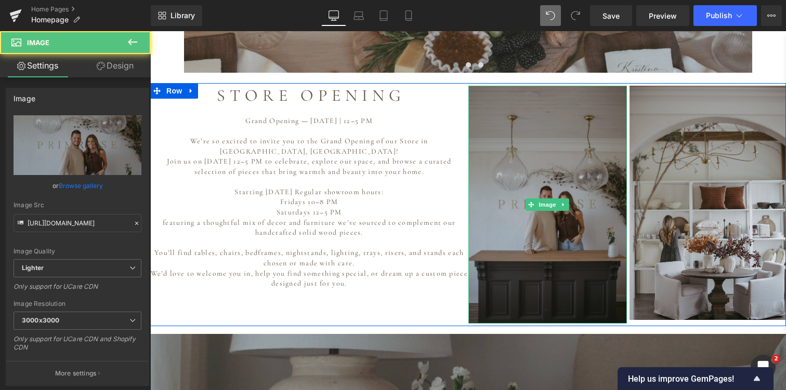
click at [538, 168] on img at bounding box center [547, 205] width 159 height 239
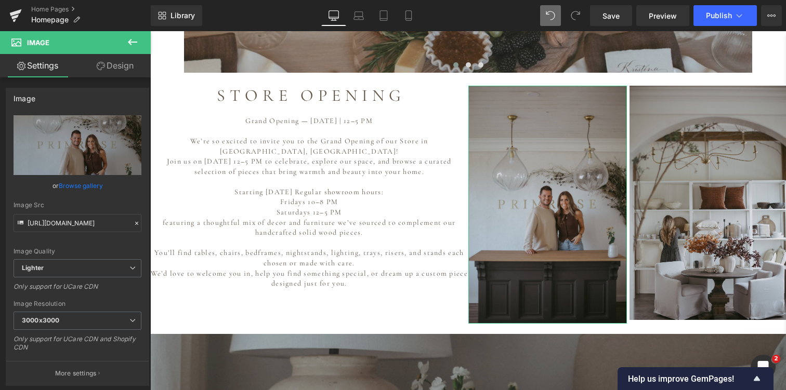
click at [120, 67] on link "Design" at bounding box center [114, 65] width 75 height 23
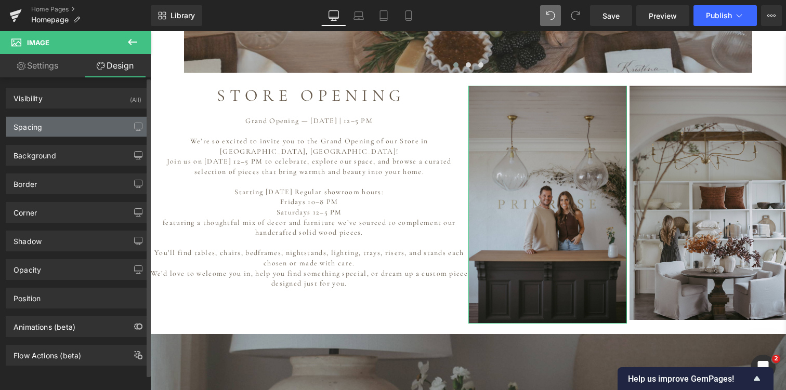
click at [67, 124] on div "Spacing" at bounding box center [77, 127] width 142 height 20
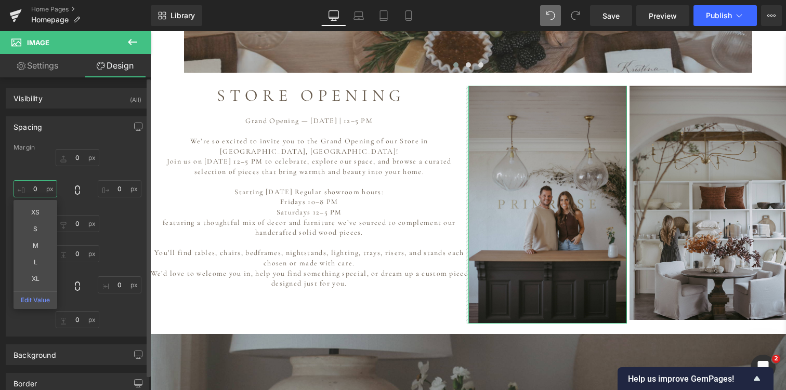
click at [41, 187] on input "text" at bounding box center [36, 188] width 44 height 17
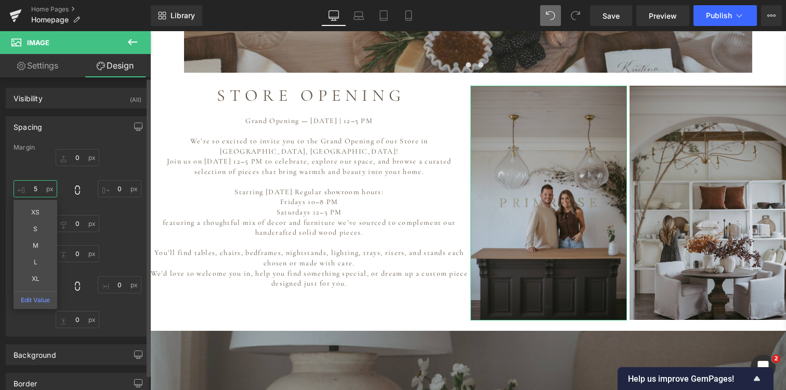
scroll to position [5, 5]
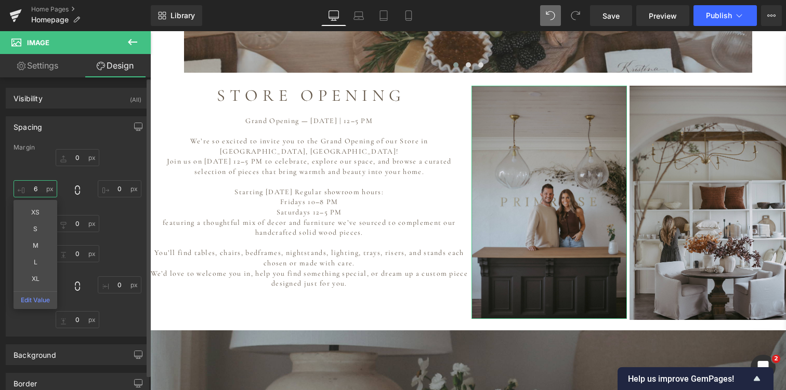
type input "5"
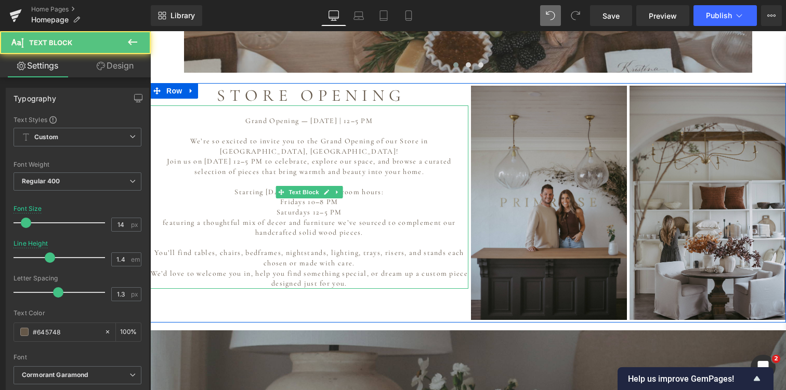
click at [373, 218] on p "featuring a thoughtful mix of decor and furniture we’ve sourced to complement o…" at bounding box center [309, 228] width 318 height 20
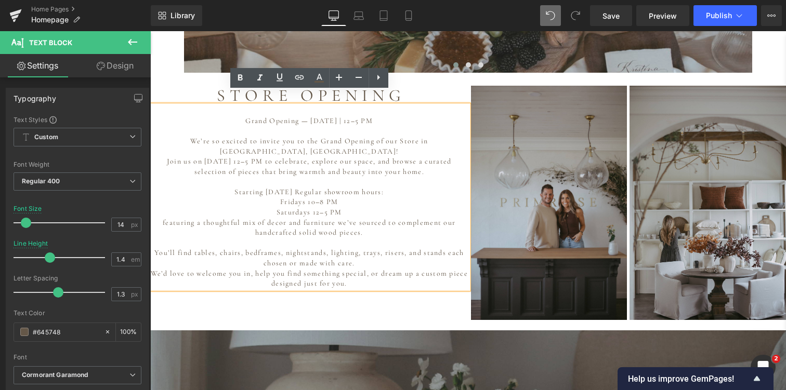
click at [445, 293] on div "S T O R E O P E N I N G Heading Grand Opening — [DATE] | 12–5 PM We’re so excit…" at bounding box center [468, 203] width 636 height 240
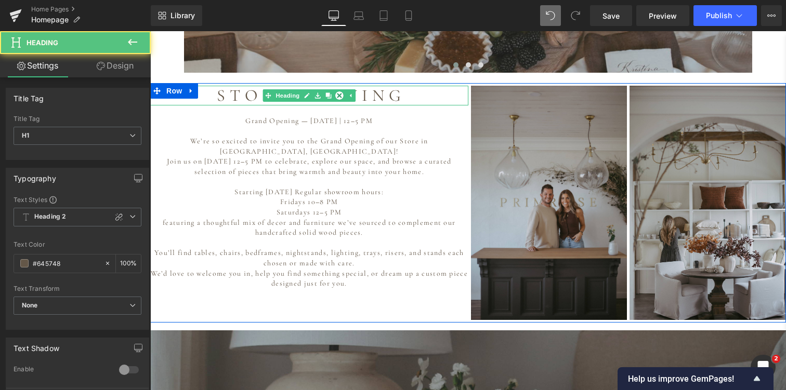
click at [204, 86] on h1 "S T O R E O P E N I N G" at bounding box center [309, 96] width 318 height 20
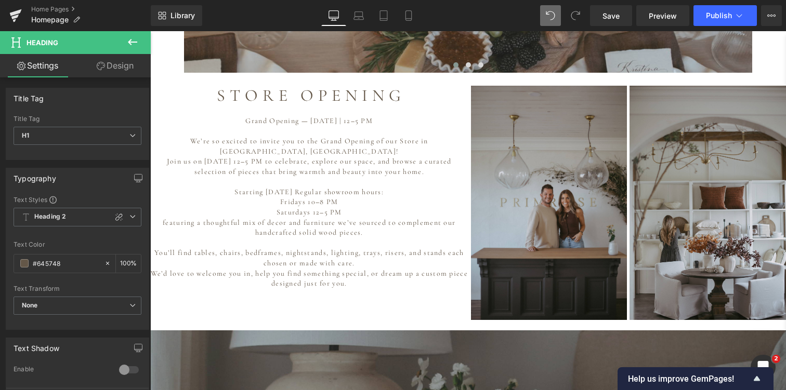
click at [118, 67] on link "Design" at bounding box center [114, 65] width 75 height 23
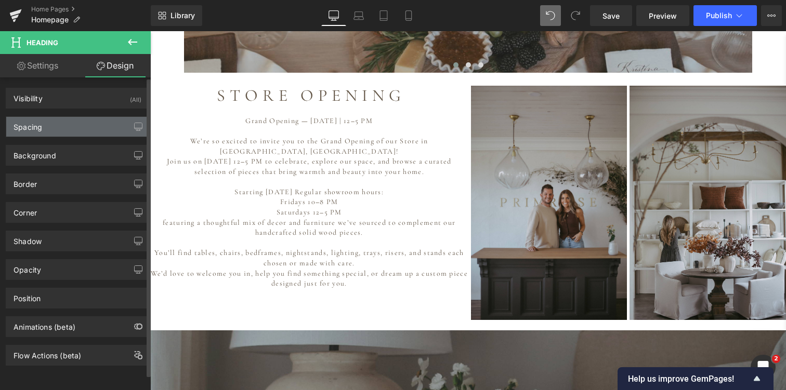
click at [80, 129] on div "Spacing" at bounding box center [77, 127] width 142 height 20
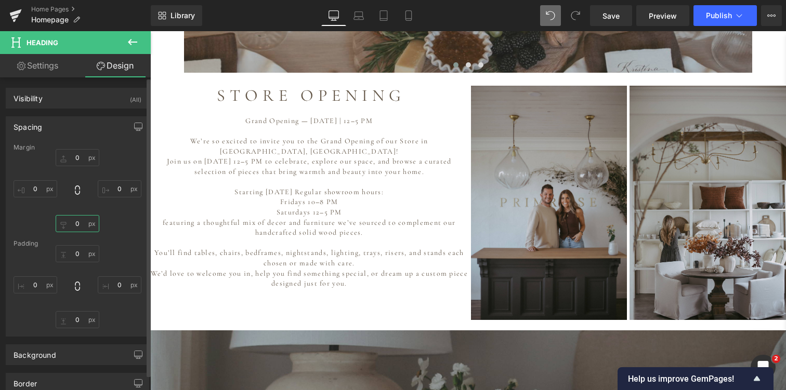
click at [74, 227] on input "text" at bounding box center [78, 223] width 44 height 17
type input "0"
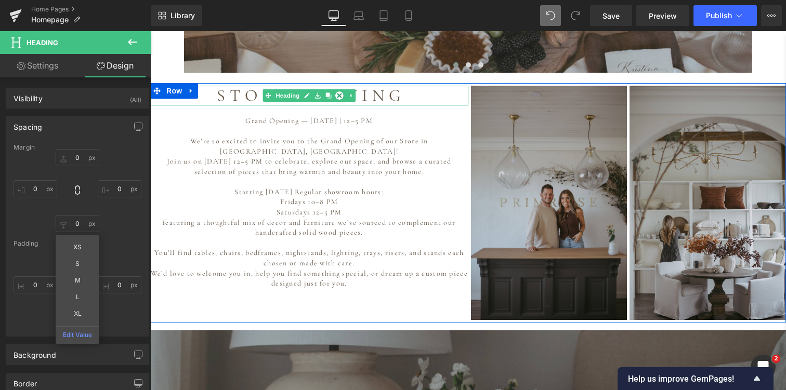
click at [204, 86] on h1 "S T O R E O P E N I N G" at bounding box center [309, 96] width 318 height 20
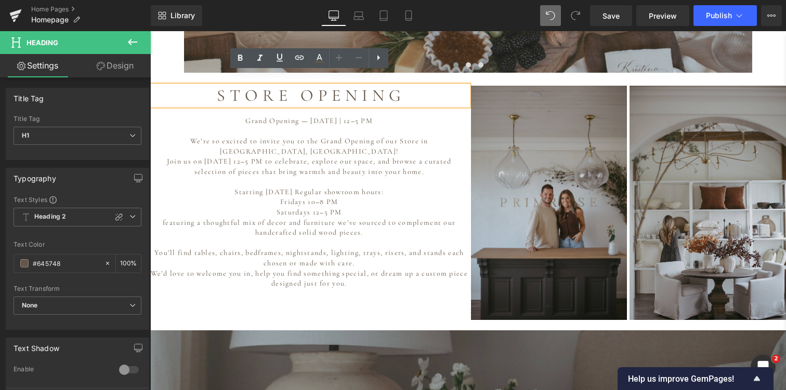
click at [322, 85] on span "S T O R E O P E N I N G" at bounding box center [309, 95] width 184 height 20
click at [320, 85] on span "S T O R E O P E N I N G" at bounding box center [309, 95] width 184 height 20
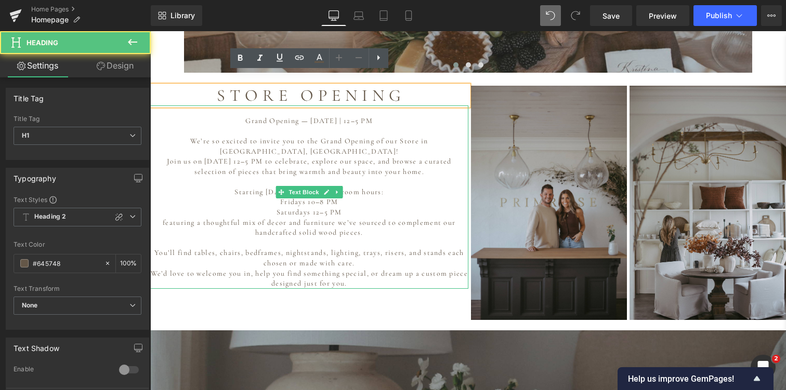
click at [361, 116] on p "Grand Opening — [DATE] | 12–5 PM" at bounding box center [309, 121] width 318 height 10
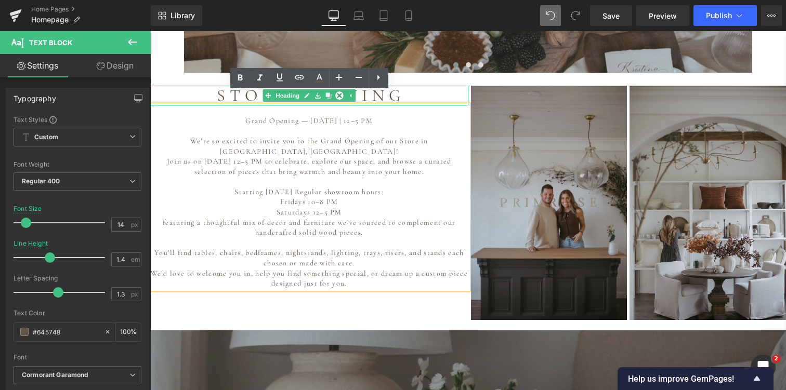
click at [429, 86] on h1 "S T O R E O P E N I N G" at bounding box center [309, 96] width 318 height 20
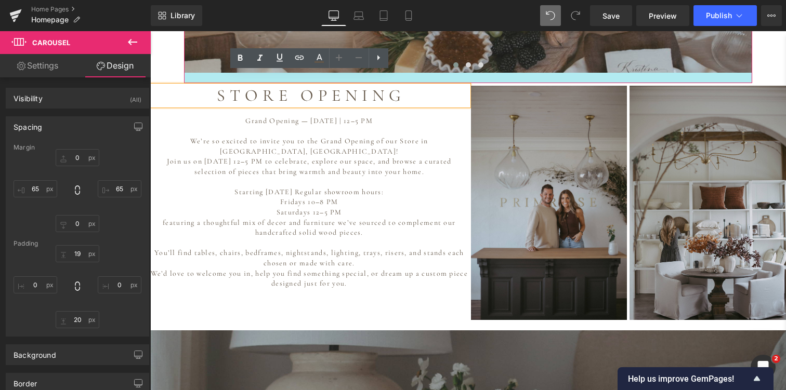
click at [400, 73] on div at bounding box center [468, 78] width 568 height 10
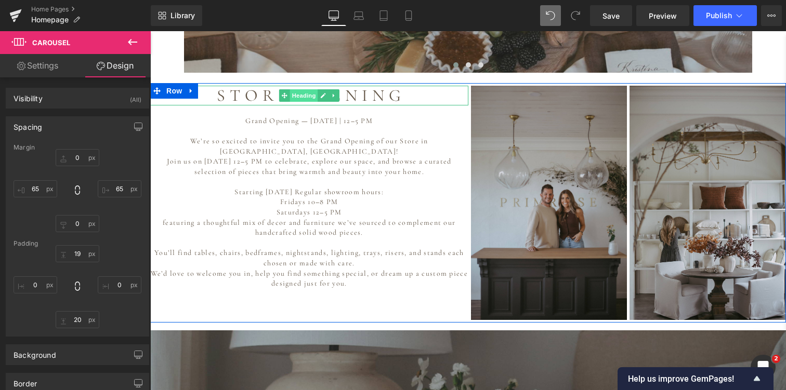
click at [295, 89] on span "Heading" at bounding box center [303, 95] width 28 height 12
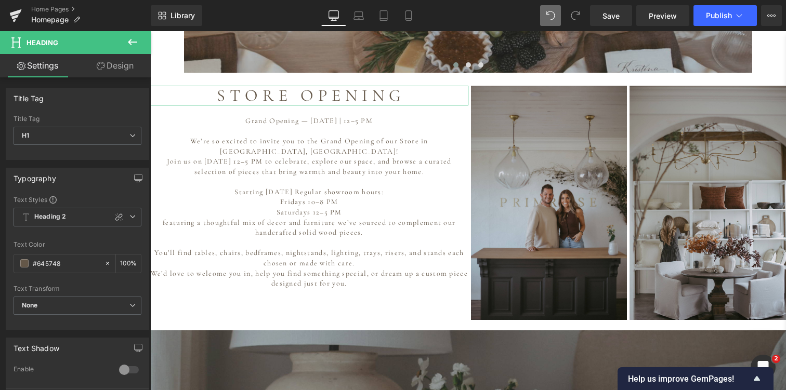
click at [120, 67] on link "Design" at bounding box center [114, 65] width 75 height 23
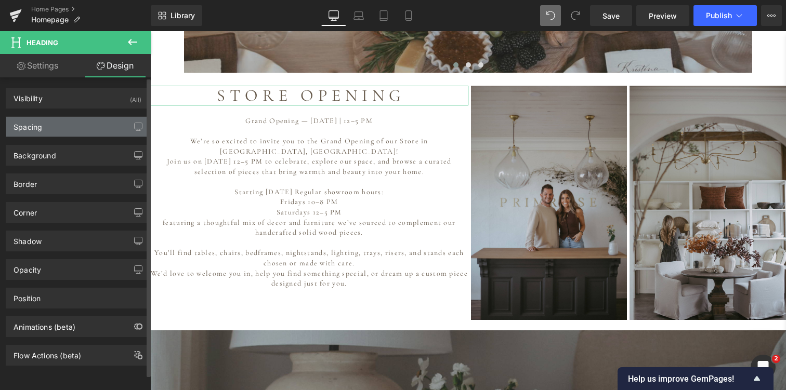
click at [54, 134] on div "Spacing" at bounding box center [77, 127] width 142 height 20
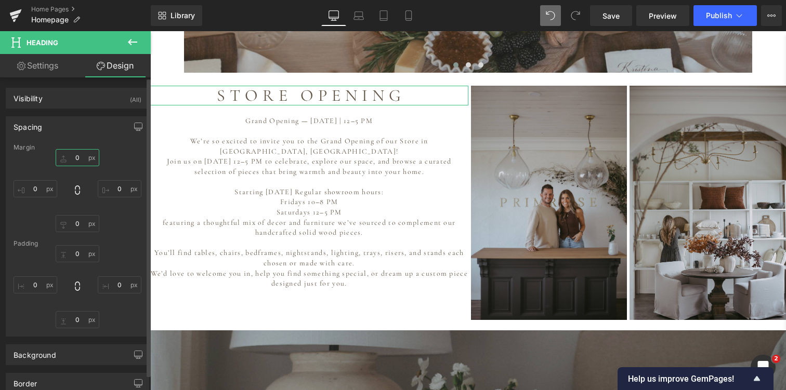
click at [76, 161] on input "text" at bounding box center [78, 157] width 44 height 17
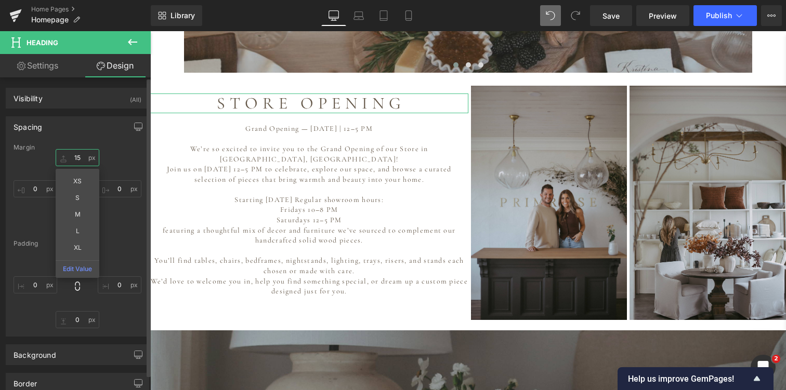
type input "16"
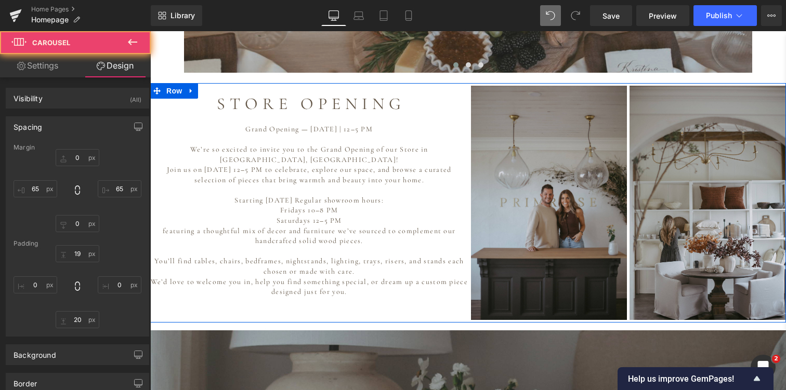
click at [226, 86] on div "S T O R E O P E N I N G Heading Grand Opening — [DATE] | 12–5 PM We’re so excit…" at bounding box center [309, 192] width 318 height 212
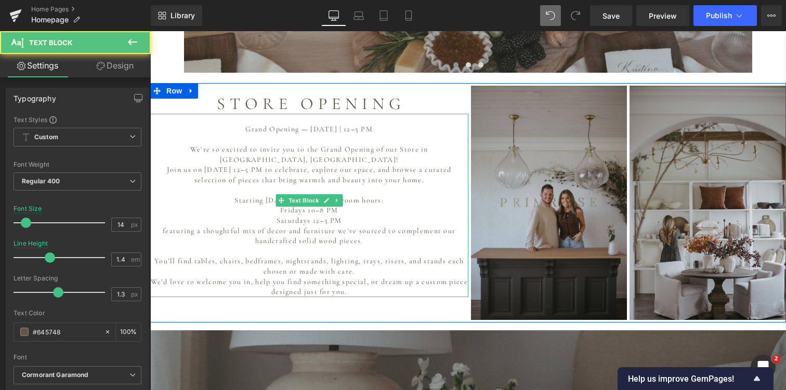
click at [187, 165] on p "Join us on [DATE] 12–5 PM to celebrate, explore our space, and browse a curated…" at bounding box center [309, 175] width 318 height 20
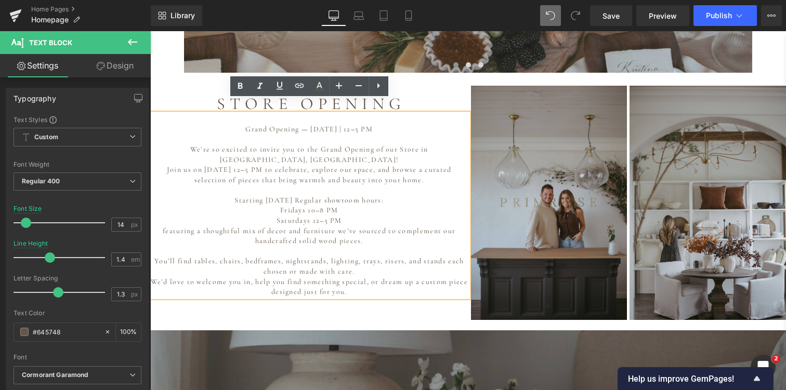
click at [187, 216] on p "Saturdays 12–5 PM" at bounding box center [309, 221] width 318 height 10
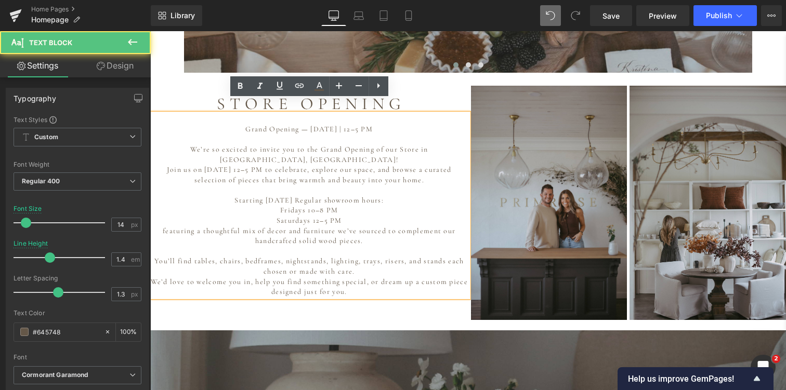
click at [284, 195] on p "Starting [DATE] Regular showroom hours: Fridays 10–8 PM" at bounding box center [309, 205] width 318 height 20
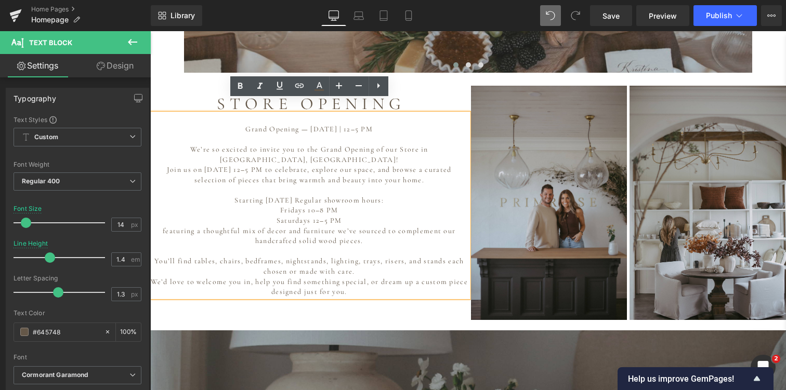
click at [381, 256] on p "You’ll find tables, chairs, bedframes, nightstands, lighting, trays, risers, an…" at bounding box center [309, 266] width 318 height 20
click at [368, 301] on div "S T O R E O P E N I N G Heading Grand Opening — [DATE] | 12–5 PM We’re so excit…" at bounding box center [468, 203] width 636 height 240
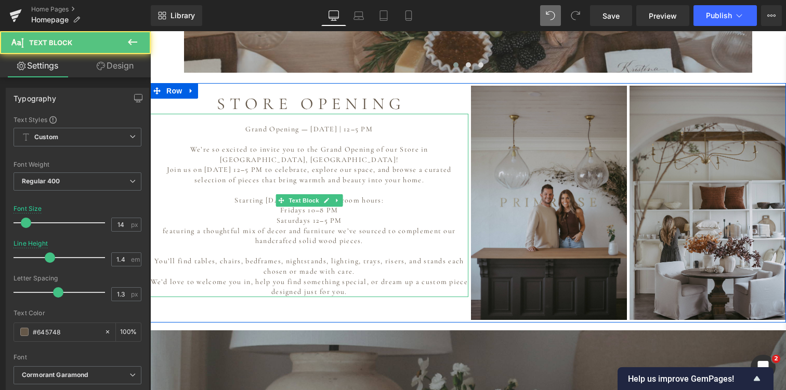
click at [363, 216] on p "Saturdays 12–5 PM" at bounding box center [309, 221] width 318 height 10
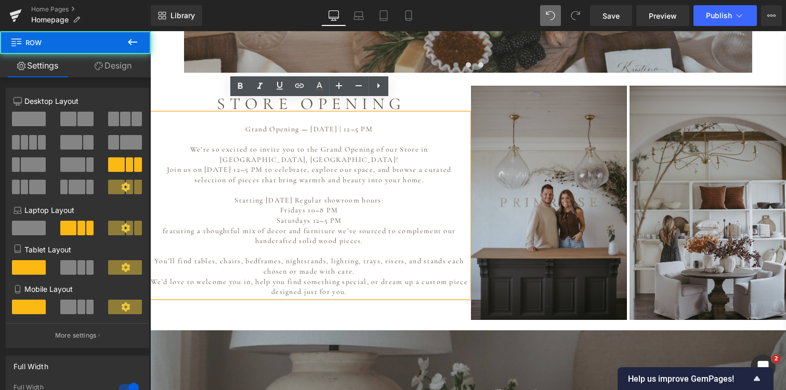
click at [373, 293] on div "S T O R E O P E N I N G Heading Grand Opening — [DATE] | 12–5 PM We’re so excit…" at bounding box center [468, 203] width 636 height 240
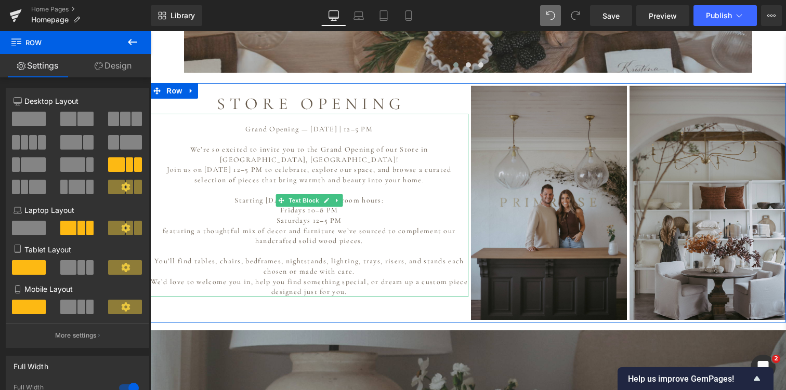
click at [255, 195] on p "Starting [DATE] Regular showroom hours: Fridays 10–8 PM" at bounding box center [309, 205] width 318 height 20
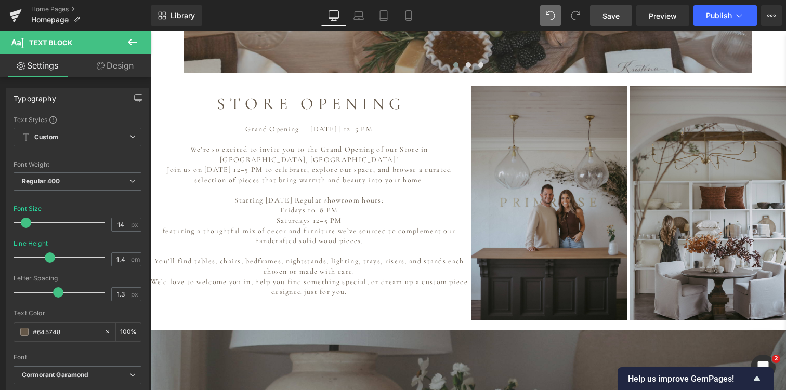
click at [615, 16] on span "Save" at bounding box center [610, 15] width 17 height 11
